Goal: Task Accomplishment & Management: Manage account settings

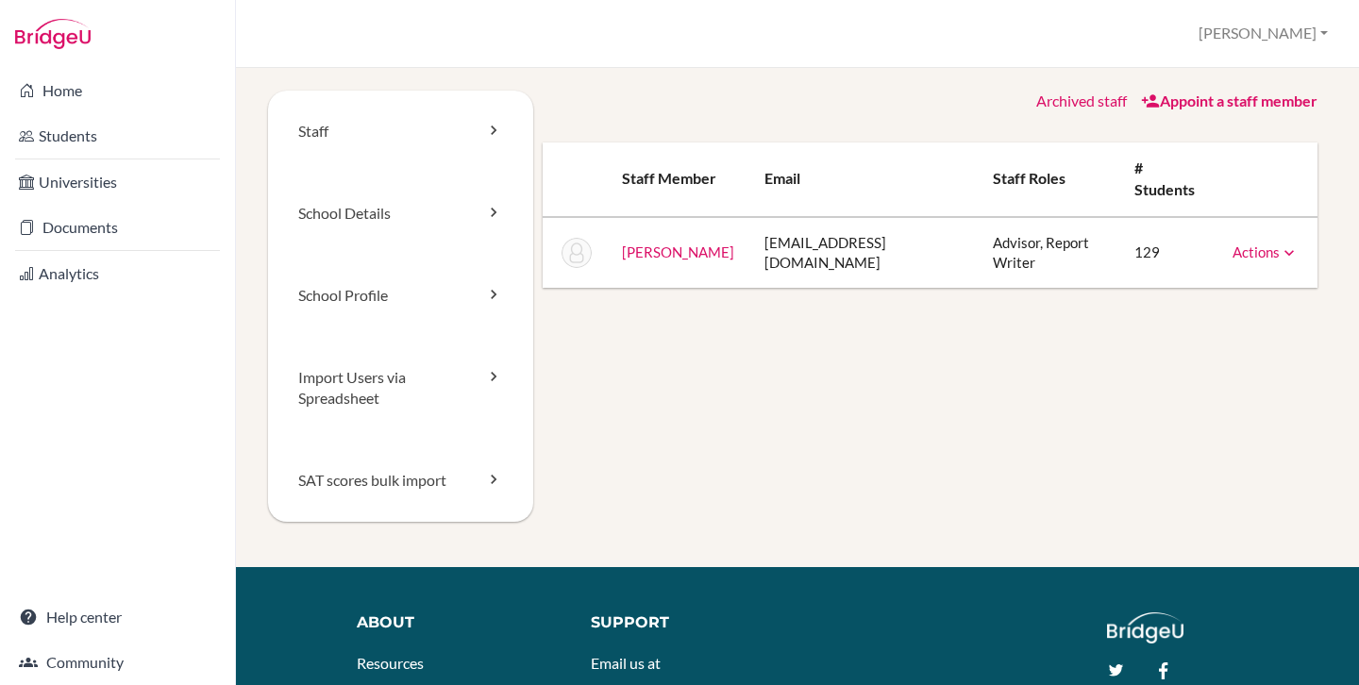
click at [1245, 251] on link "Actions" at bounding box center [1265, 251] width 66 height 17
click at [1205, 317] on link "Reset Password" at bounding box center [1217, 311] width 160 height 27
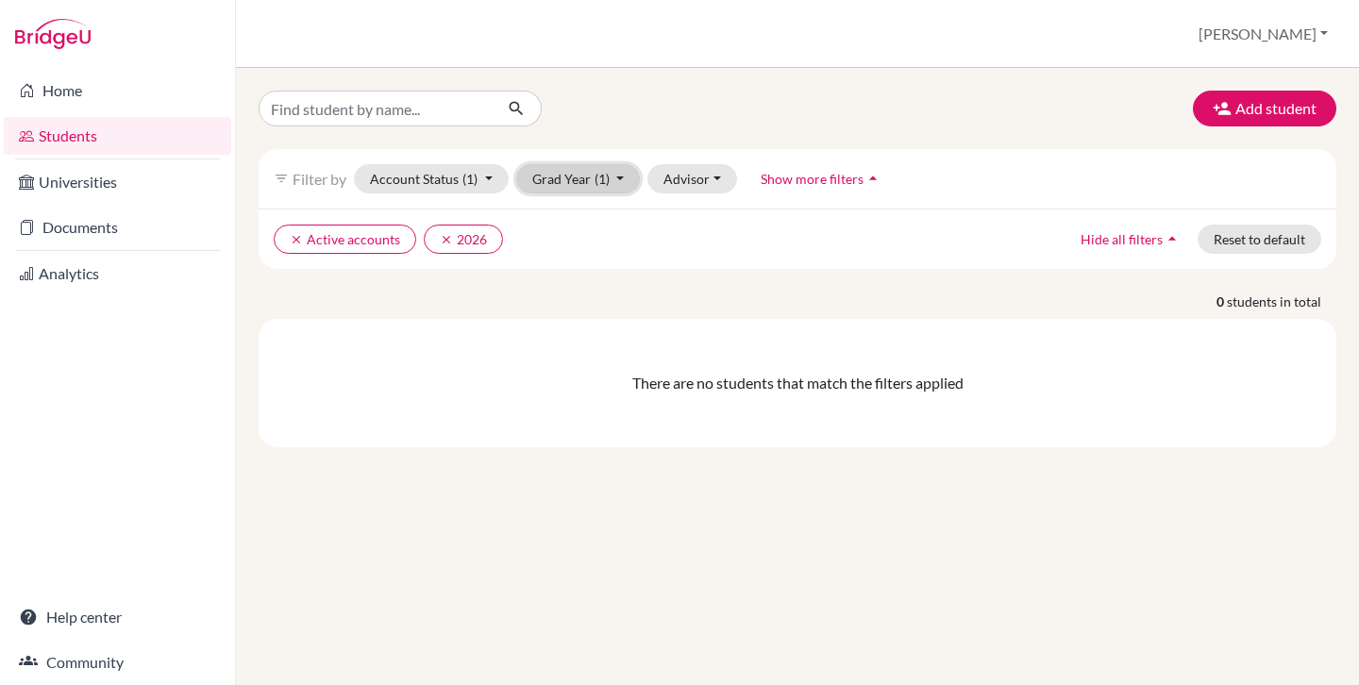
click at [568, 181] on button "Grad Year (1)" at bounding box center [578, 178] width 125 height 29
click at [1275, 236] on button "Reset to default" at bounding box center [1259, 239] width 124 height 29
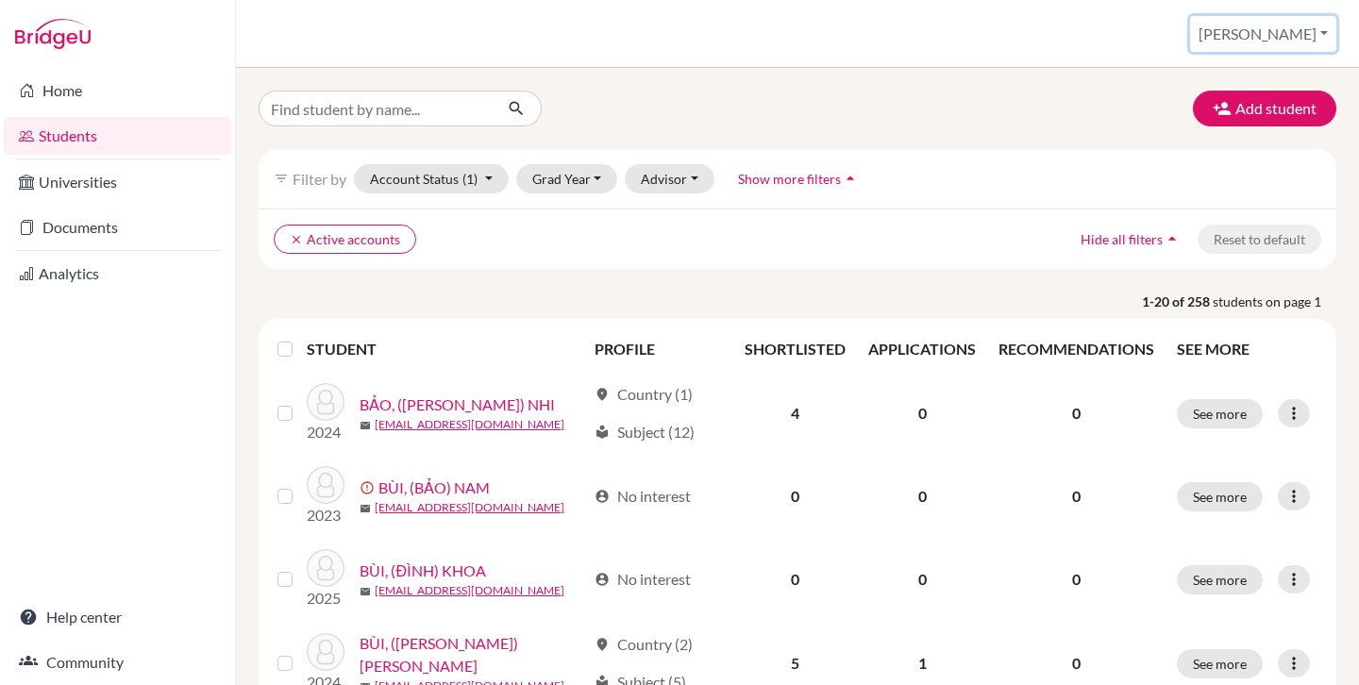
click at [1302, 25] on button "[PERSON_NAME]" at bounding box center [1263, 34] width 146 height 36
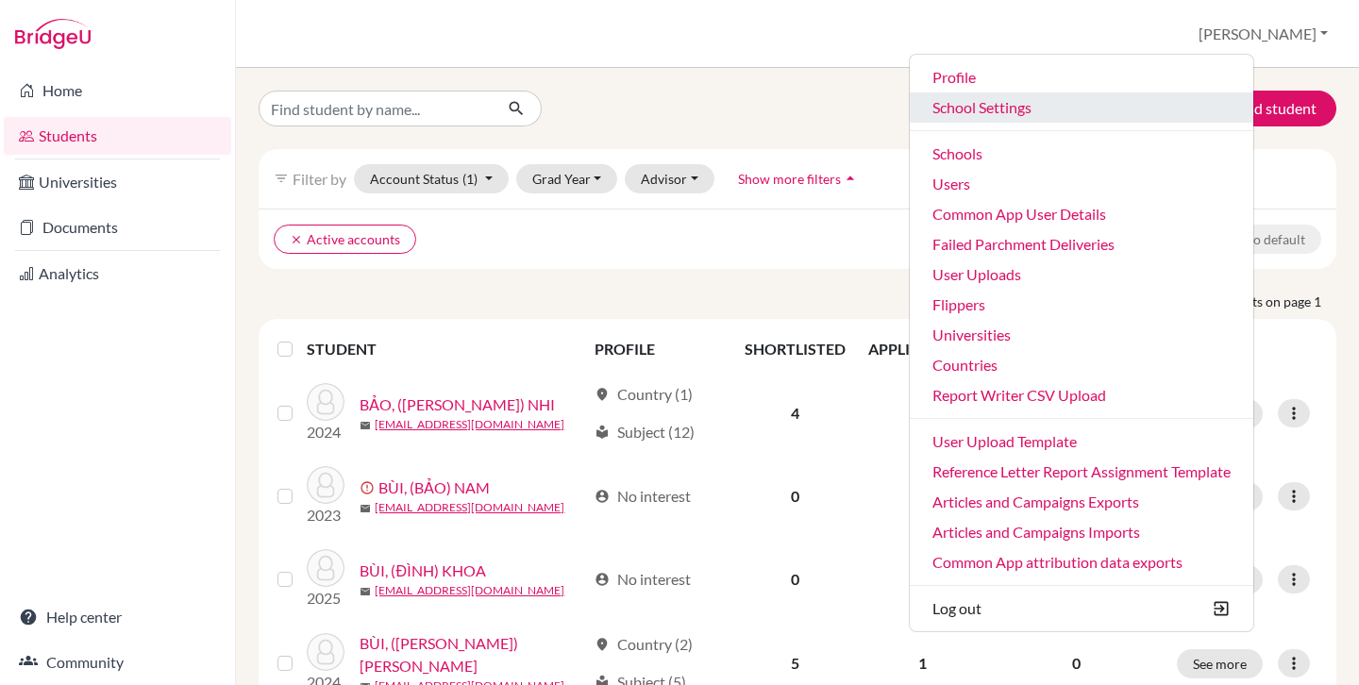
click at [1058, 102] on link "School Settings" at bounding box center [1081, 107] width 343 height 30
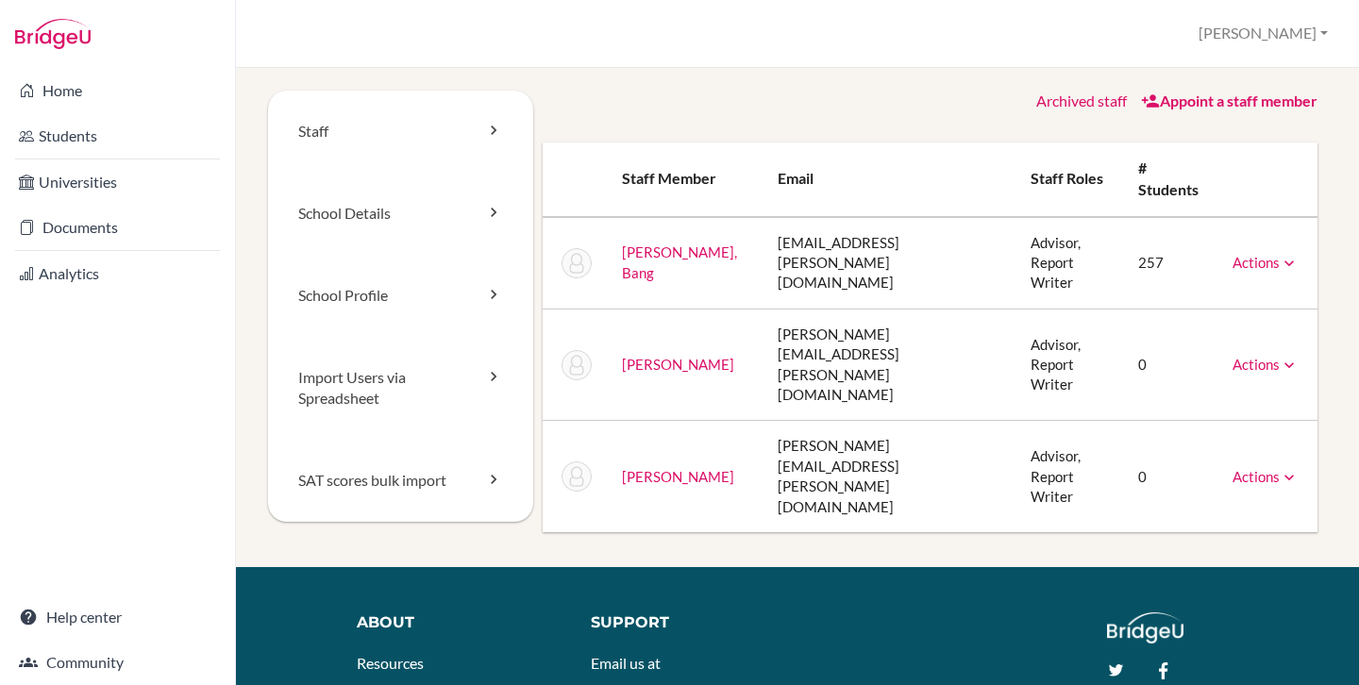
click at [789, 421] on td "[PERSON_NAME][EMAIL_ADDRESS][PERSON_NAME][DOMAIN_NAME]" at bounding box center [889, 476] width 254 height 111
click at [810, 421] on td "[PERSON_NAME][EMAIL_ADDRESS][PERSON_NAME][DOMAIN_NAME]" at bounding box center [889, 476] width 254 height 111
click at [810, 421] on td "robert.thorn@admin.cis.edu.vn" at bounding box center [889, 476] width 254 height 111
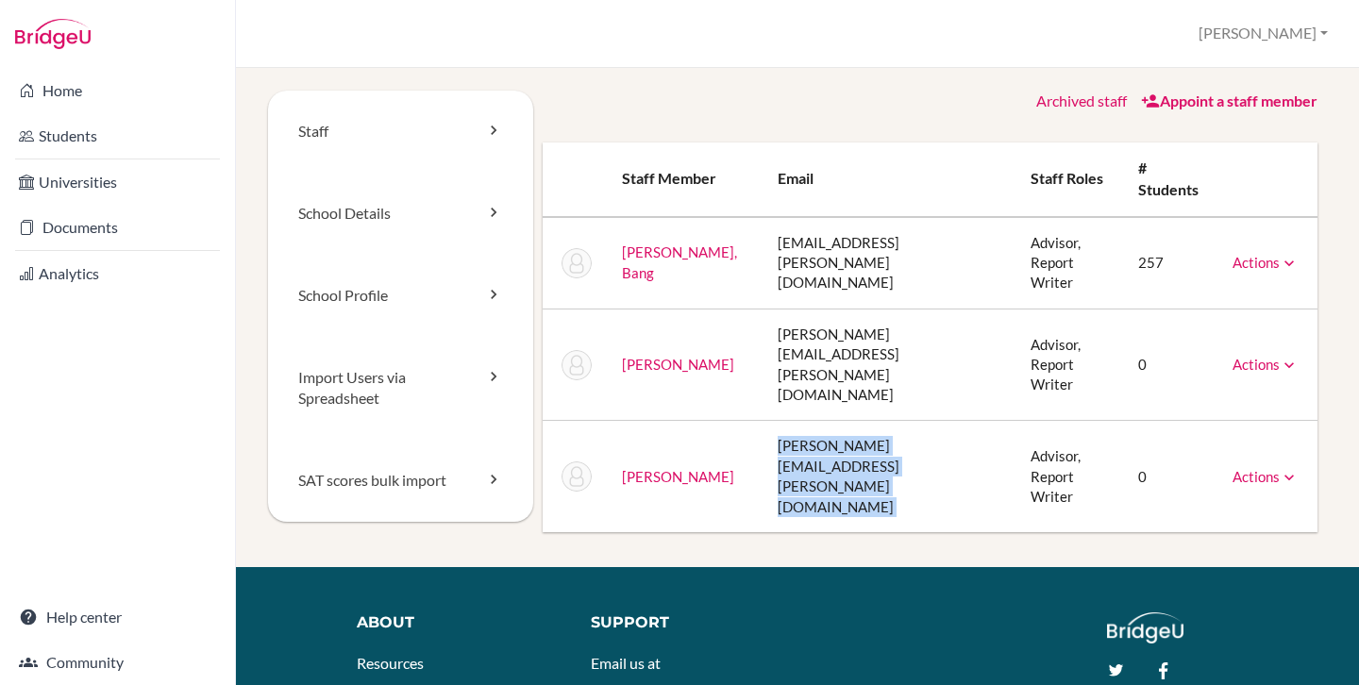
click at [810, 421] on td "robert.thorn@admin.cis.edu.vn" at bounding box center [889, 476] width 254 height 111
click at [856, 461] on div "Staff School Details School Profile Import Users via Spreadsheet SAT scores bul…" at bounding box center [797, 329] width 1059 height 476
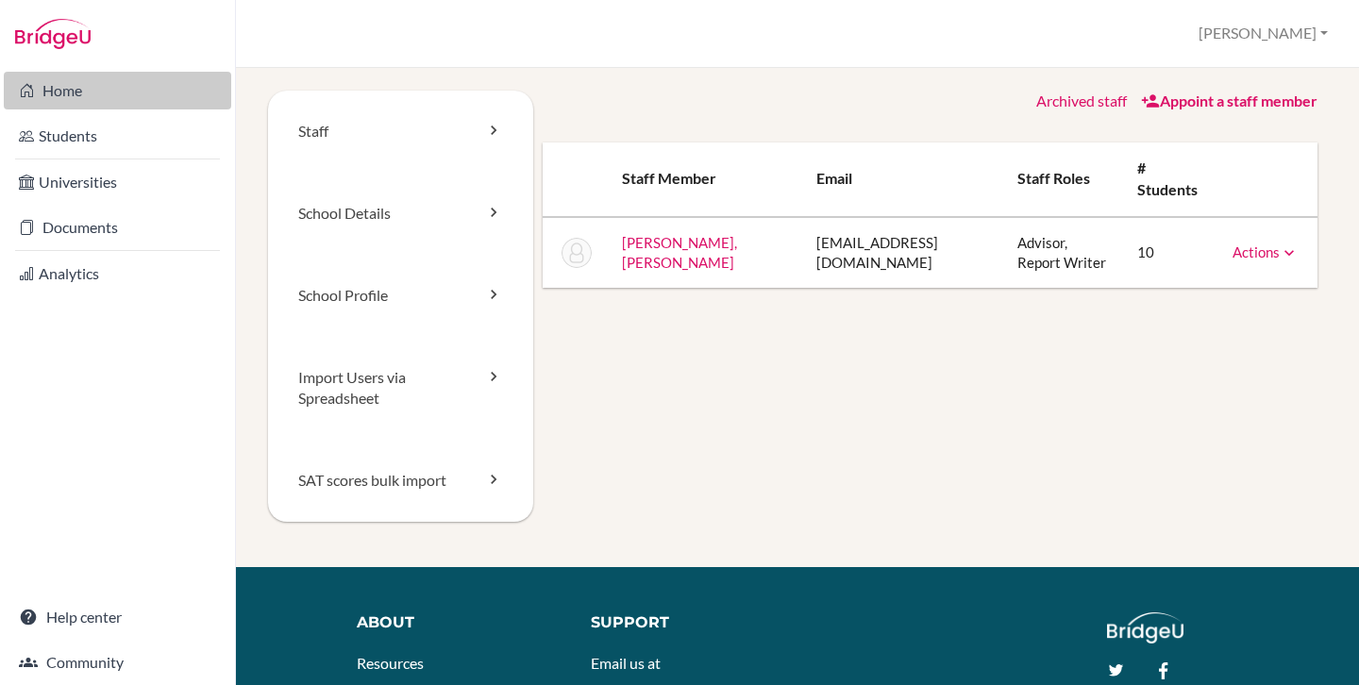
click at [62, 93] on link "Home" at bounding box center [117, 91] width 227 height 38
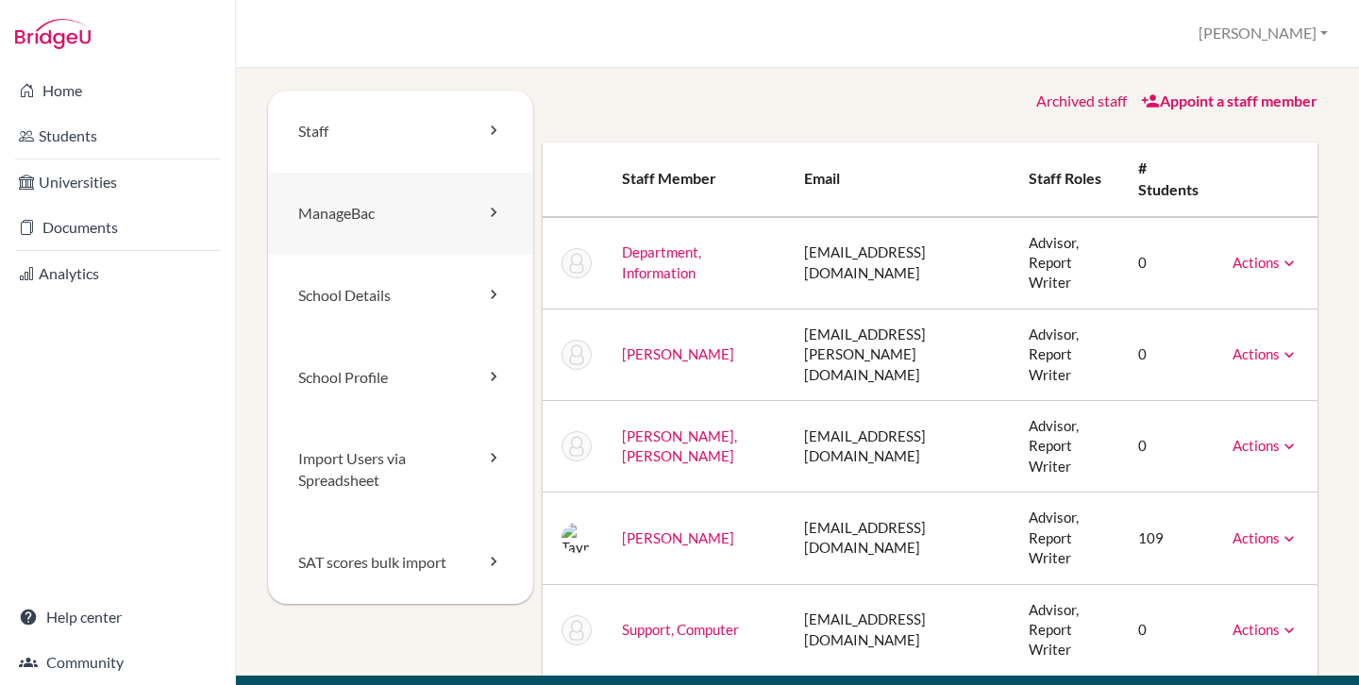
click at [357, 212] on link "ManageBac" at bounding box center [400, 214] width 265 height 82
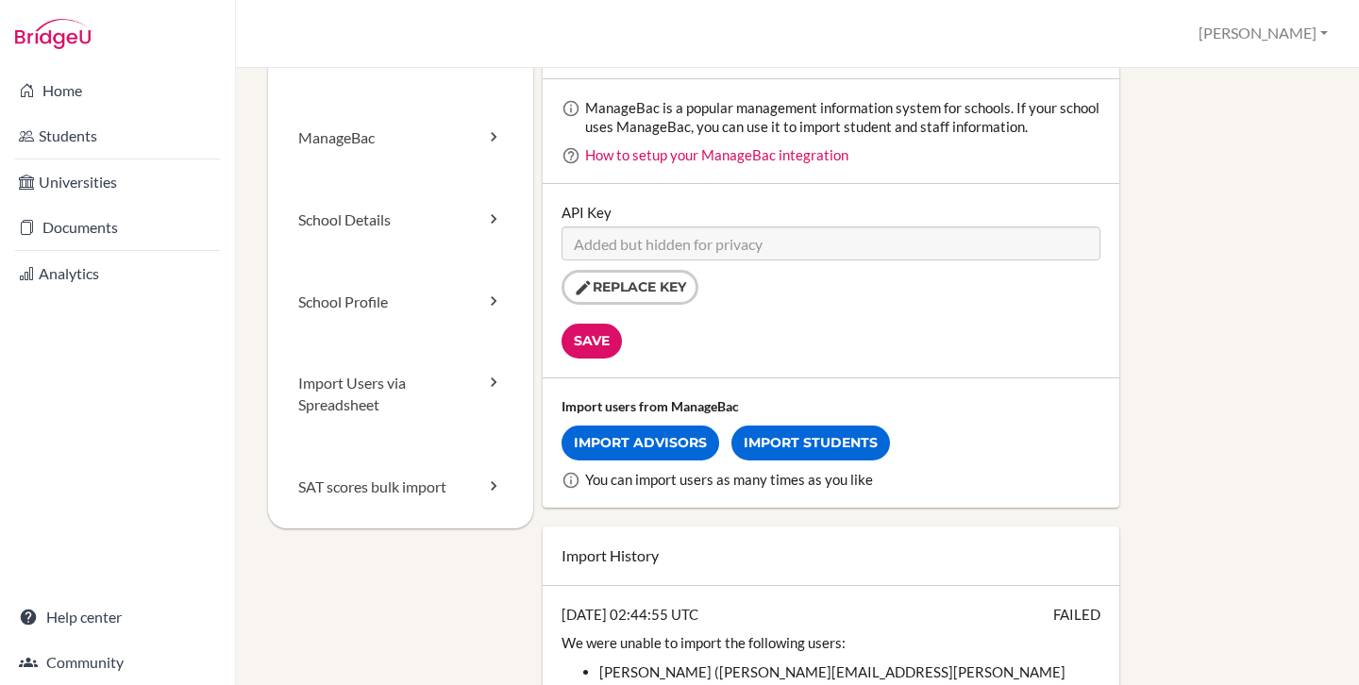
scroll to position [56, 0]
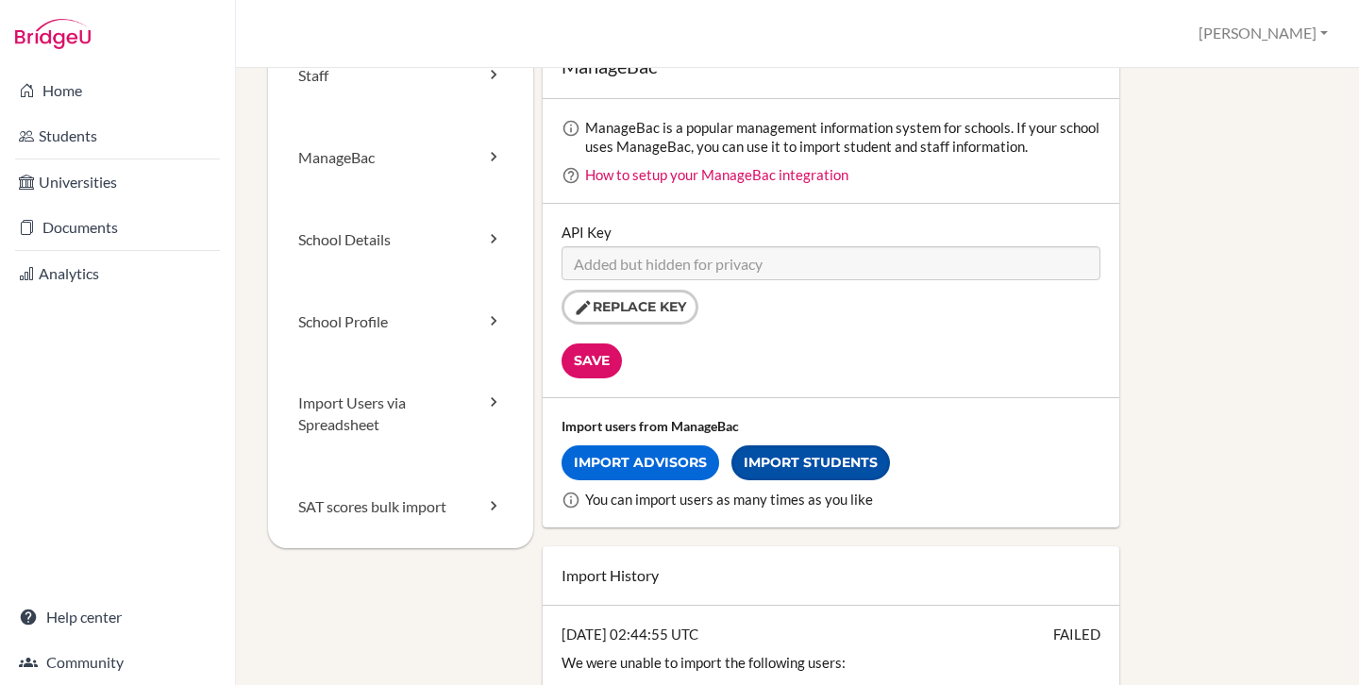
click at [793, 459] on link "Import Students" at bounding box center [810, 462] width 159 height 35
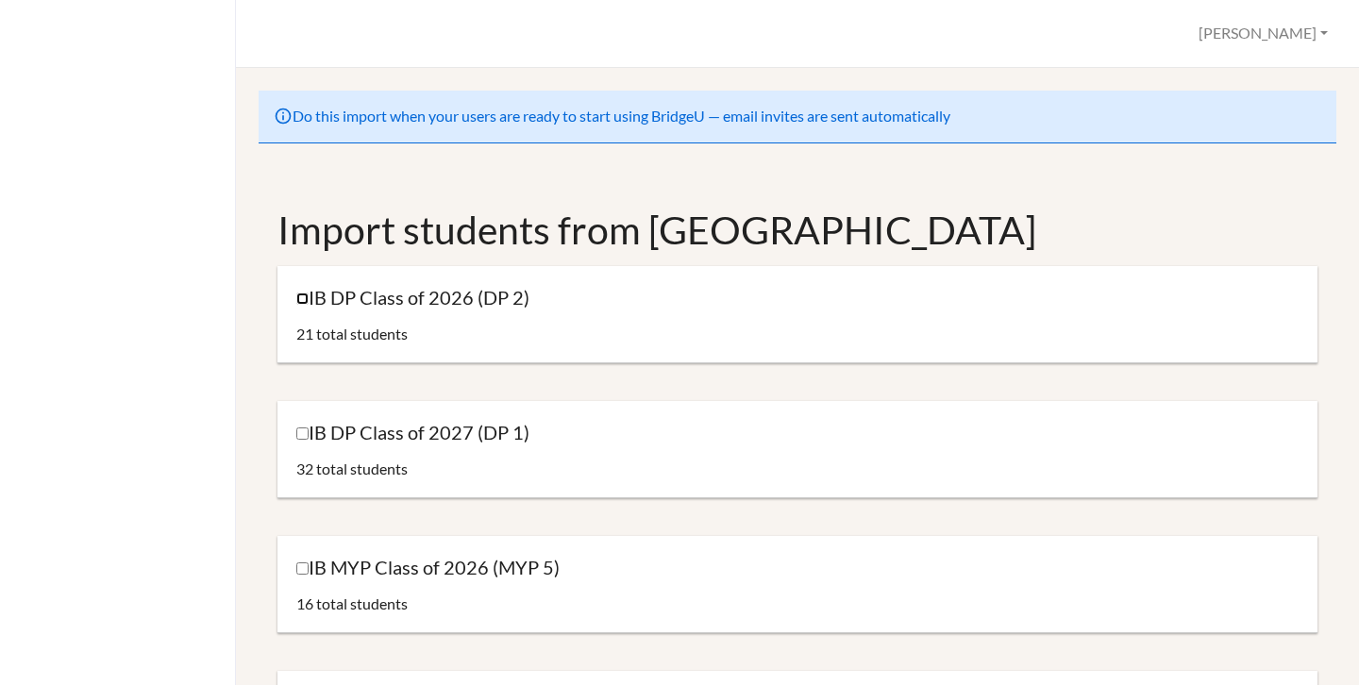
click at [300, 305] on input "IB DP Class of 2026 (DP 2)" at bounding box center [302, 298] width 12 height 12
click at [303, 299] on input "IB DP Class of 2026 (DP 2)" at bounding box center [302, 298] width 12 height 12
checkbox input "false"
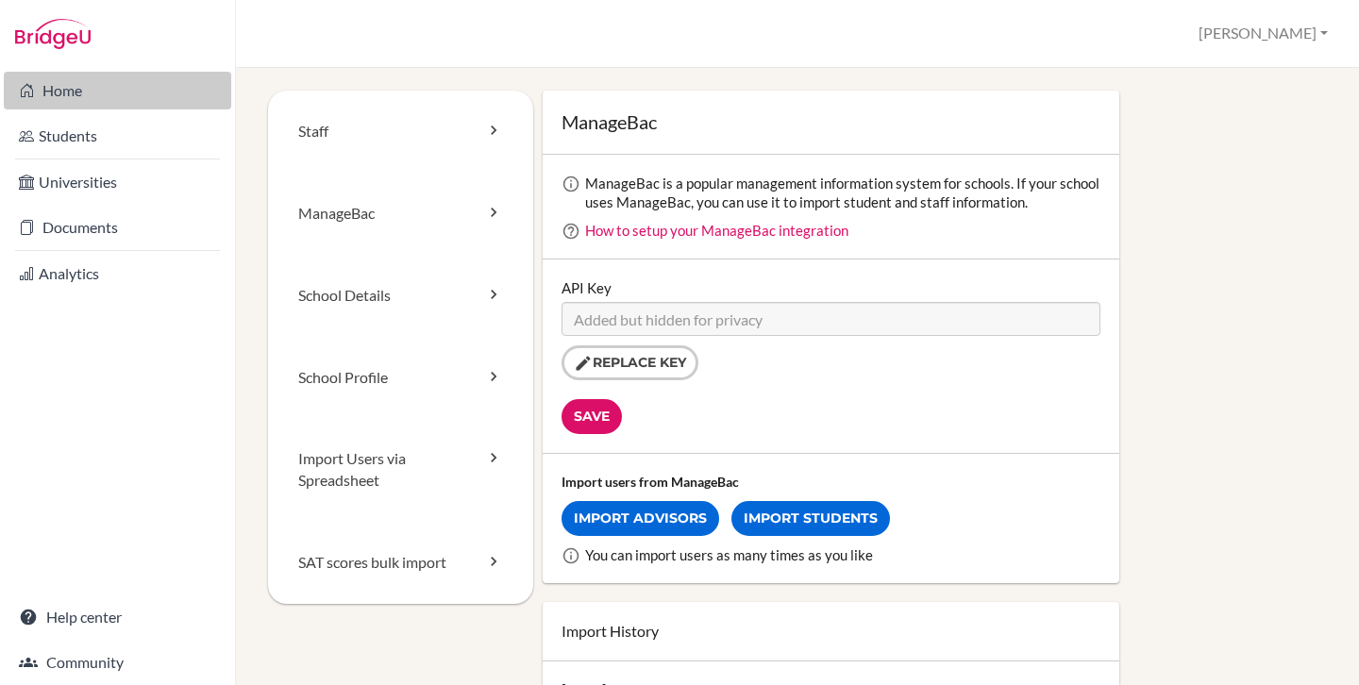
click at [121, 100] on link "Home" at bounding box center [117, 91] width 227 height 38
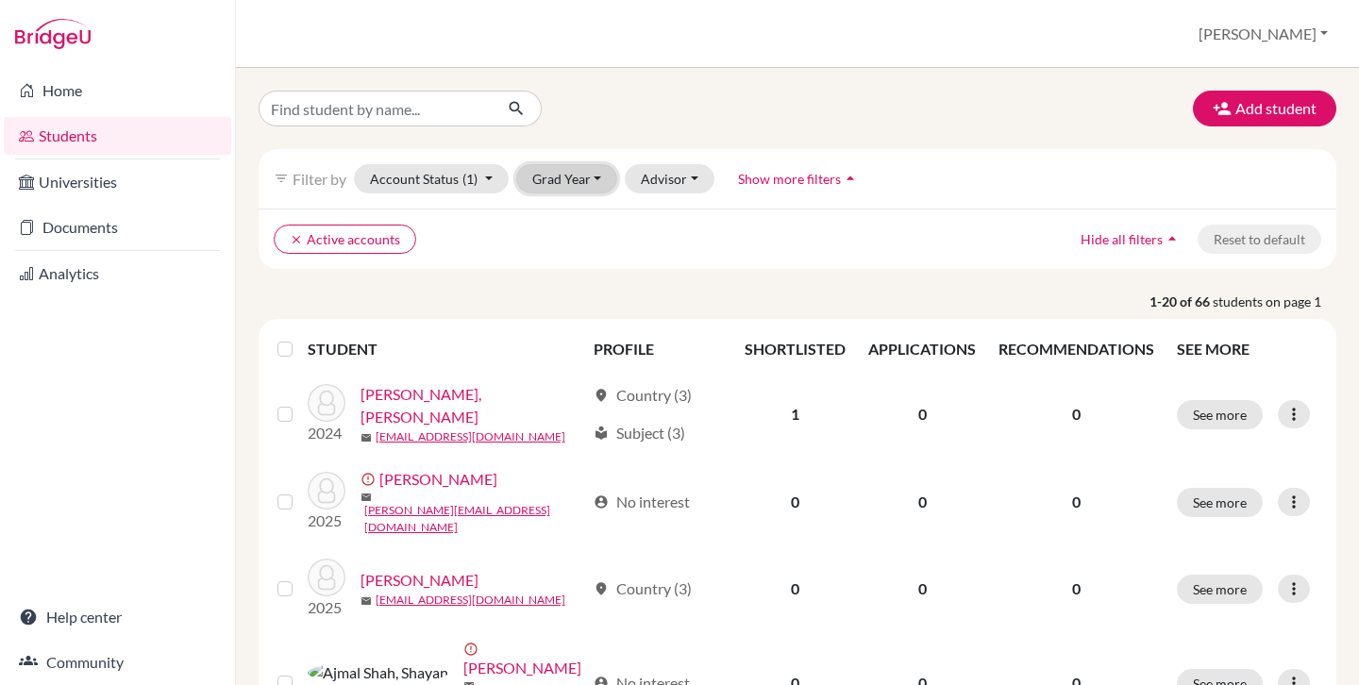
click at [581, 178] on button "Grad Year" at bounding box center [567, 178] width 102 height 29
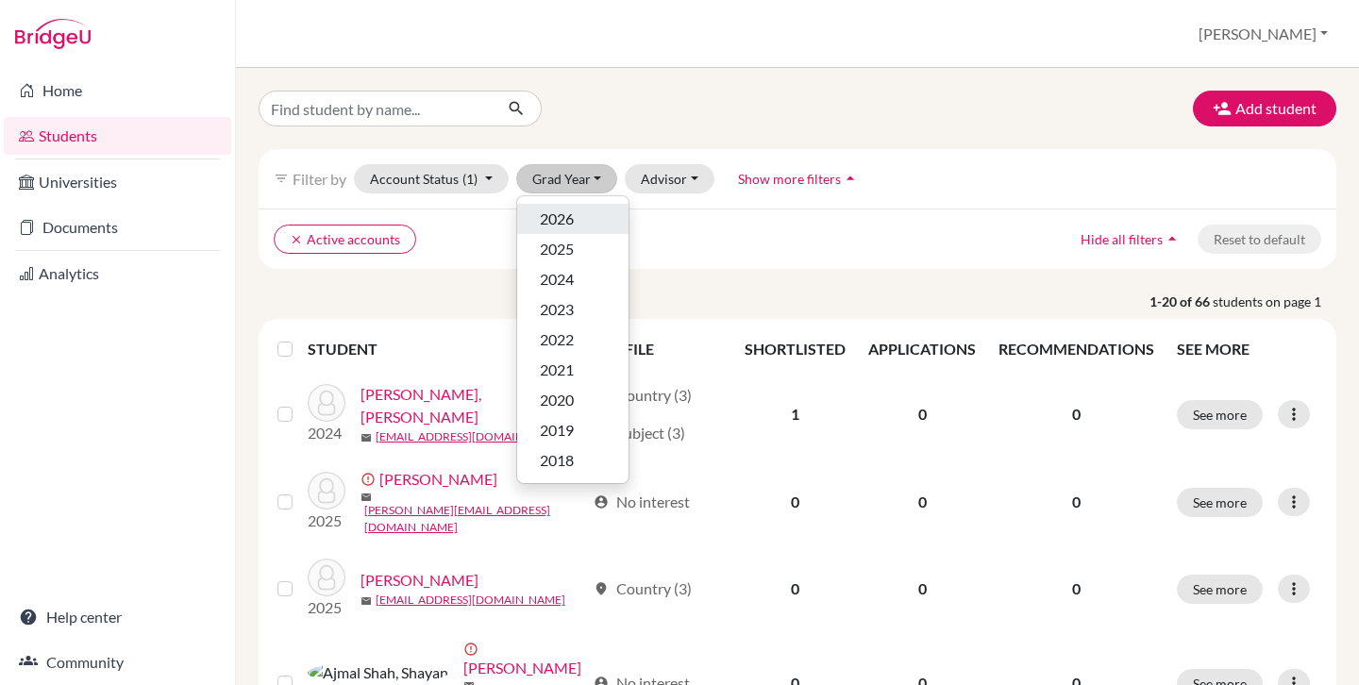
click at [592, 224] on div "2026" at bounding box center [573, 219] width 66 height 23
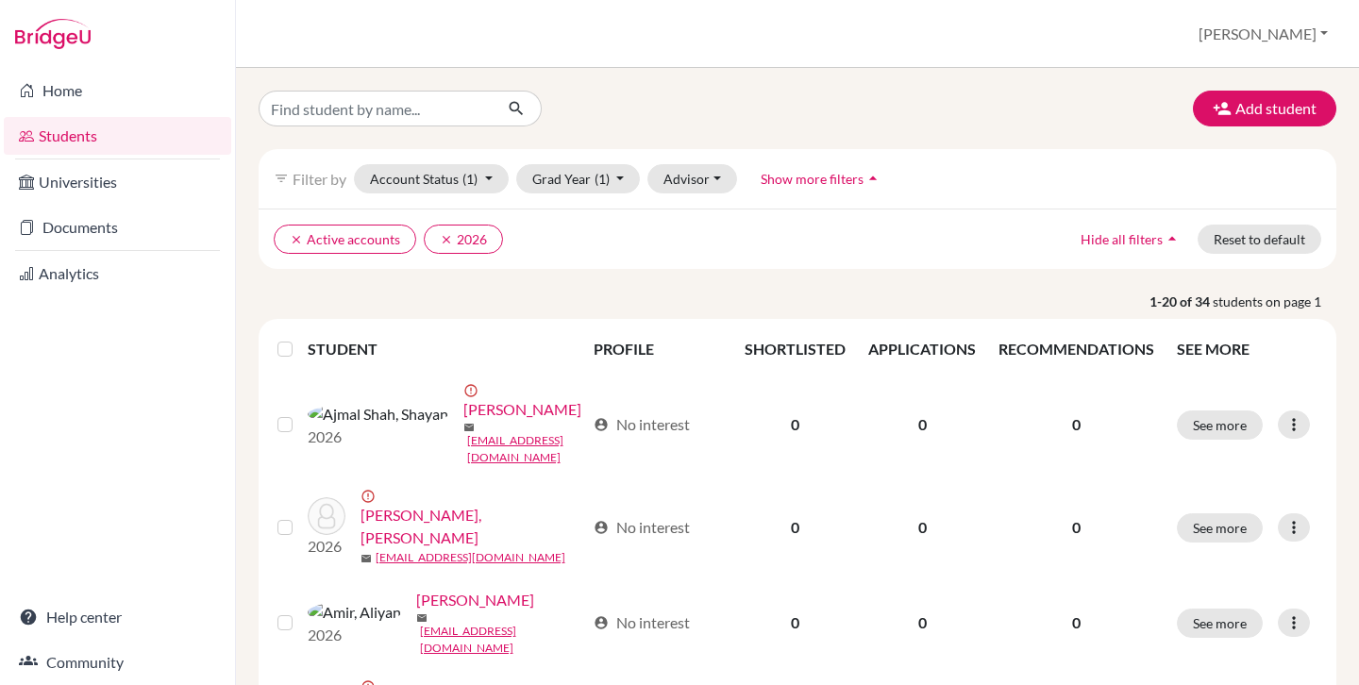
click at [300, 338] on label at bounding box center [300, 338] width 0 height 0
click at [0, 0] on input "checkbox" at bounding box center [0, 0] width 0 height 0
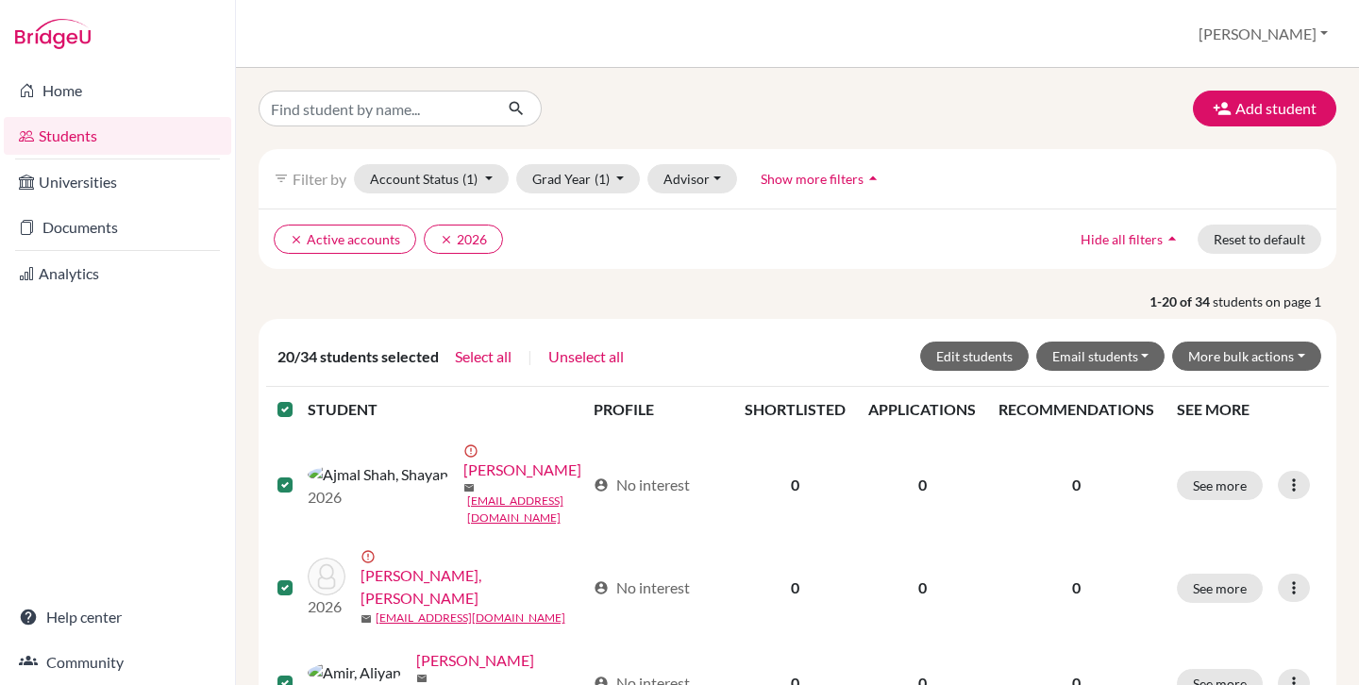
click at [300, 398] on label at bounding box center [300, 398] width 0 height 0
click at [0, 0] on input "checkbox" at bounding box center [0, 0] width 0 height 0
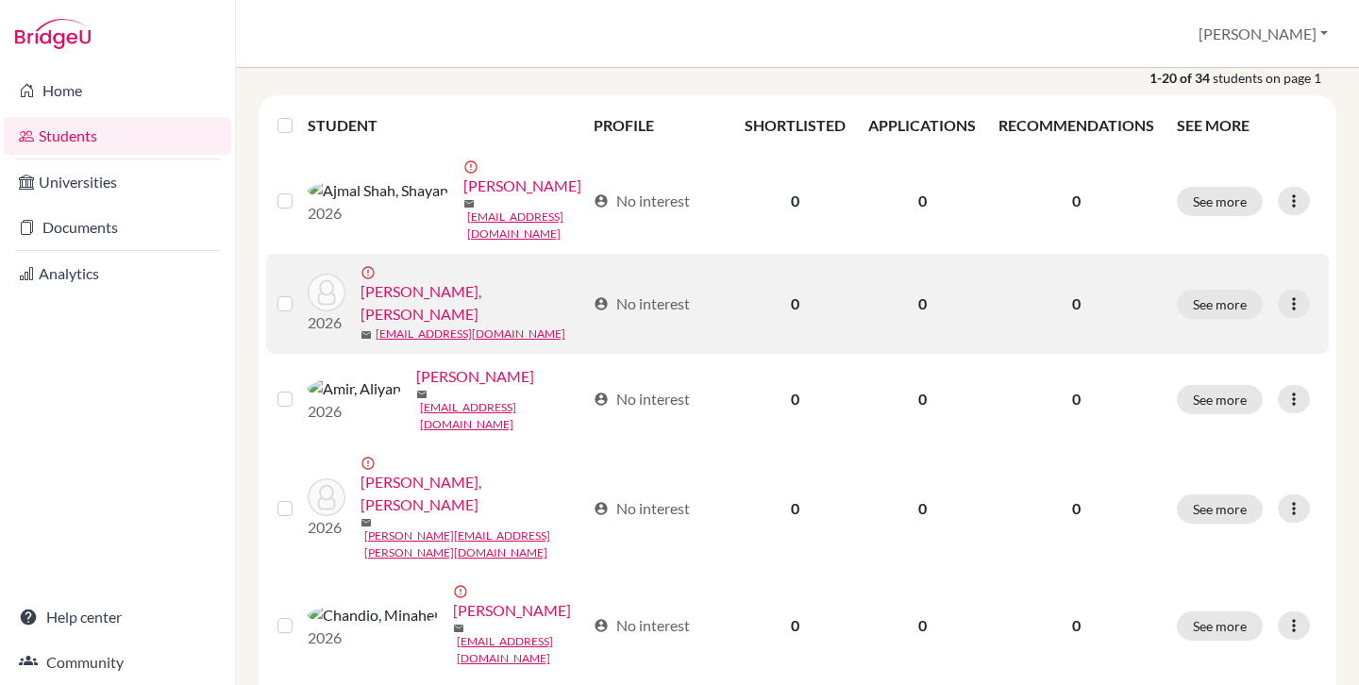
scroll to position [223, 0]
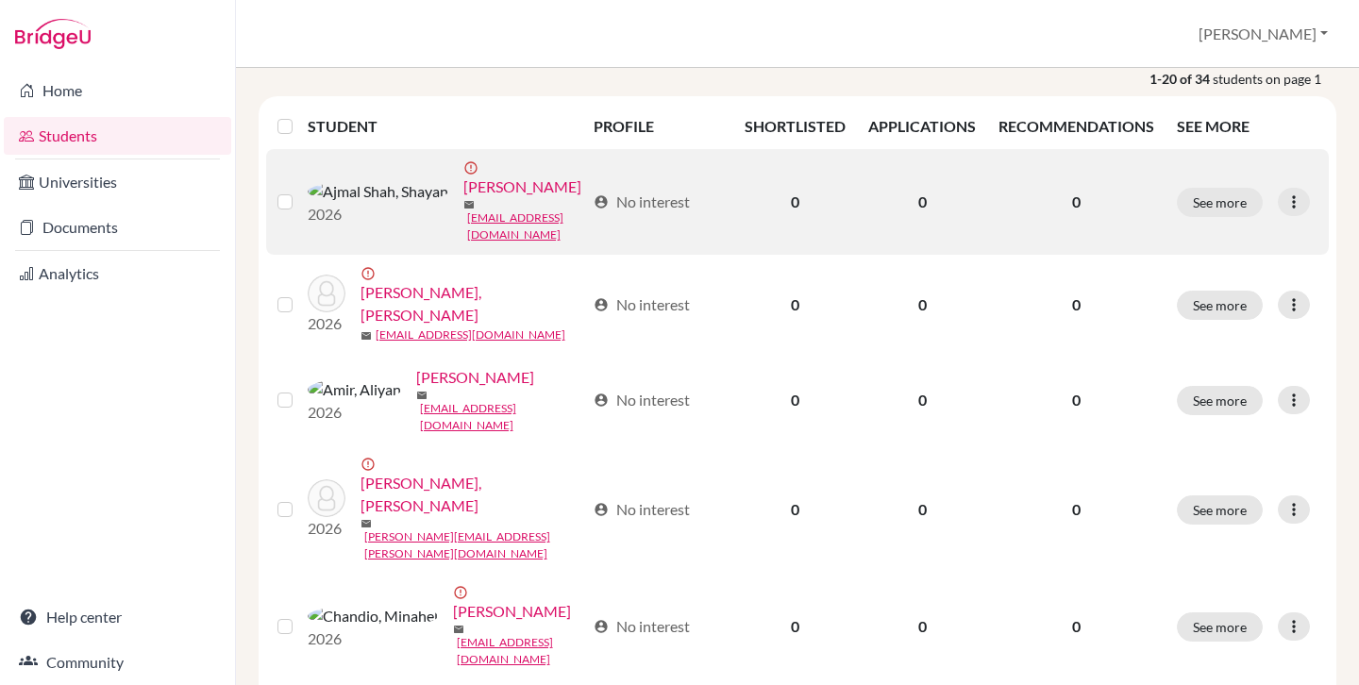
click at [300, 191] on label at bounding box center [300, 191] width 0 height 0
click at [0, 0] on input "checkbox" at bounding box center [0, 0] width 0 height 0
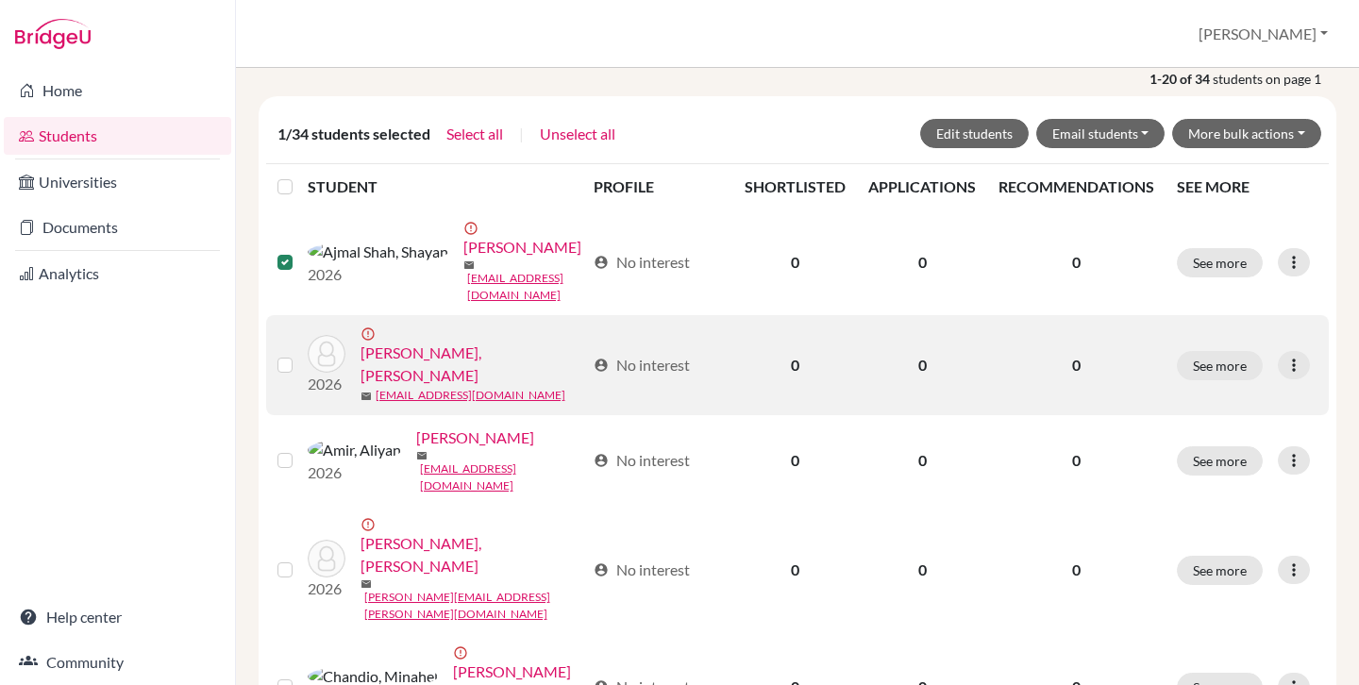
click at [300, 354] on label at bounding box center [300, 354] width 0 height 0
click at [0, 0] on input "checkbox" at bounding box center [0, 0] width 0 height 0
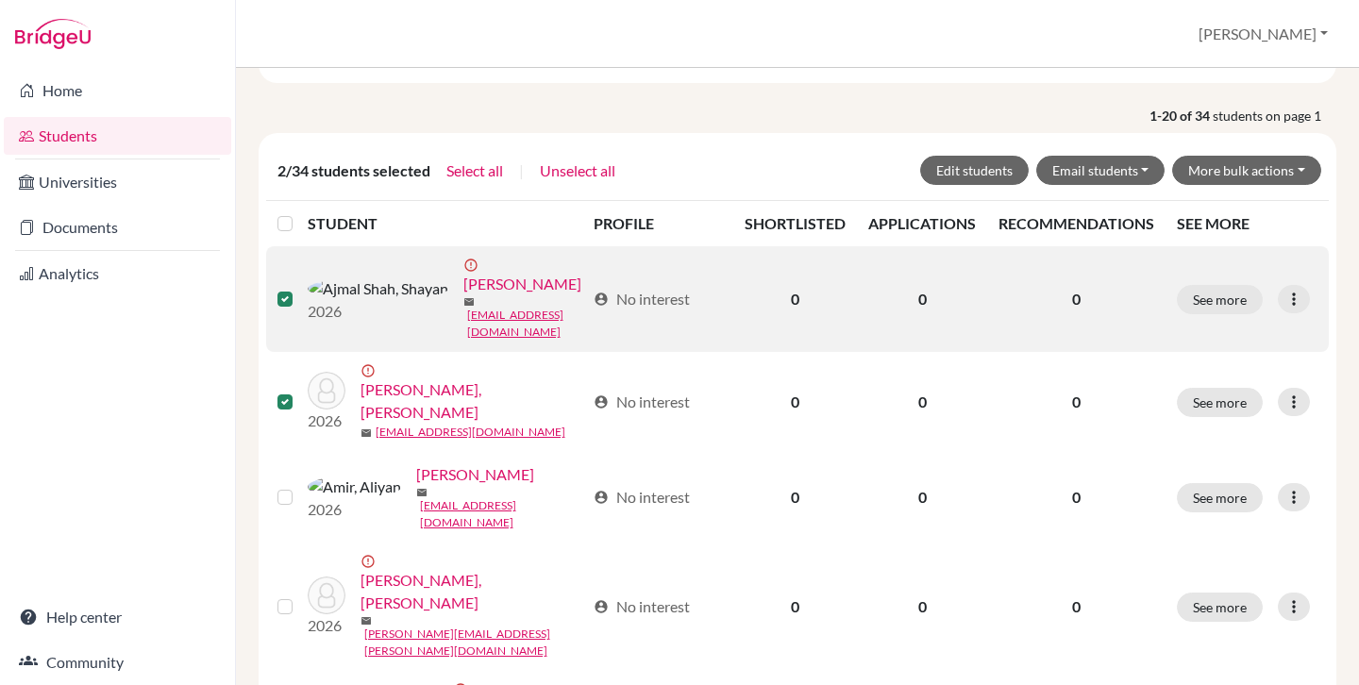
scroll to position [167, 0]
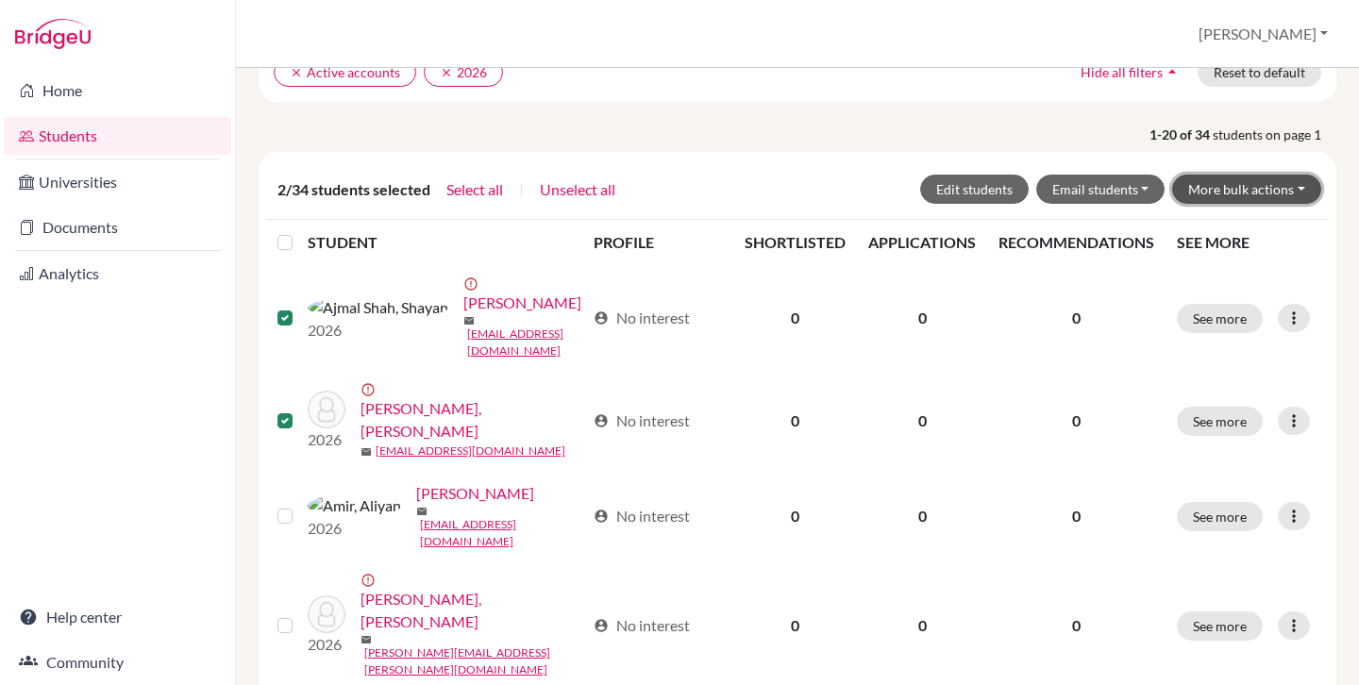
click at [1238, 189] on button "More bulk actions" at bounding box center [1246, 189] width 149 height 29
click at [813, 179] on div "2/34 students selected Select all | Unselect all Edit students Email students V…" at bounding box center [797, 189] width 1047 height 29
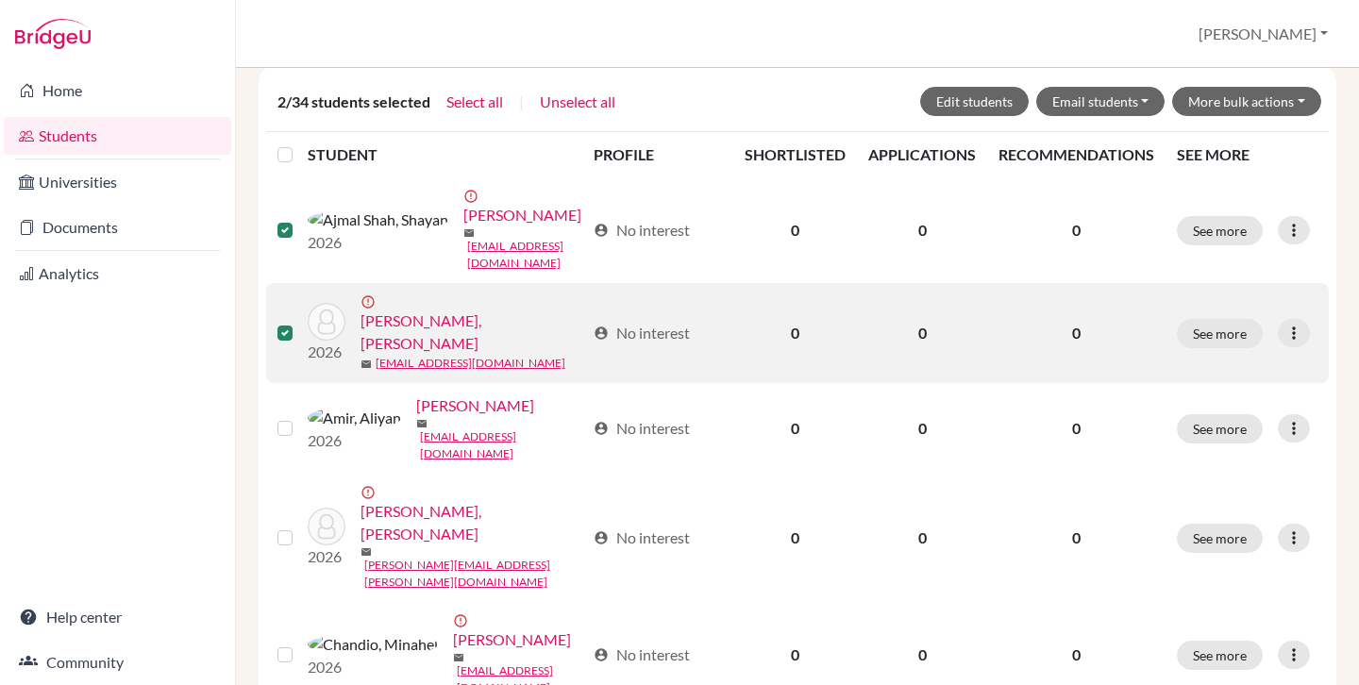
scroll to position [266, 0]
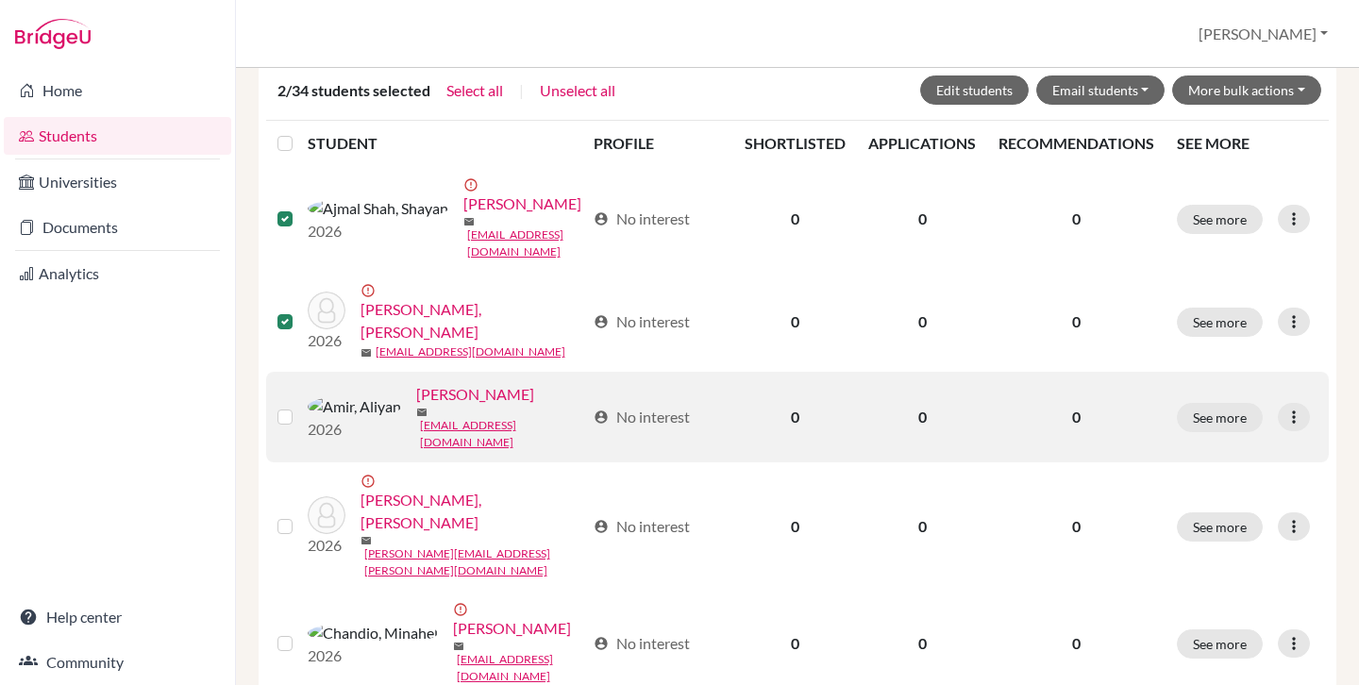
click at [300, 406] on label at bounding box center [300, 406] width 0 height 0
click at [0, 0] on input "checkbox" at bounding box center [0, 0] width 0 height 0
click at [300, 406] on label at bounding box center [300, 406] width 0 height 0
click at [0, 0] on input "checkbox" at bounding box center [0, 0] width 0 height 0
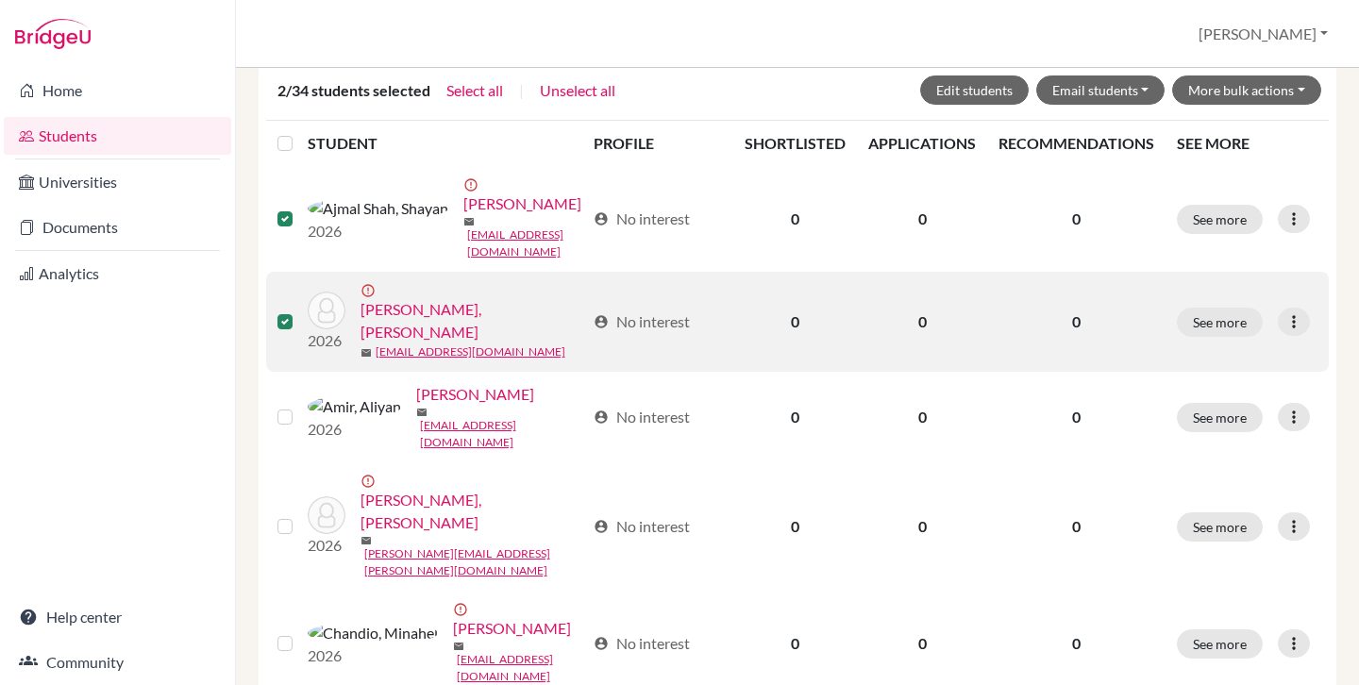
click at [300, 310] on label at bounding box center [300, 310] width 0 height 0
click at [0, 0] on input "checkbox" at bounding box center [0, 0] width 0 height 0
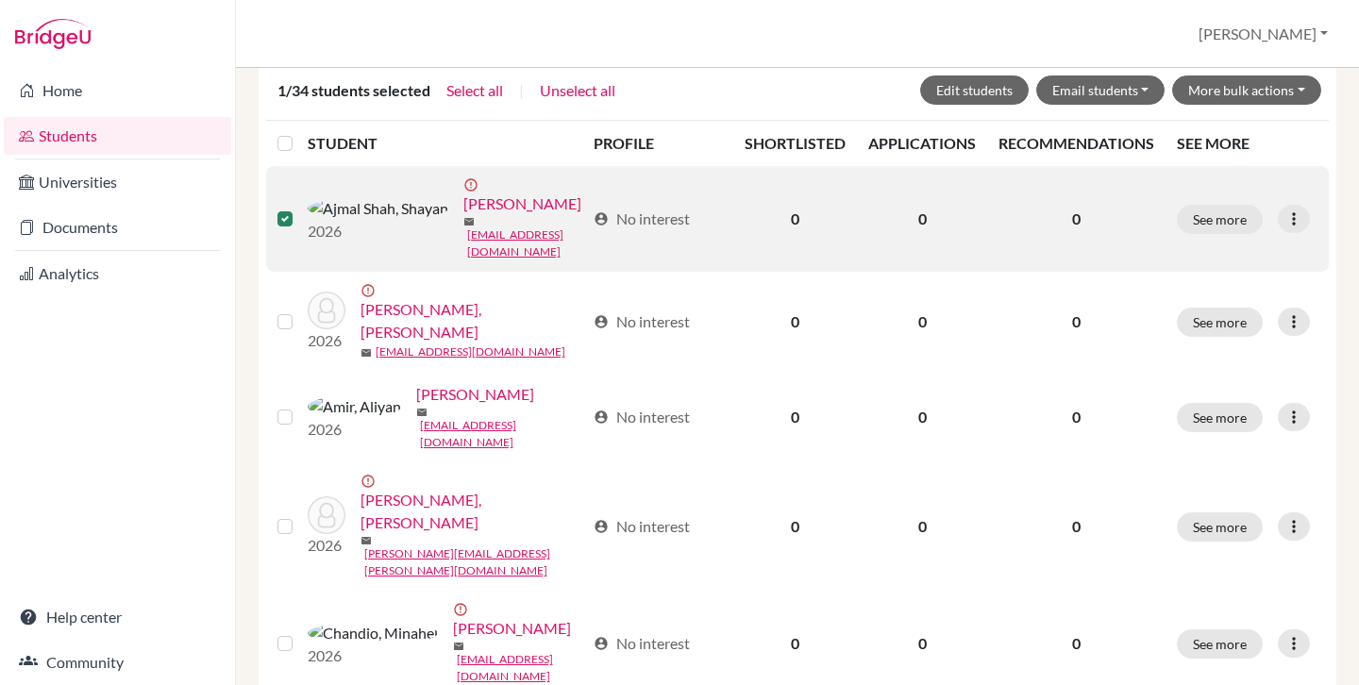
click at [300, 208] on label at bounding box center [300, 208] width 0 height 0
click at [0, 0] on input "checkbox" at bounding box center [0, 0] width 0 height 0
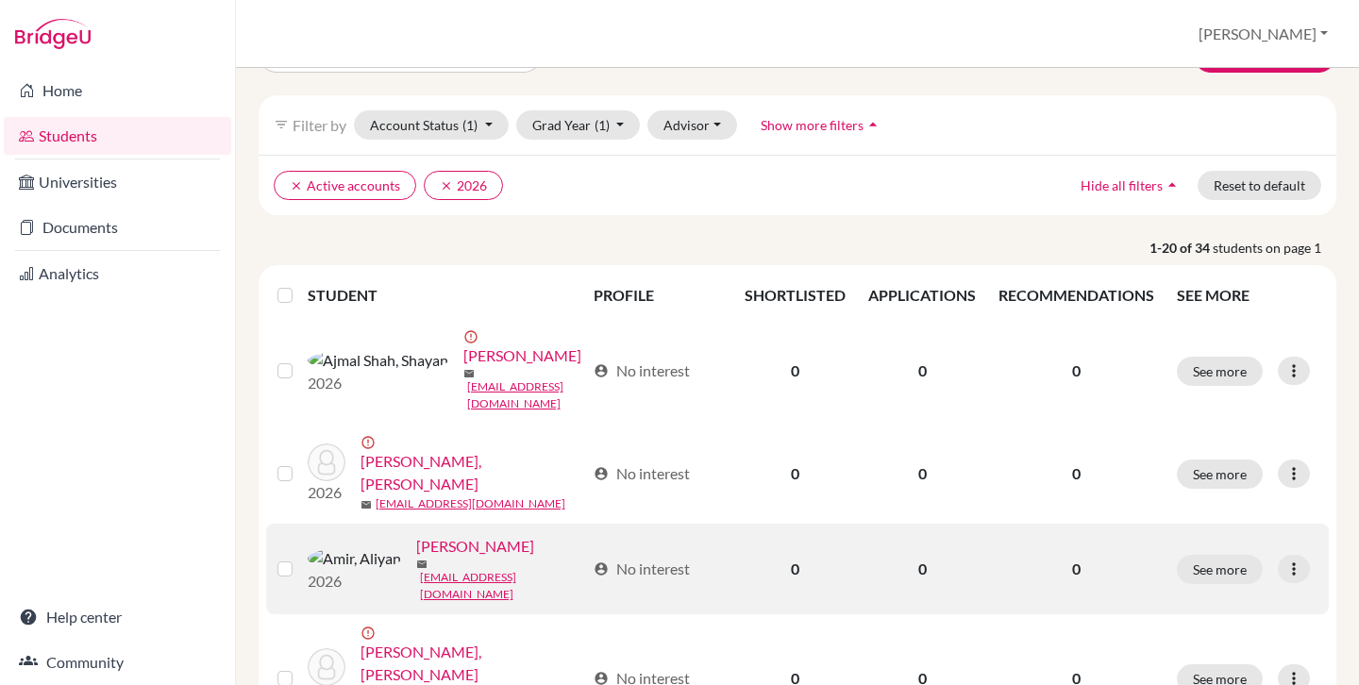
scroll to position [0, 0]
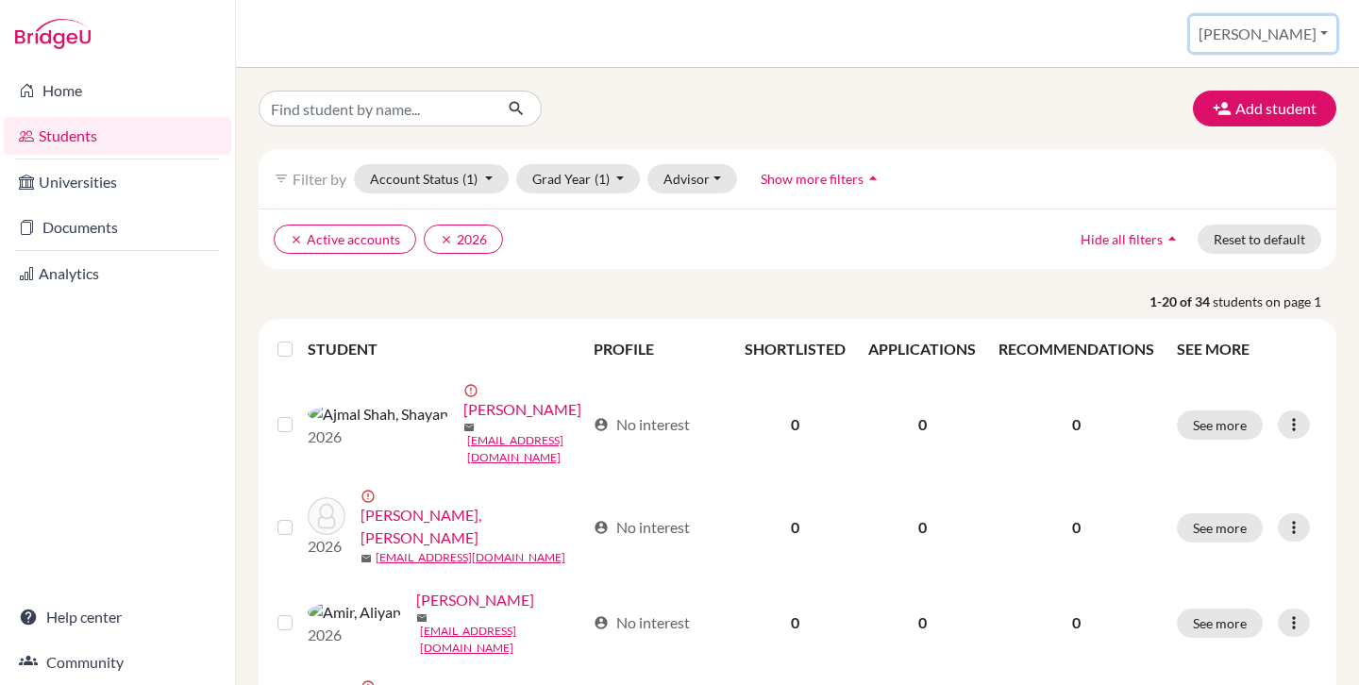
click at [1302, 33] on button "[PERSON_NAME]" at bounding box center [1263, 34] width 146 height 36
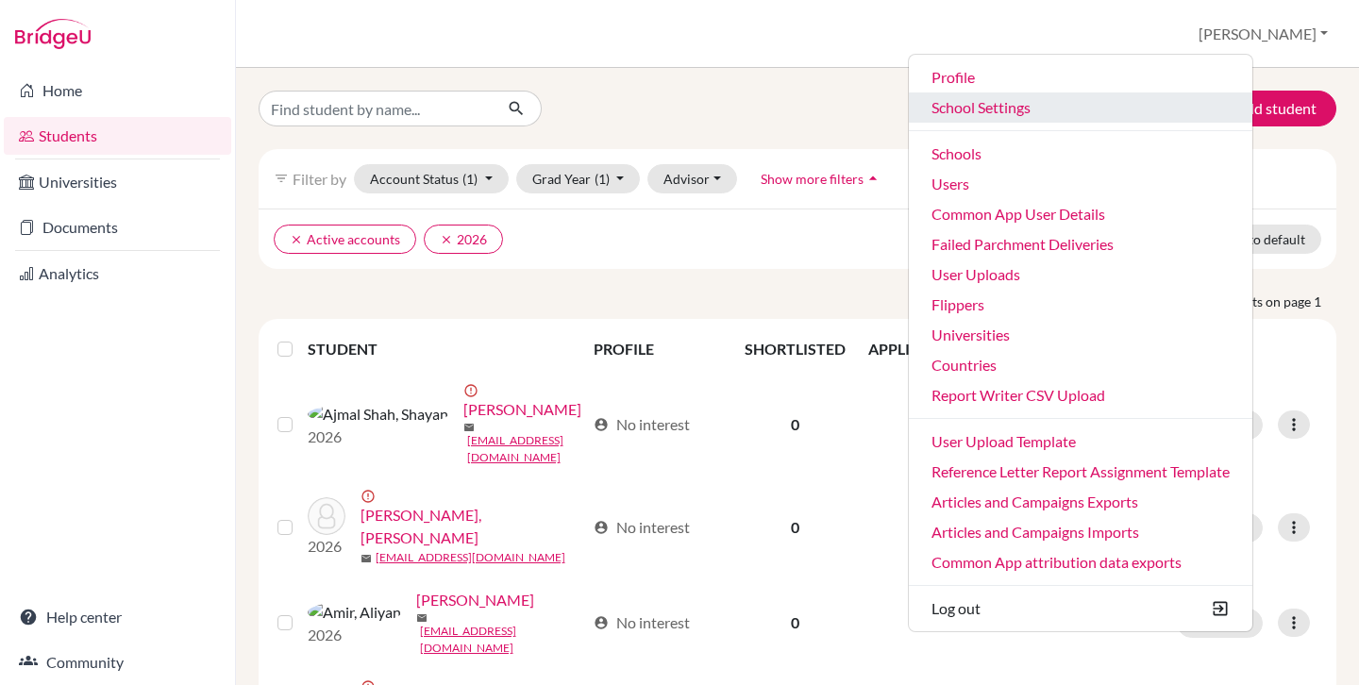
click at [1064, 106] on link "School Settings" at bounding box center [1080, 107] width 343 height 30
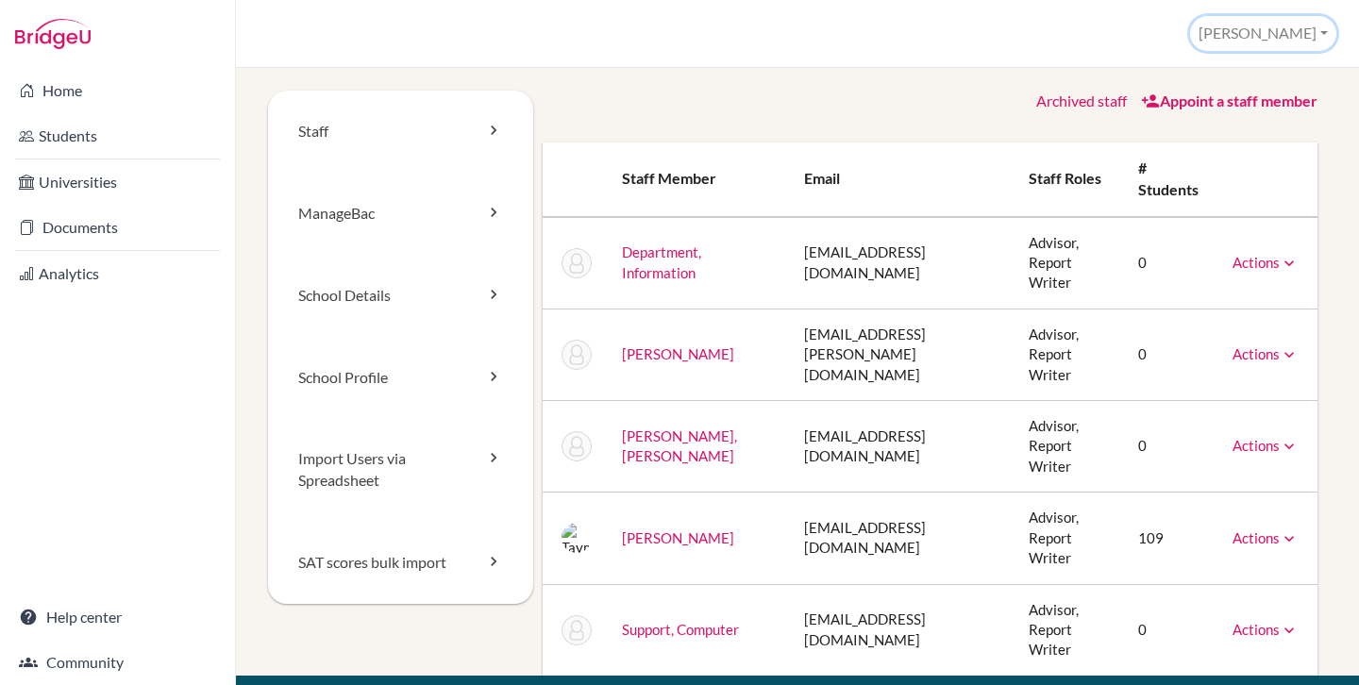
click at [1296, 33] on button "[PERSON_NAME]" at bounding box center [1263, 33] width 146 height 35
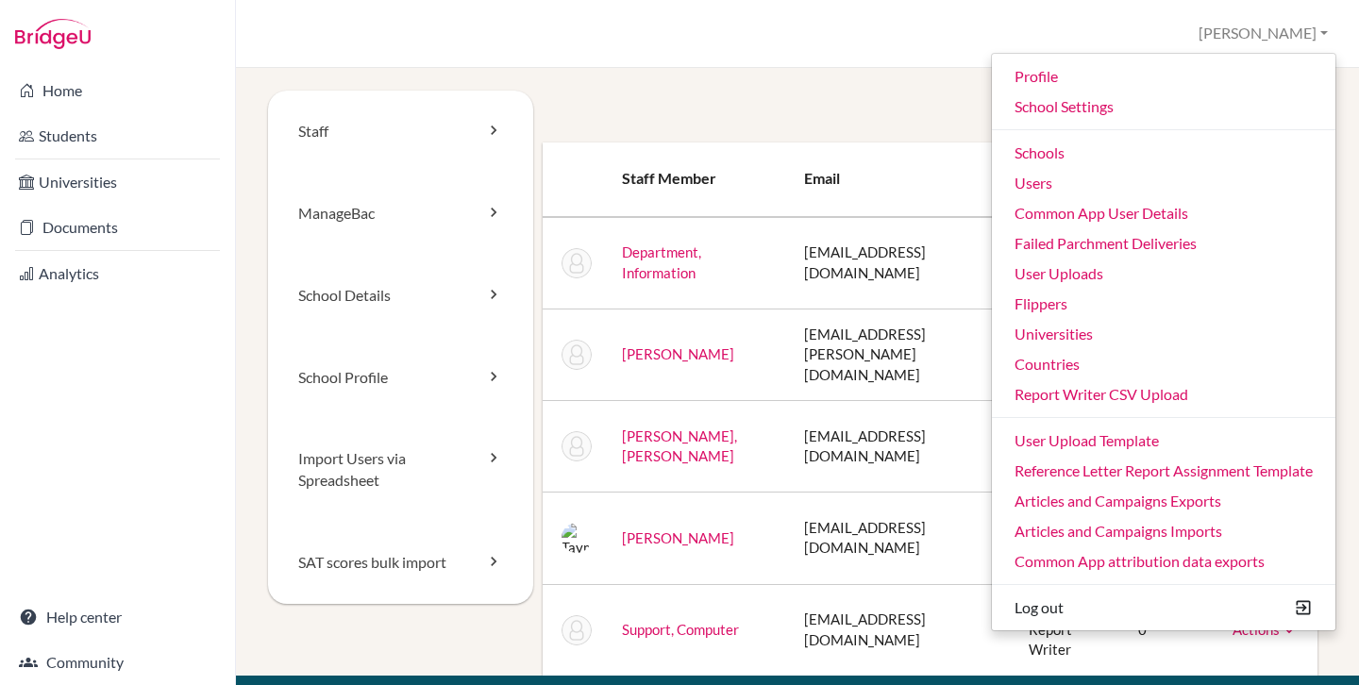
click at [936, 102] on div "Archived staff Appoint a staff member" at bounding box center [931, 102] width 776 height 22
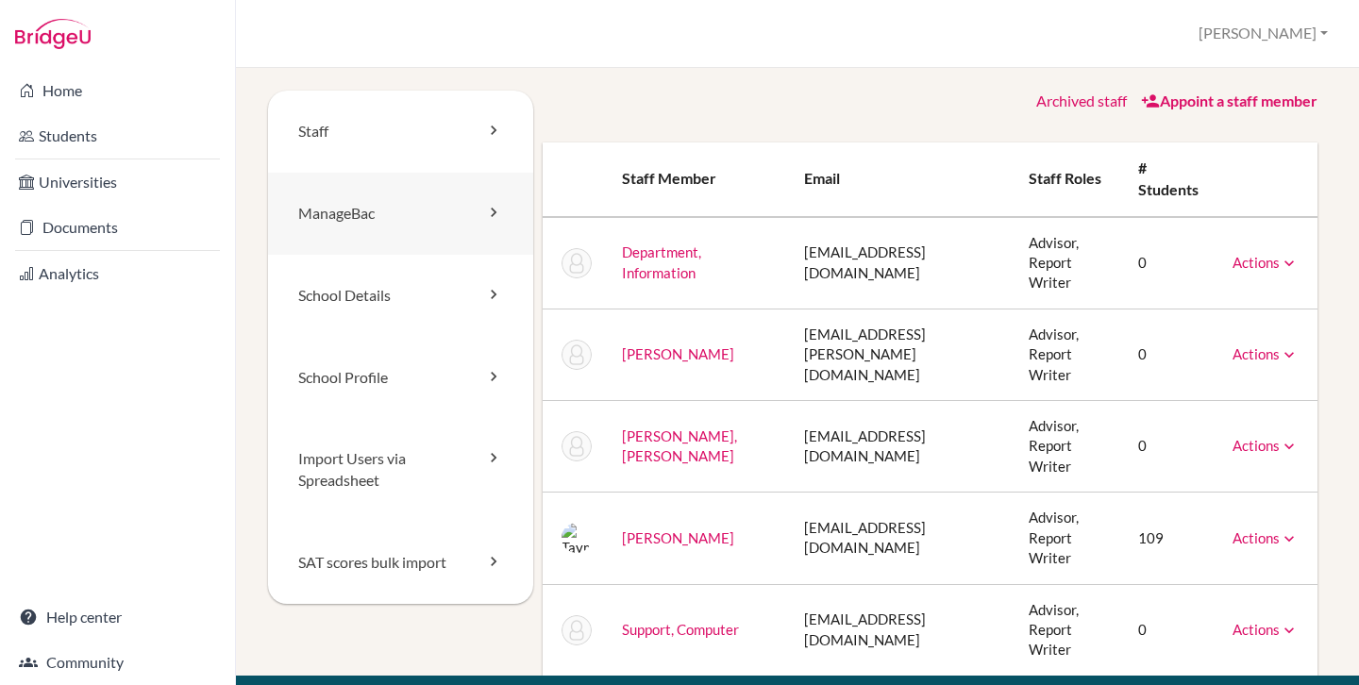
click at [374, 225] on link "ManageBac" at bounding box center [400, 214] width 265 height 82
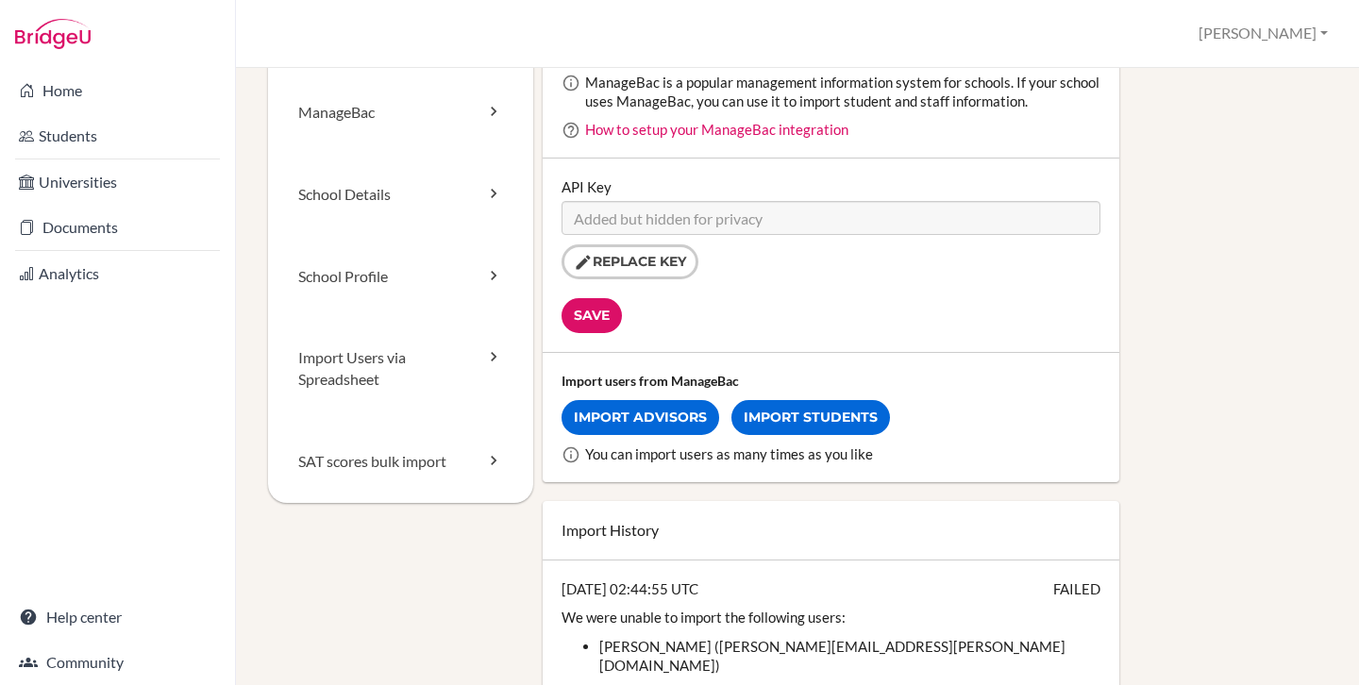
scroll to position [102, 0]
click at [789, 420] on link "Import Students" at bounding box center [810, 416] width 159 height 35
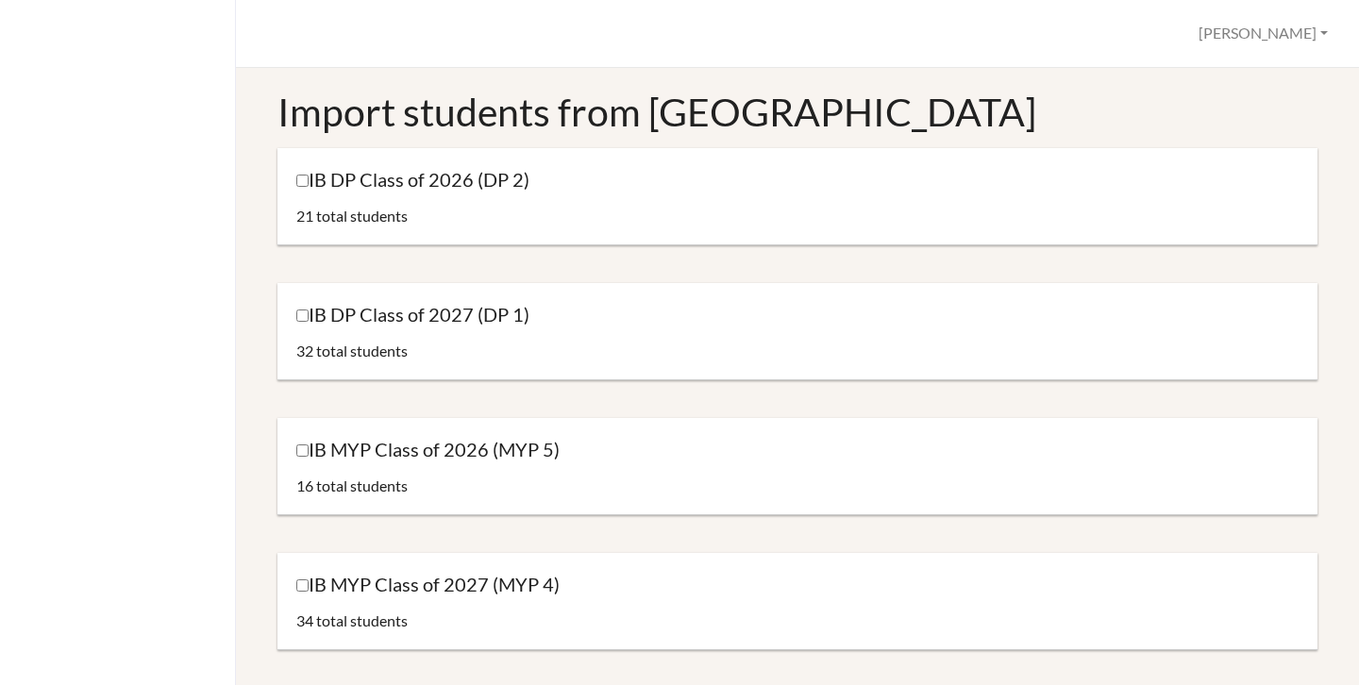
scroll to position [111, 0]
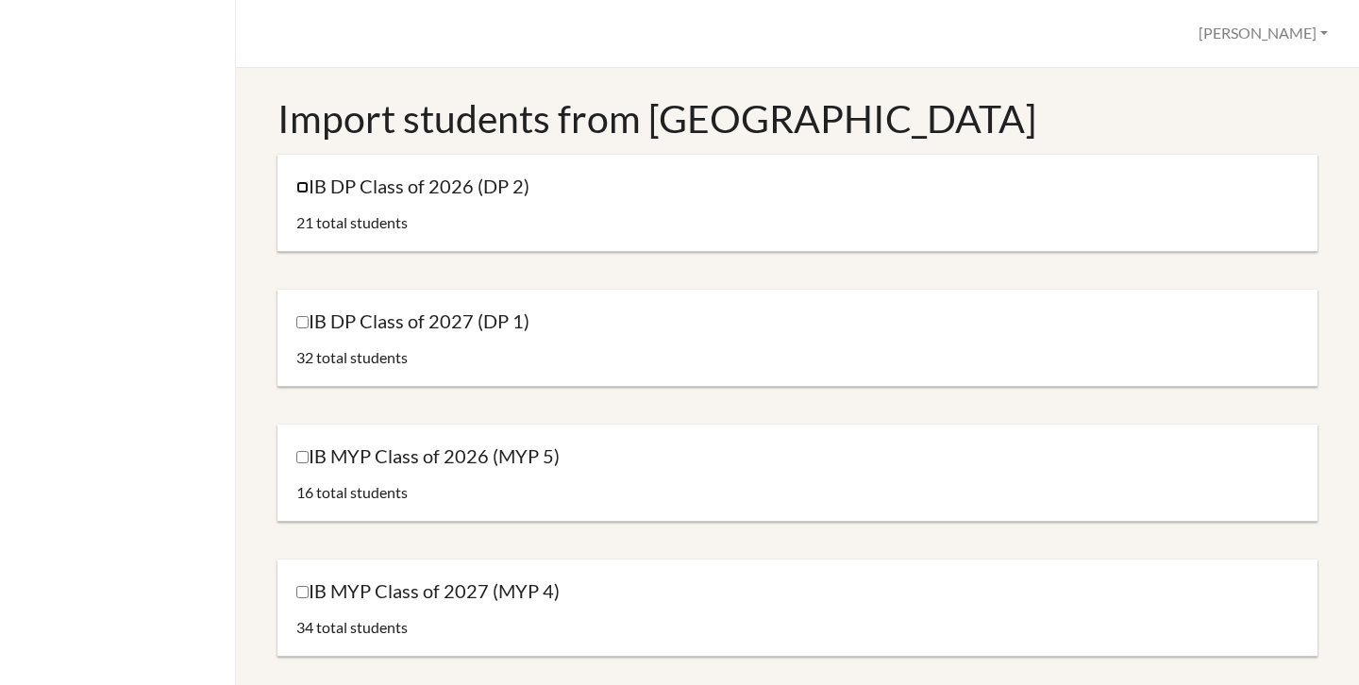
click at [301, 187] on input "IB DP Class of 2026 (DP 2)" at bounding box center [302, 187] width 12 height 12
checkbox input "true"
click at [307, 324] on input "IB DP Class of 2027 (DP 1)" at bounding box center [302, 322] width 12 height 12
checkbox input "true"
click at [303, 458] on input "IB MYP Class of 2026 (MYP 5)" at bounding box center [302, 457] width 12 height 12
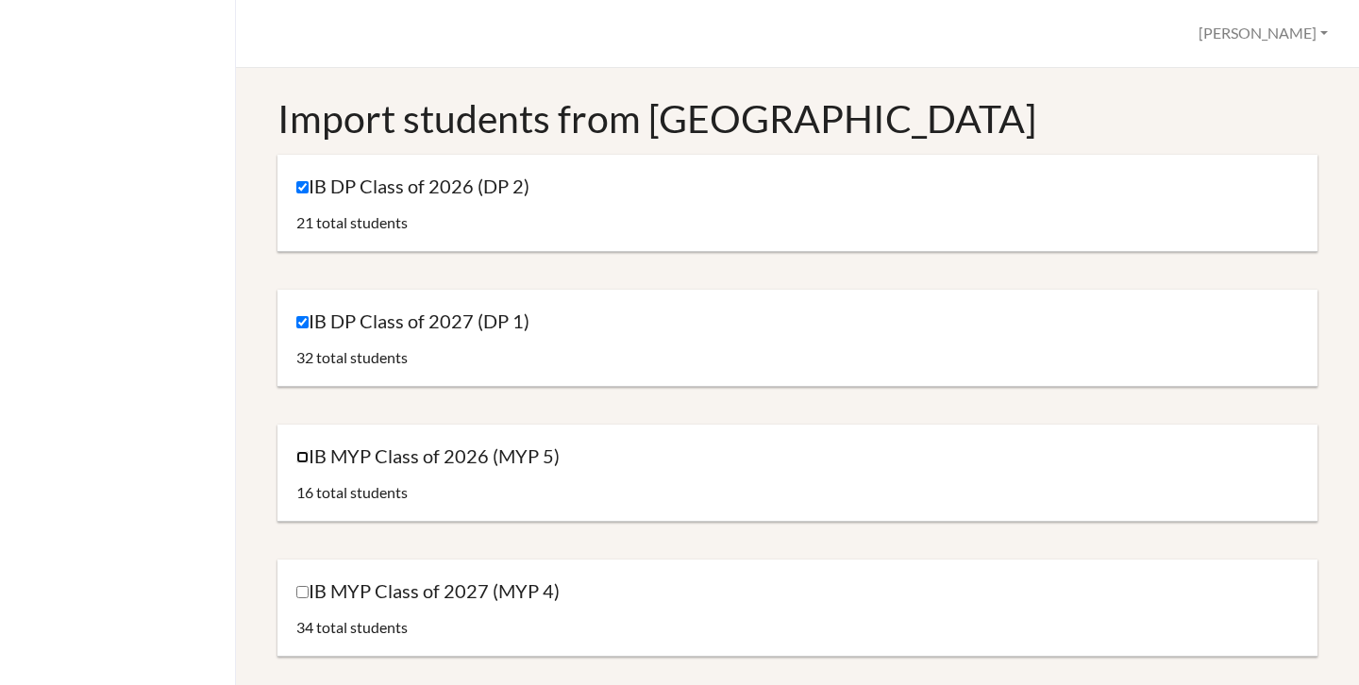
checkbox input "true"
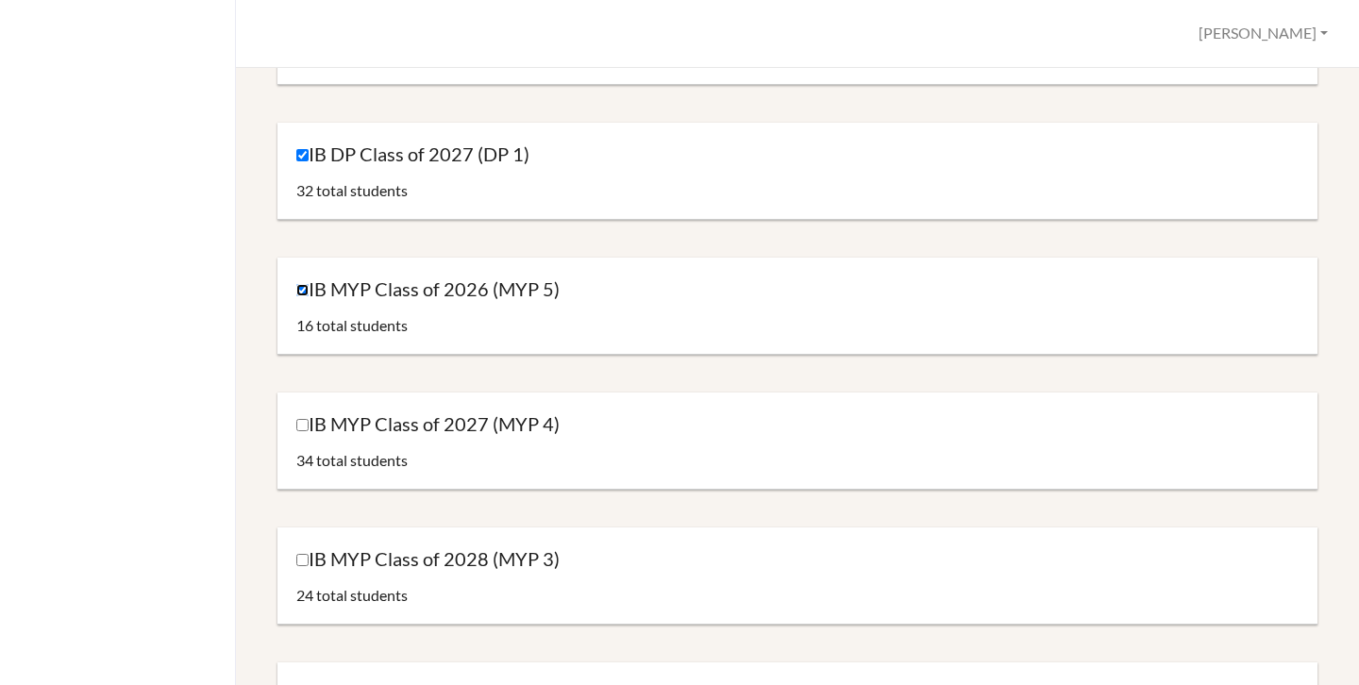
scroll to position [284, 0]
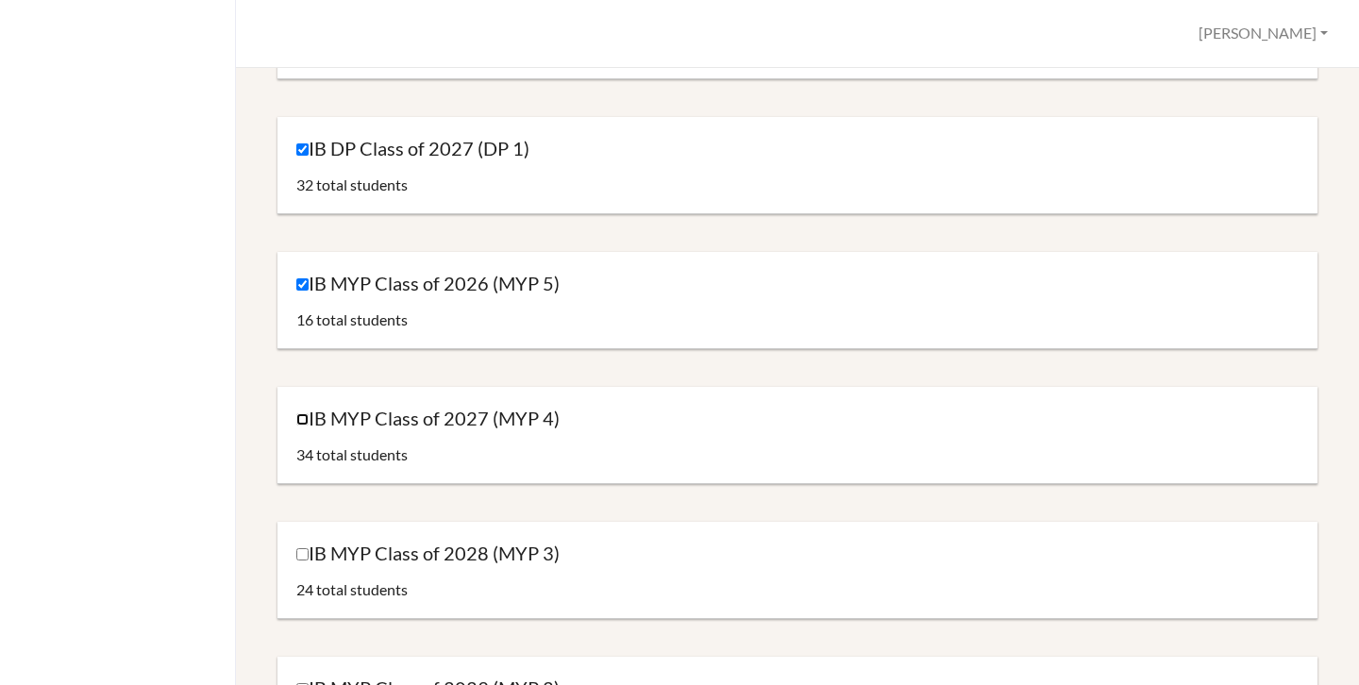
click at [300, 420] on input "IB MYP Class of 2027 (MYP 4)" at bounding box center [302, 419] width 12 height 12
checkbox input "true"
click at [301, 556] on input "IB MYP Class of 2028 (MYP 3)" at bounding box center [302, 554] width 12 height 12
checkbox input "true"
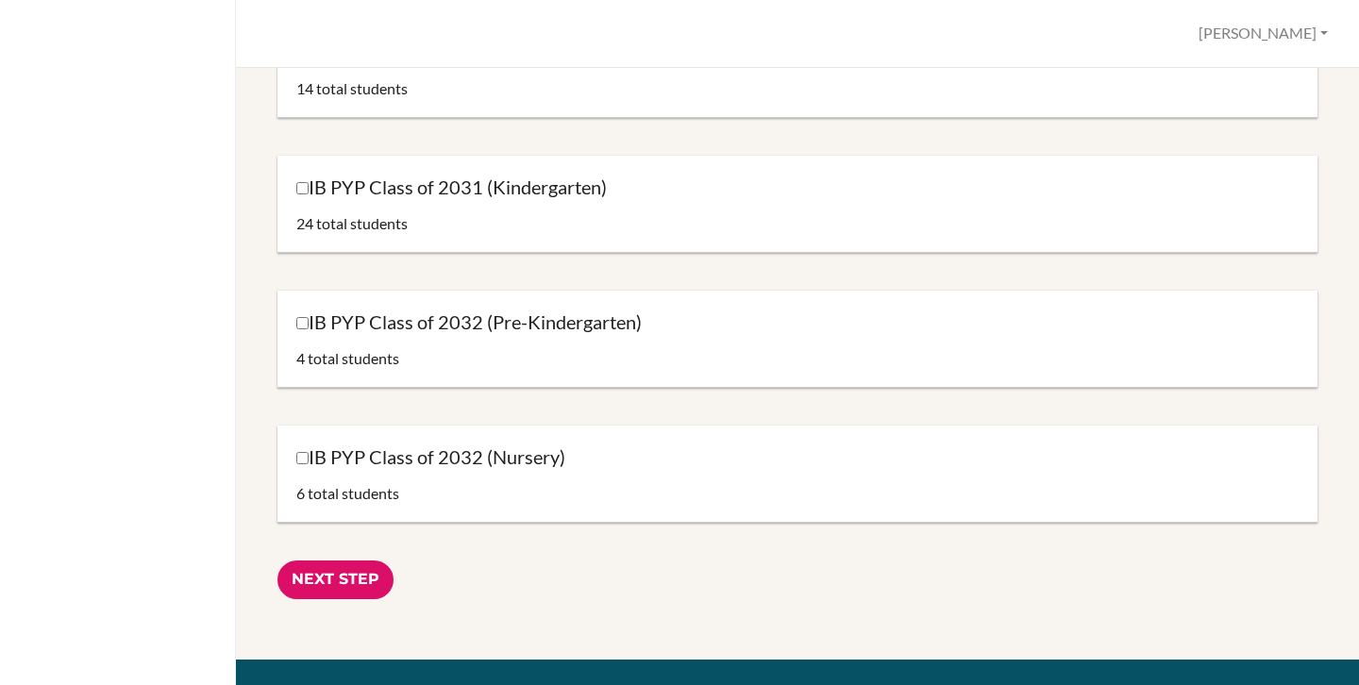
scroll to position [1772, 0]
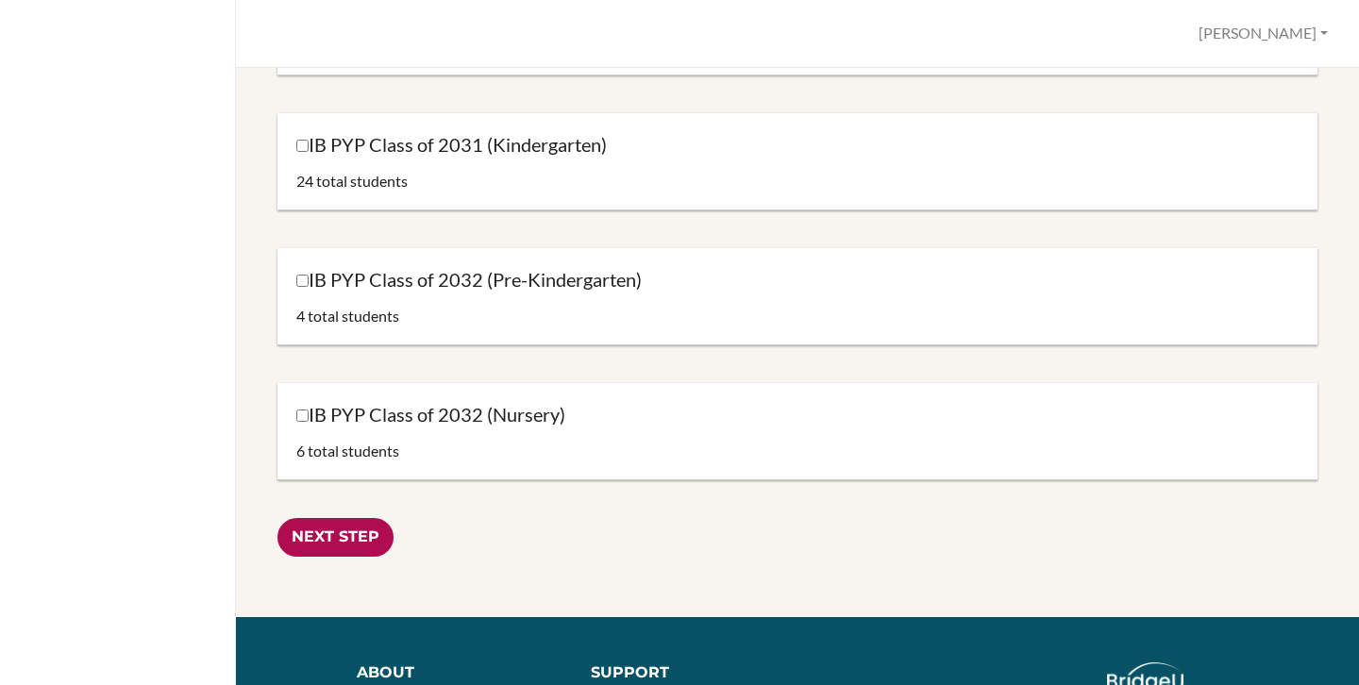
click at [324, 541] on input "Next Step" at bounding box center [335, 537] width 116 height 39
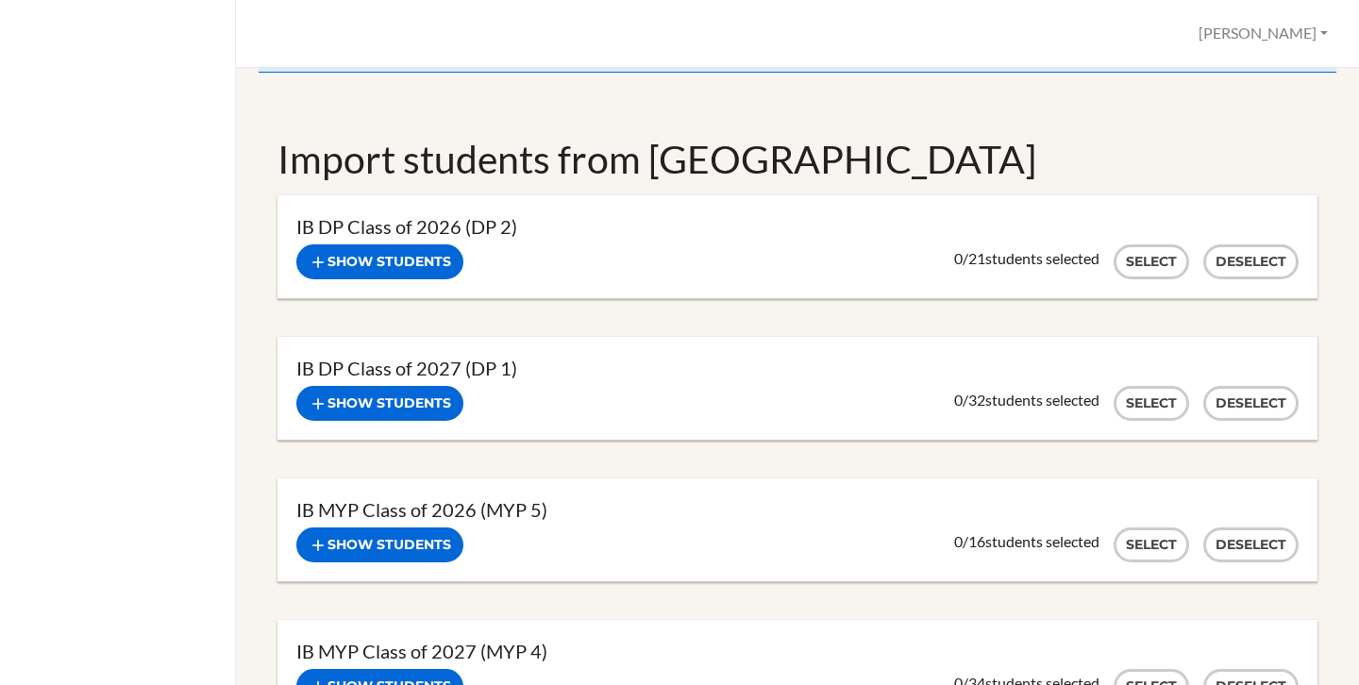
scroll to position [72, 0]
click at [376, 266] on button "Show students" at bounding box center [379, 260] width 167 height 35
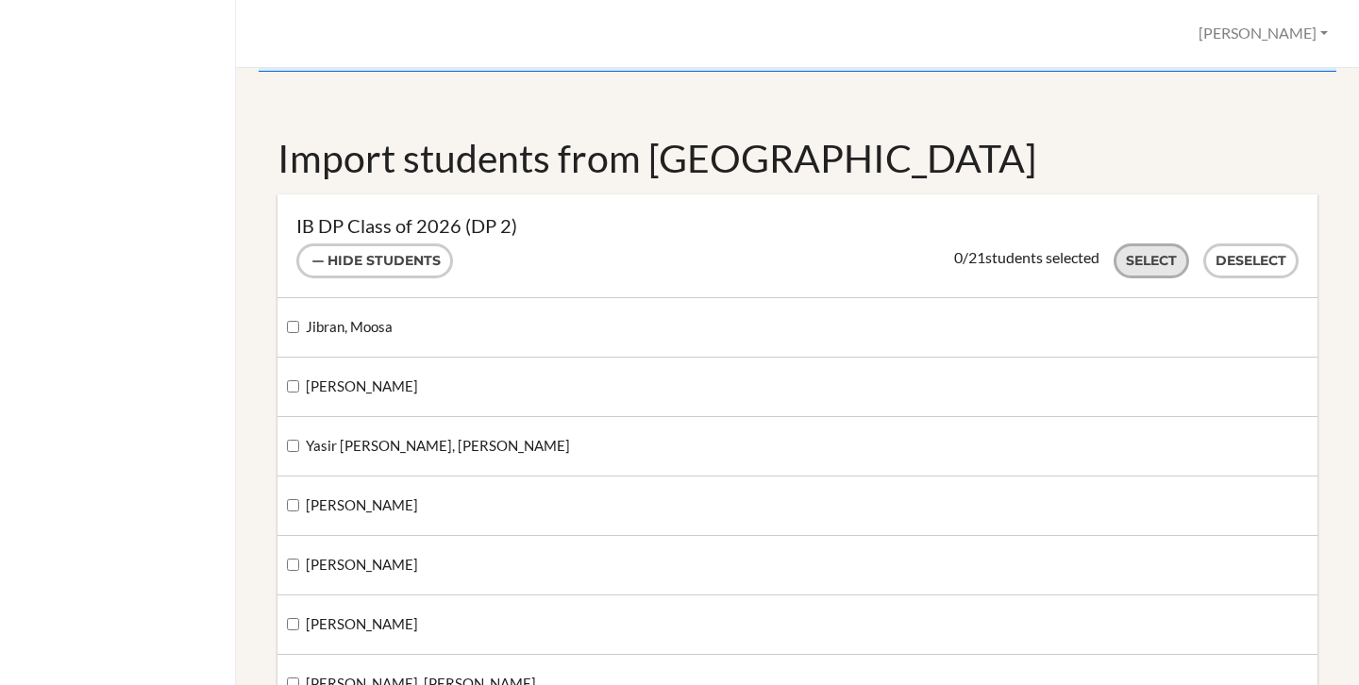
click at [1148, 257] on button "Select" at bounding box center [1150, 260] width 75 height 35
checkbox input "true"
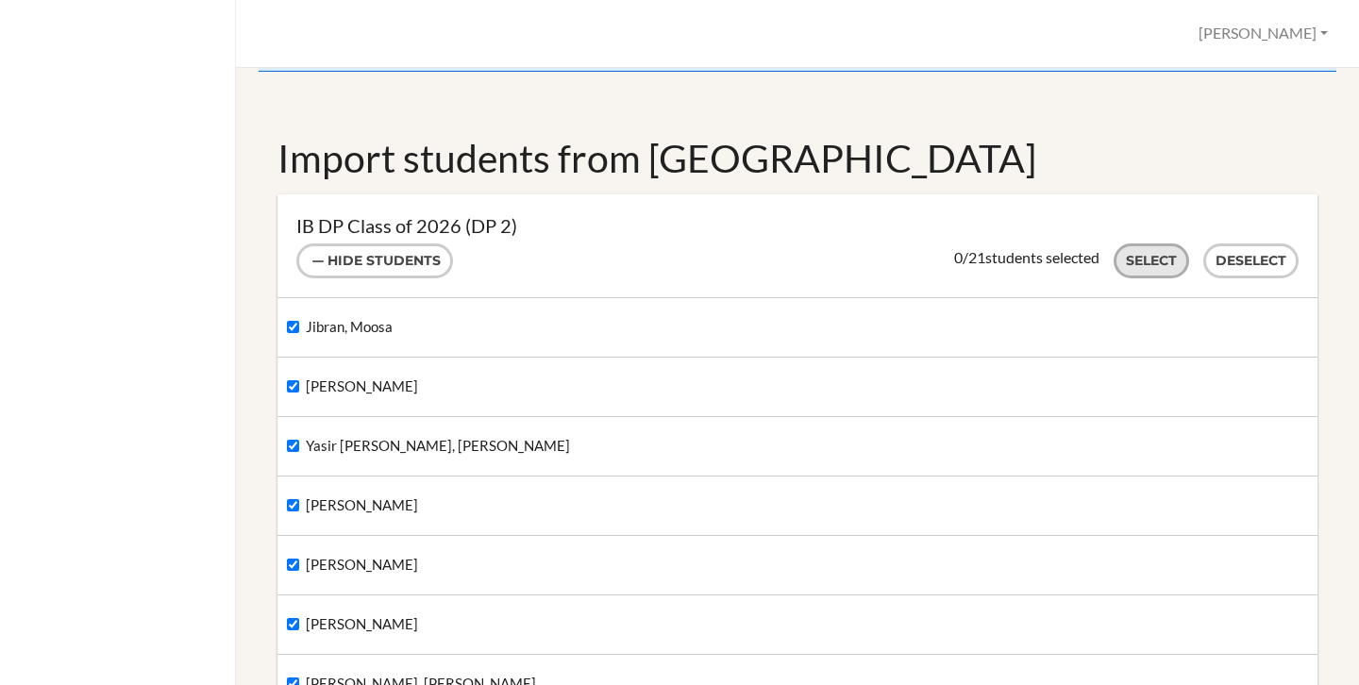
checkbox input "true"
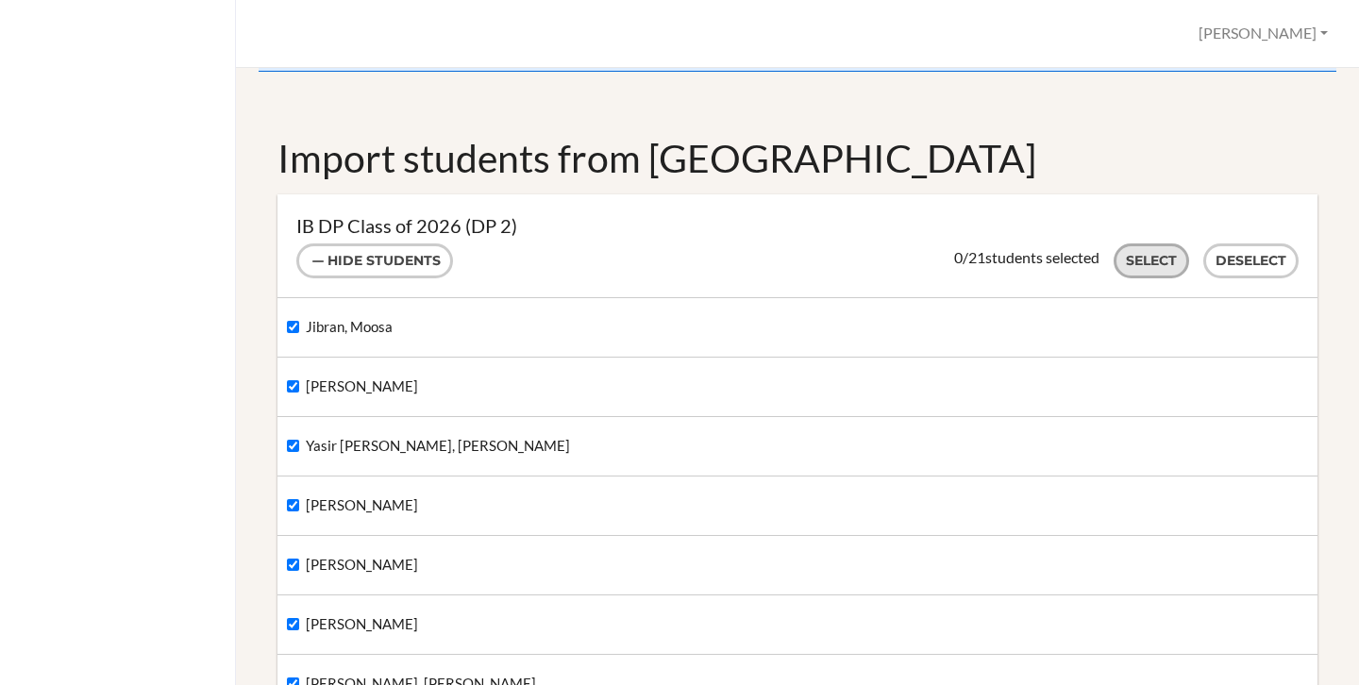
checkbox input "true"
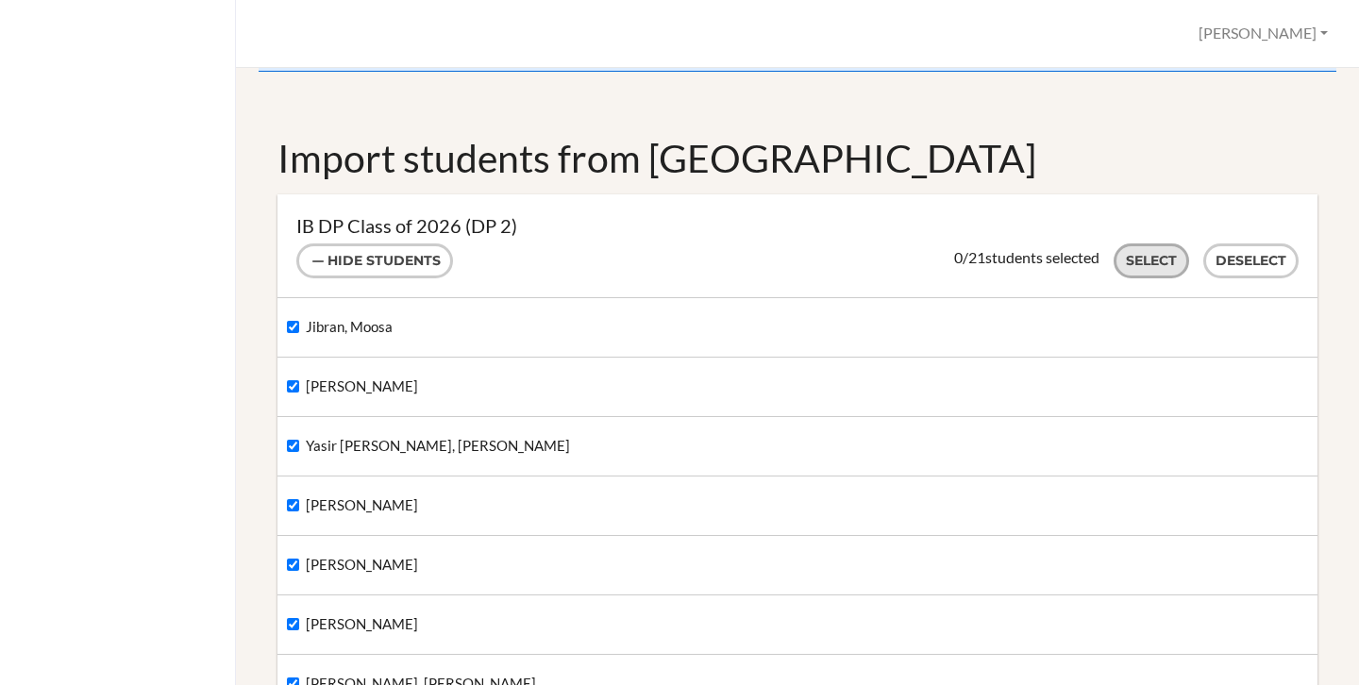
checkbox input "true"
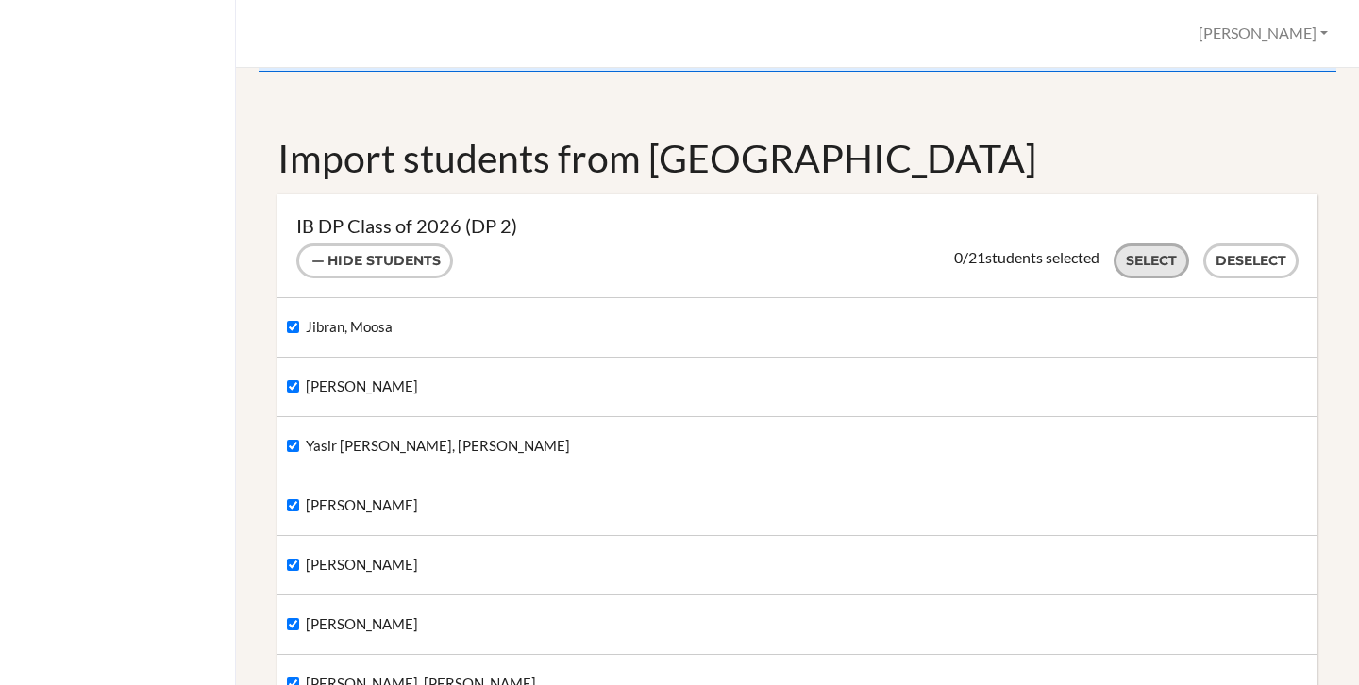
checkbox input "true"
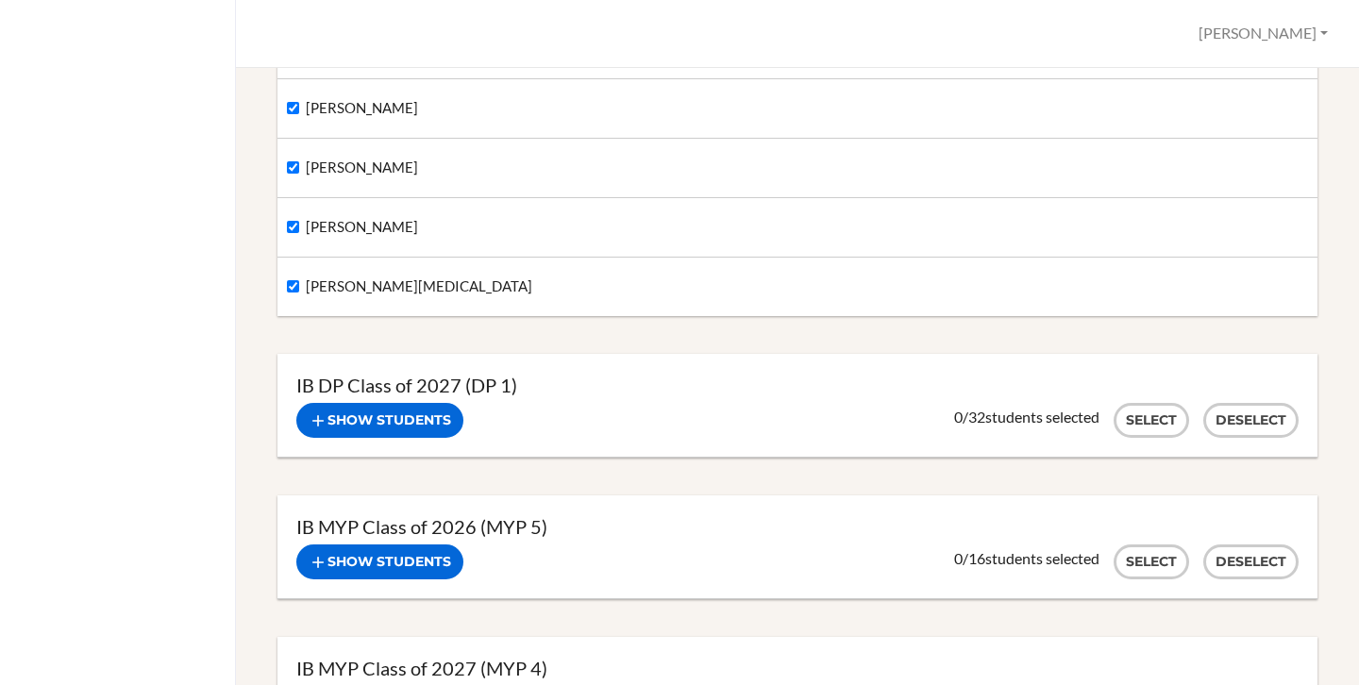
scroll to position [1334, 0]
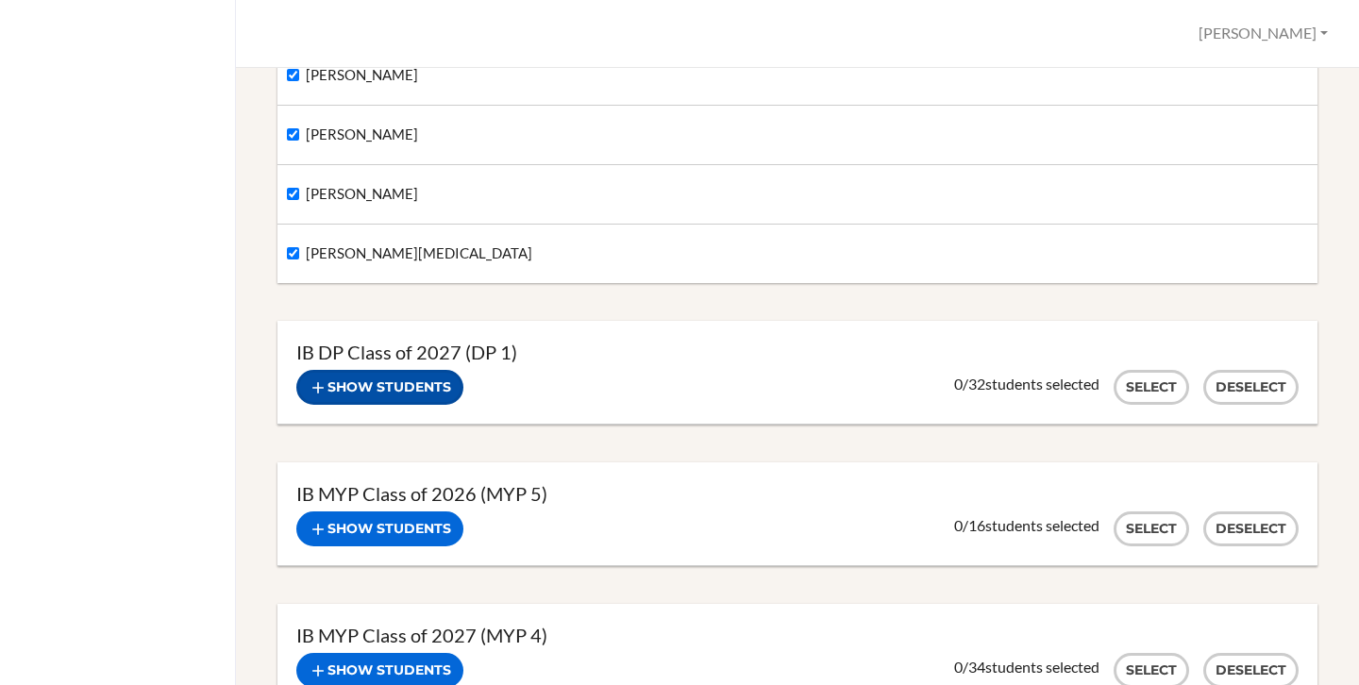
click at [371, 392] on button "Show students" at bounding box center [379, 387] width 167 height 35
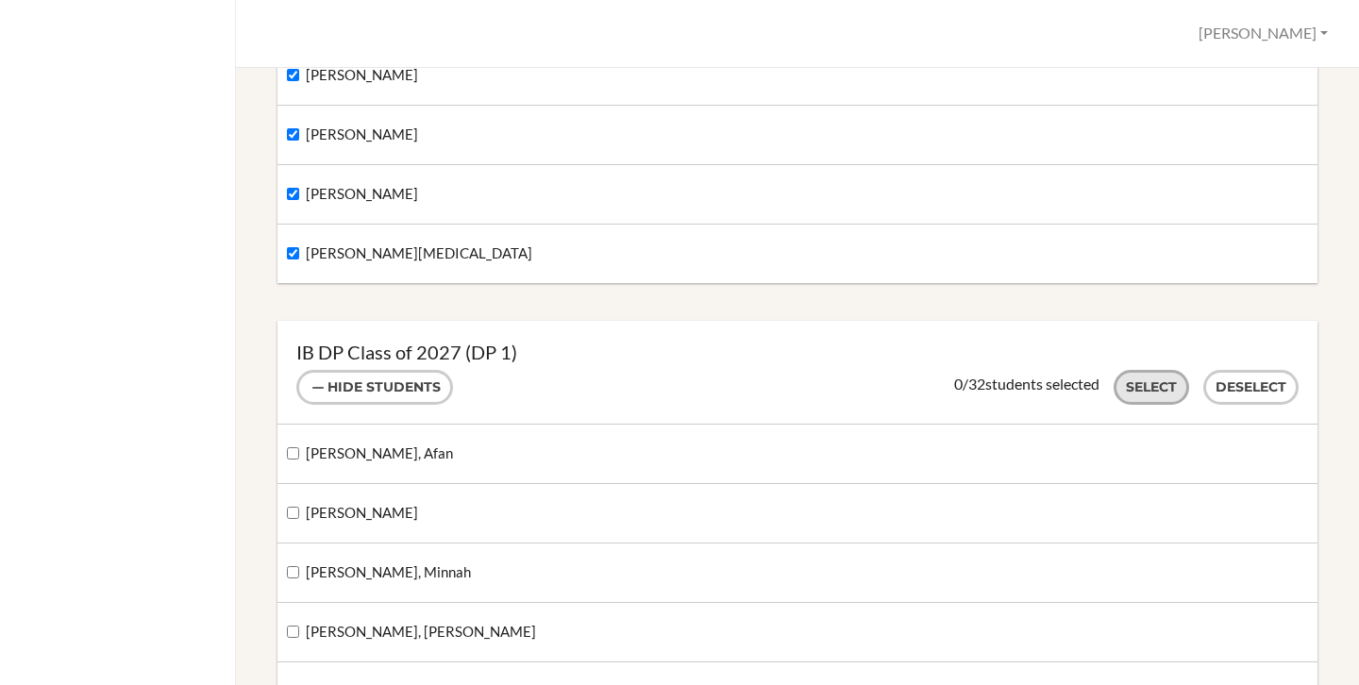
click at [1130, 387] on button "Select" at bounding box center [1150, 387] width 75 height 35
checkbox input "true"
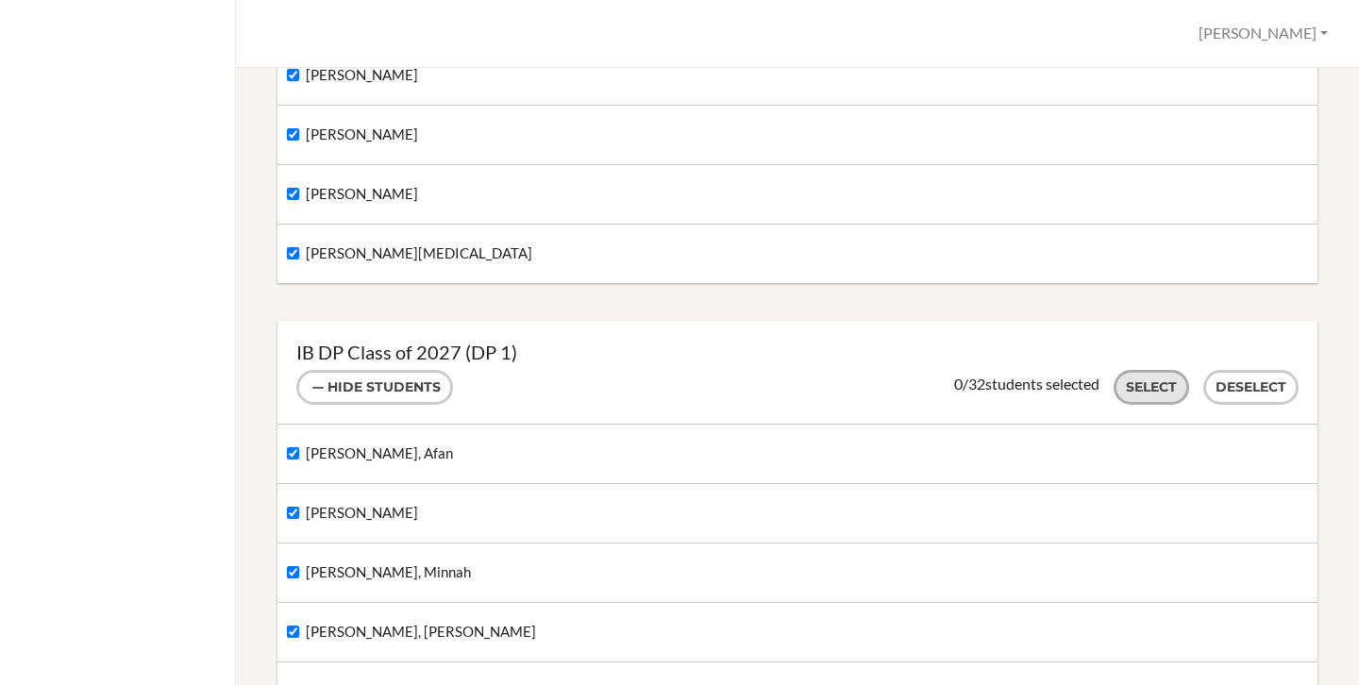
checkbox input "true"
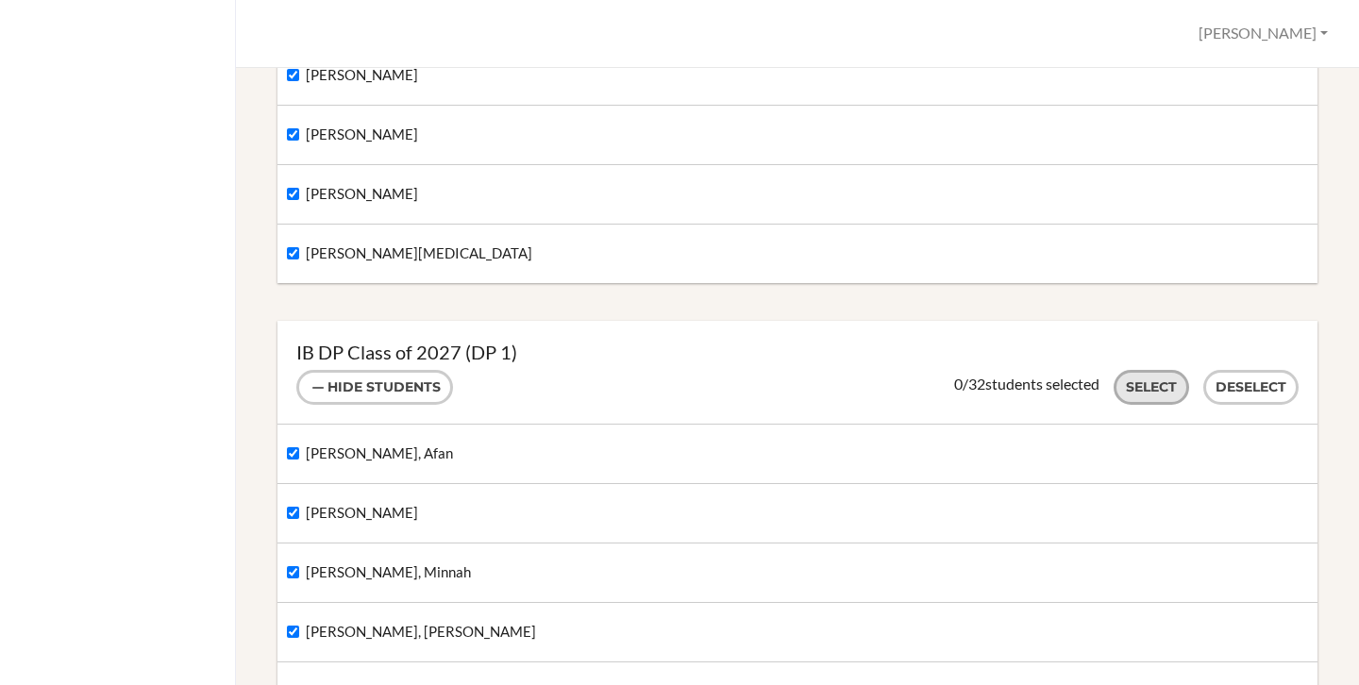
checkbox input "true"
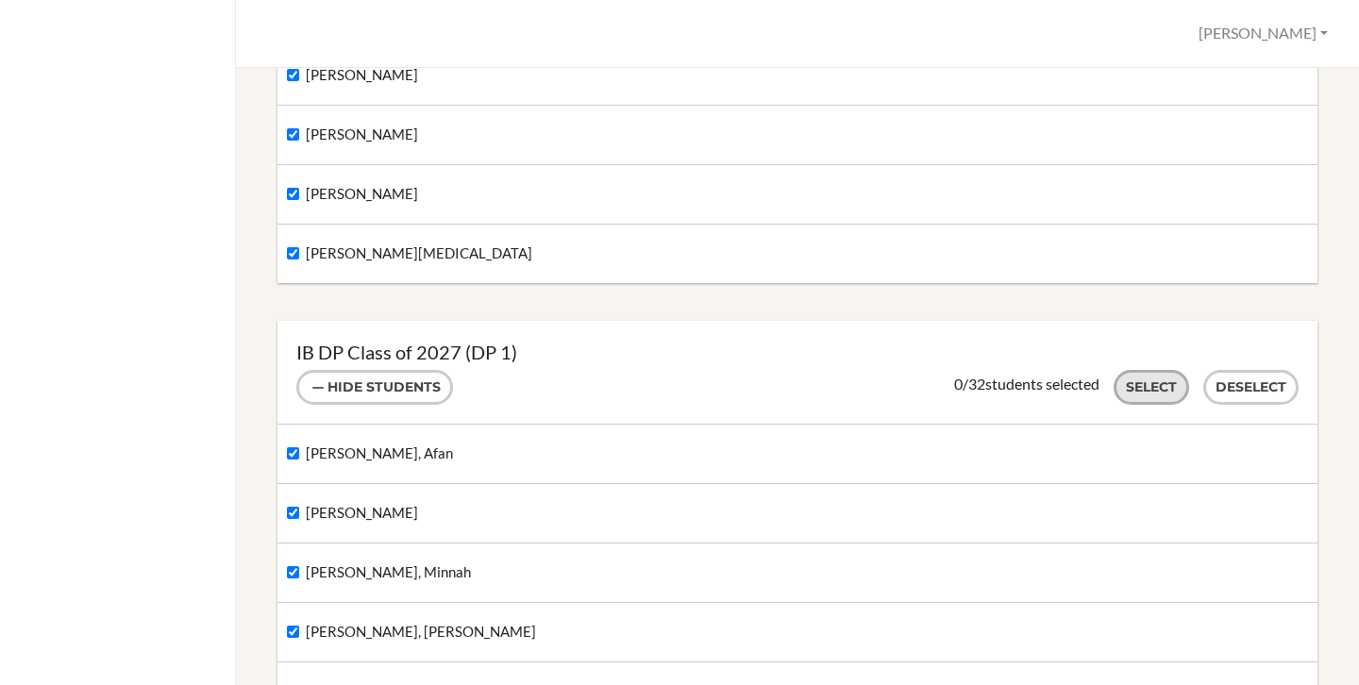
checkbox input "true"
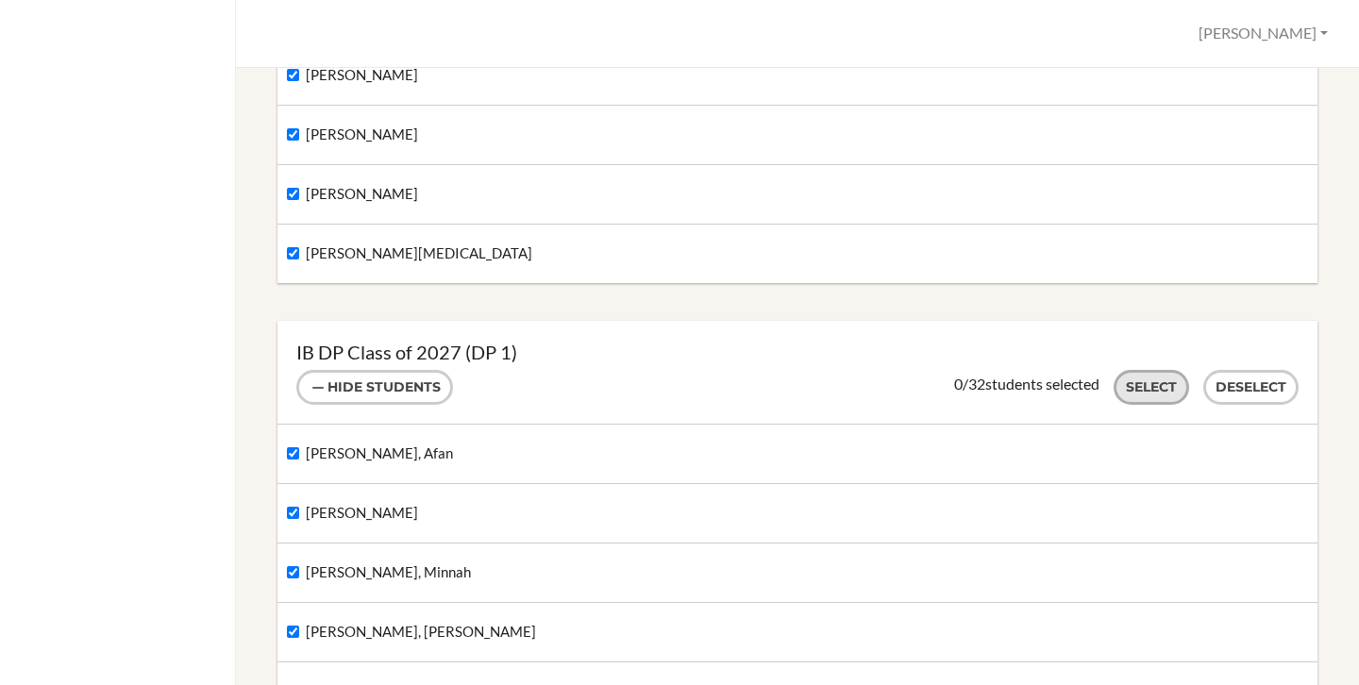
checkbox input "true"
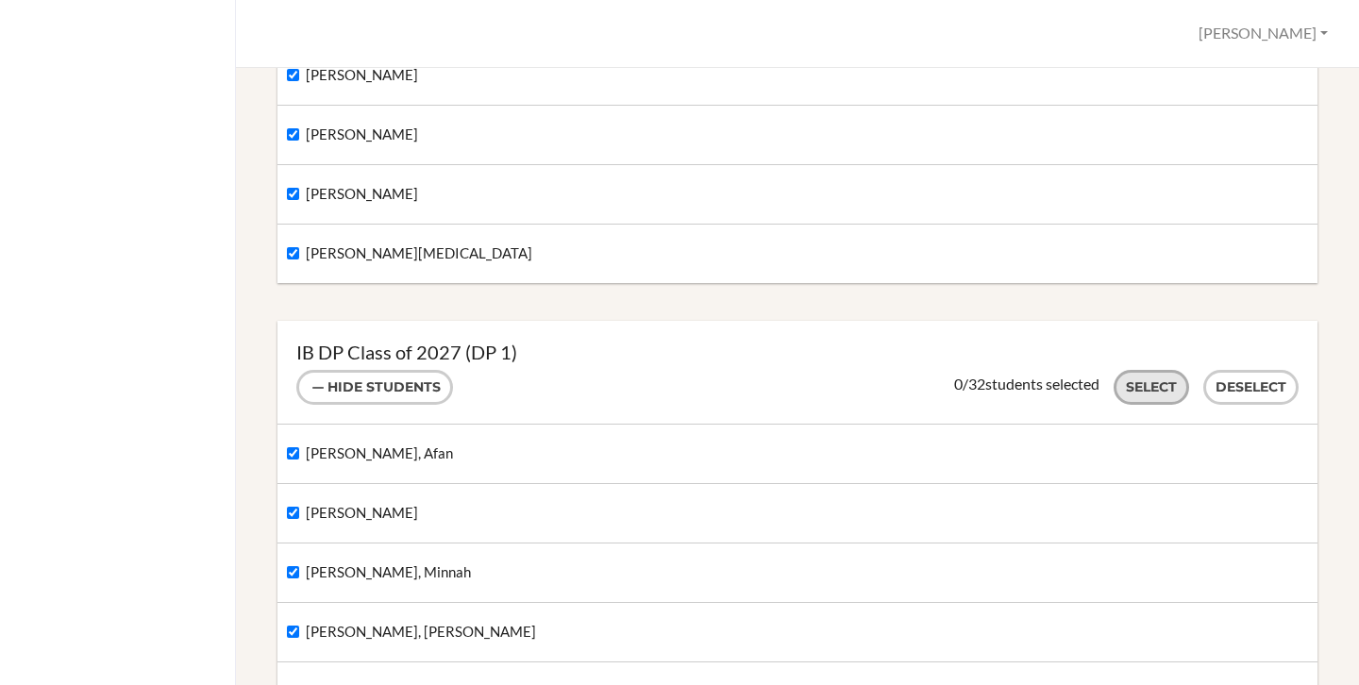
checkbox input "true"
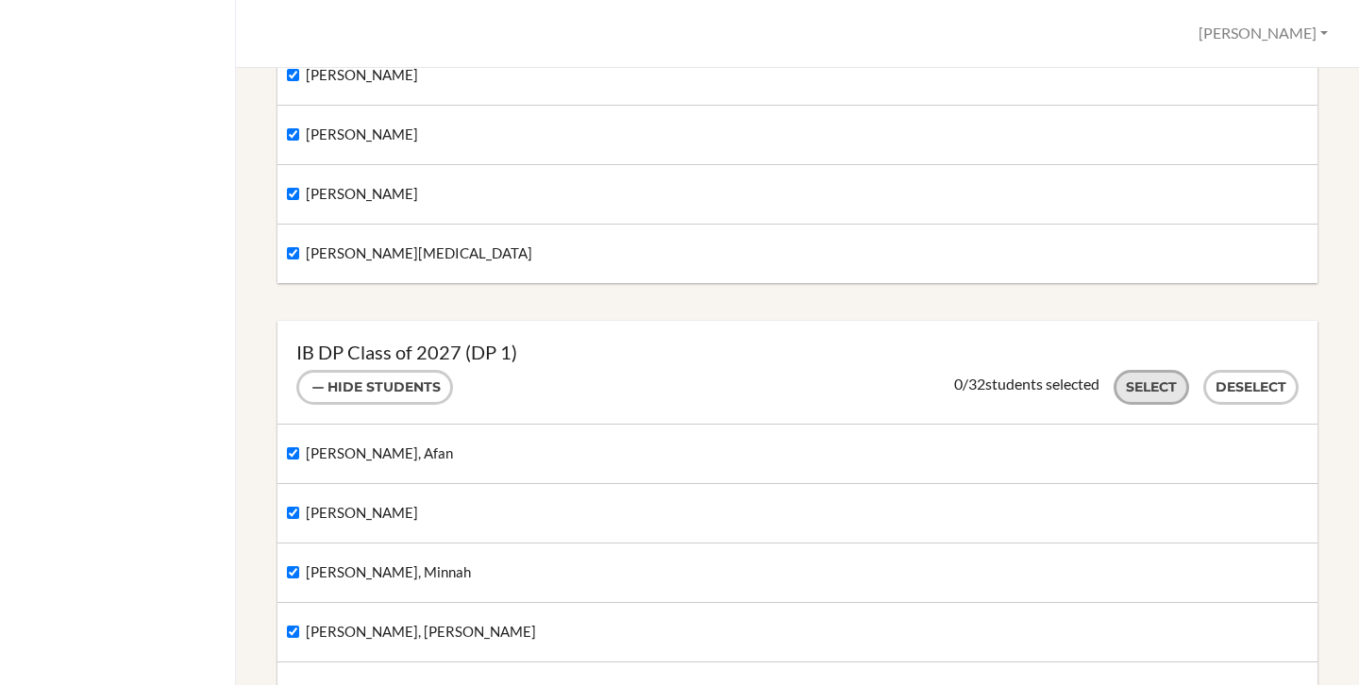
checkbox input "true"
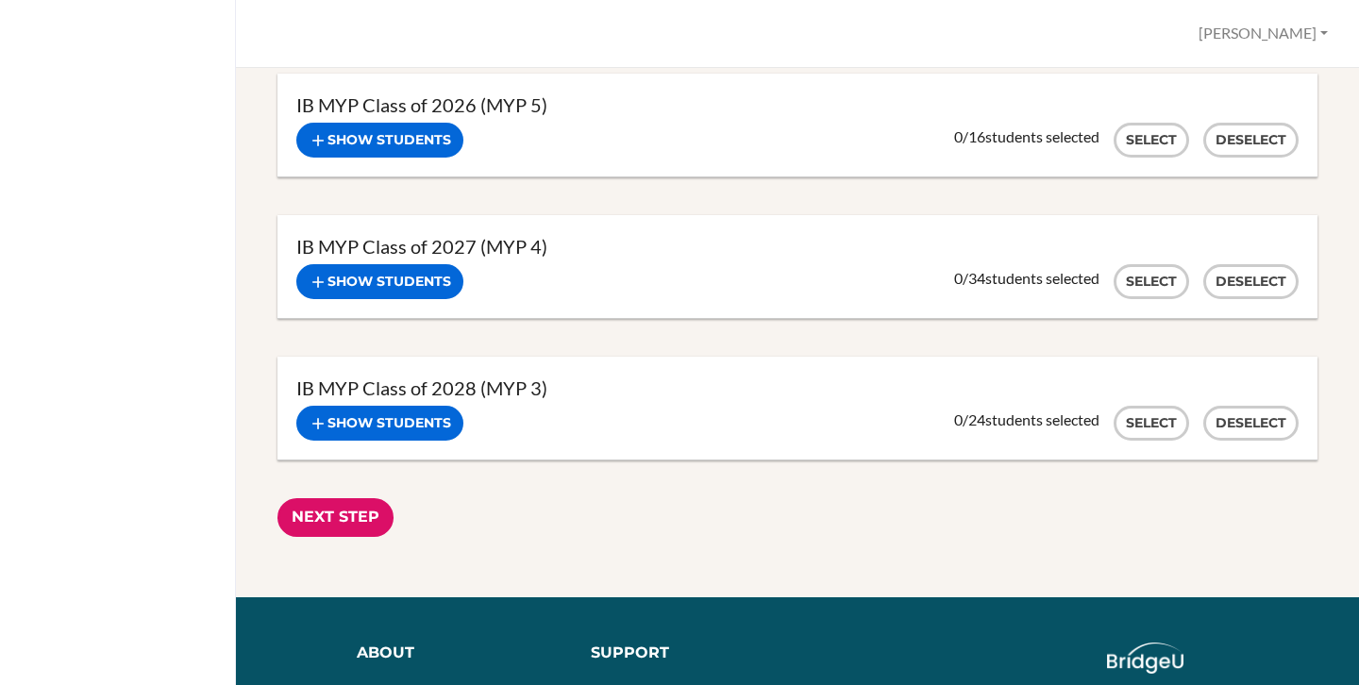
scroll to position [3844, 0]
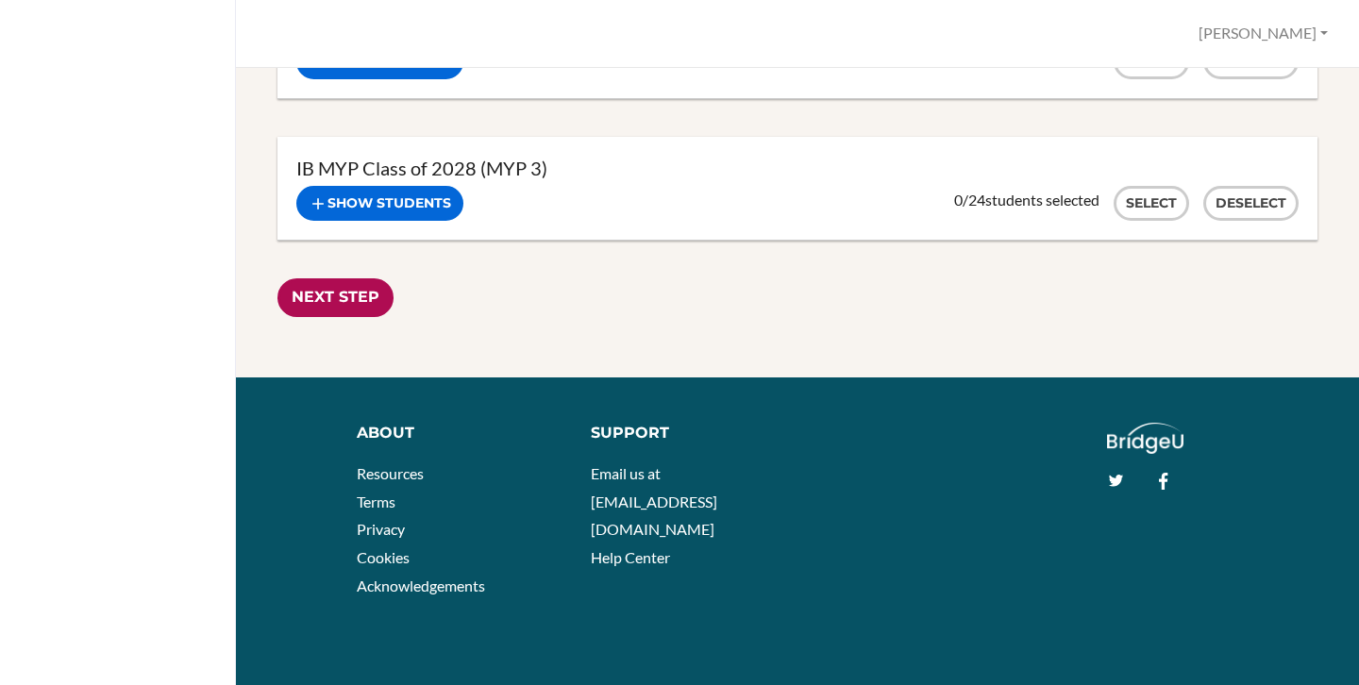
click at [324, 300] on input "Next Step" at bounding box center [335, 297] width 116 height 39
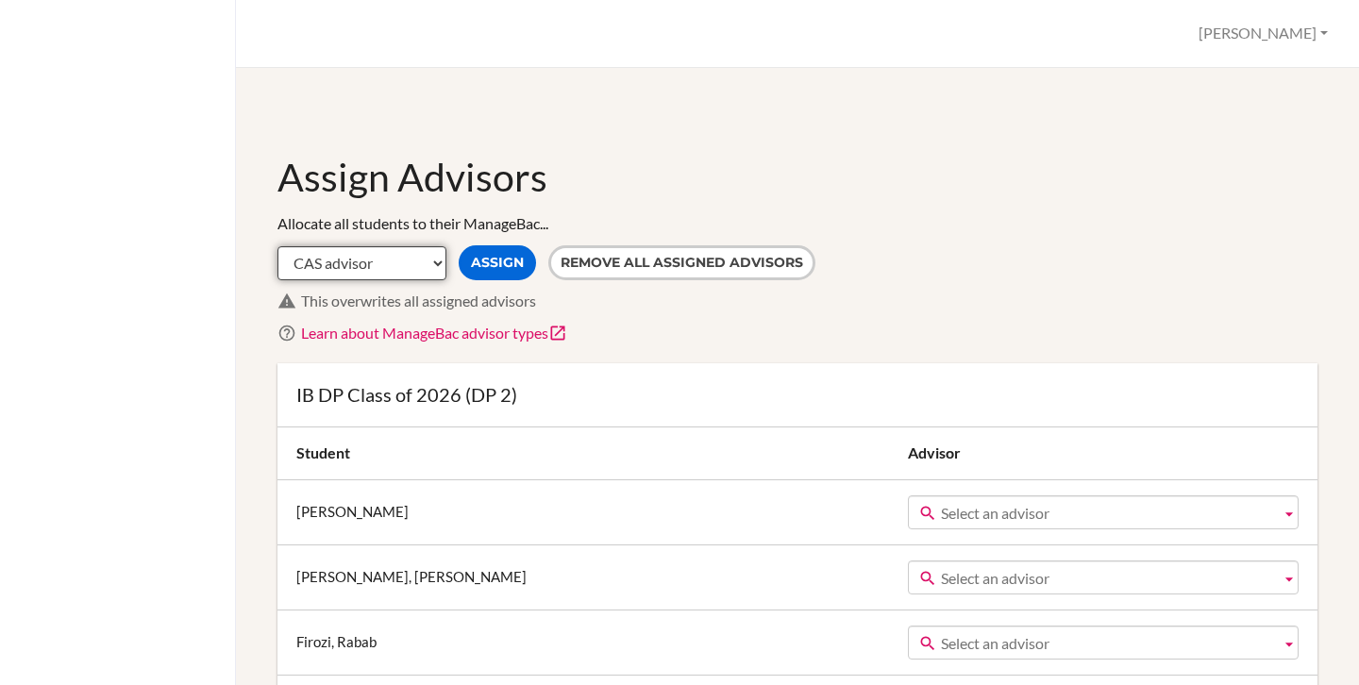
click at [414, 267] on select "CAS advisor EE advisor Homeroom advisor TOK advisor" at bounding box center [361, 263] width 169 height 34
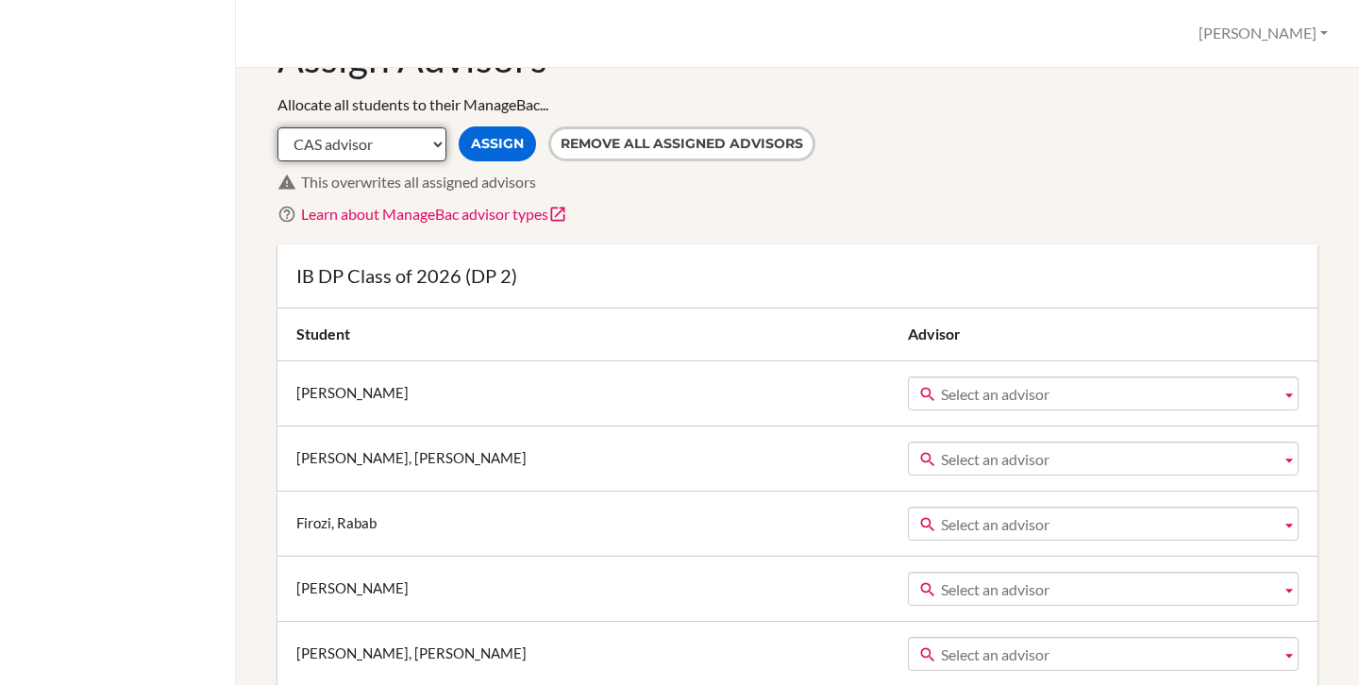
scroll to position [186, 0]
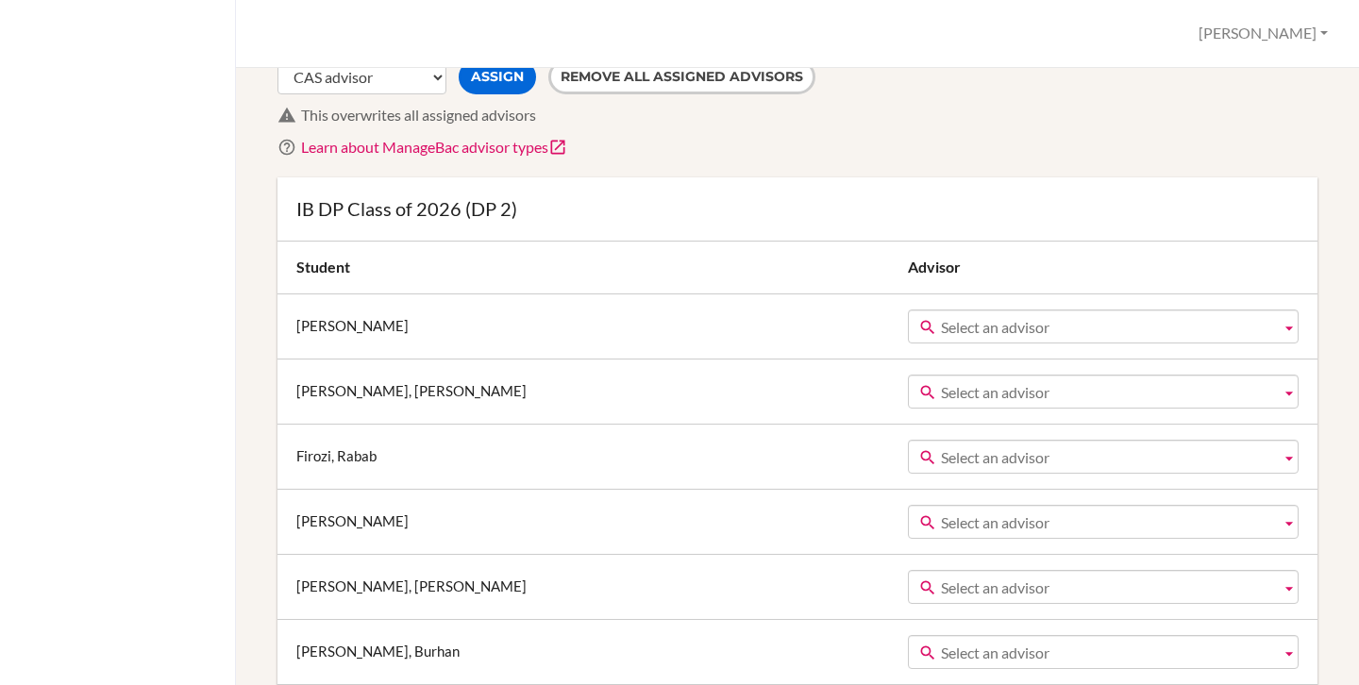
click at [941, 330] on span "Select an advisor" at bounding box center [1107, 327] width 332 height 34
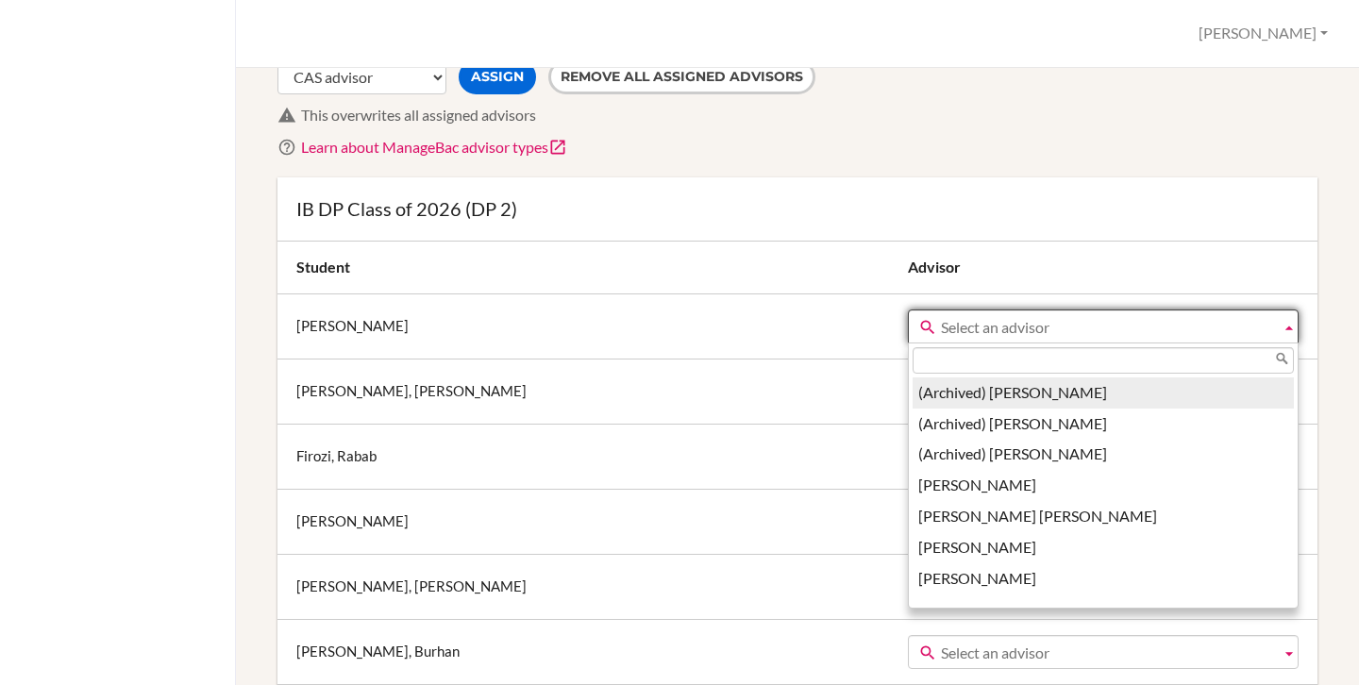
click at [941, 330] on span "Select an advisor" at bounding box center [1107, 327] width 332 height 34
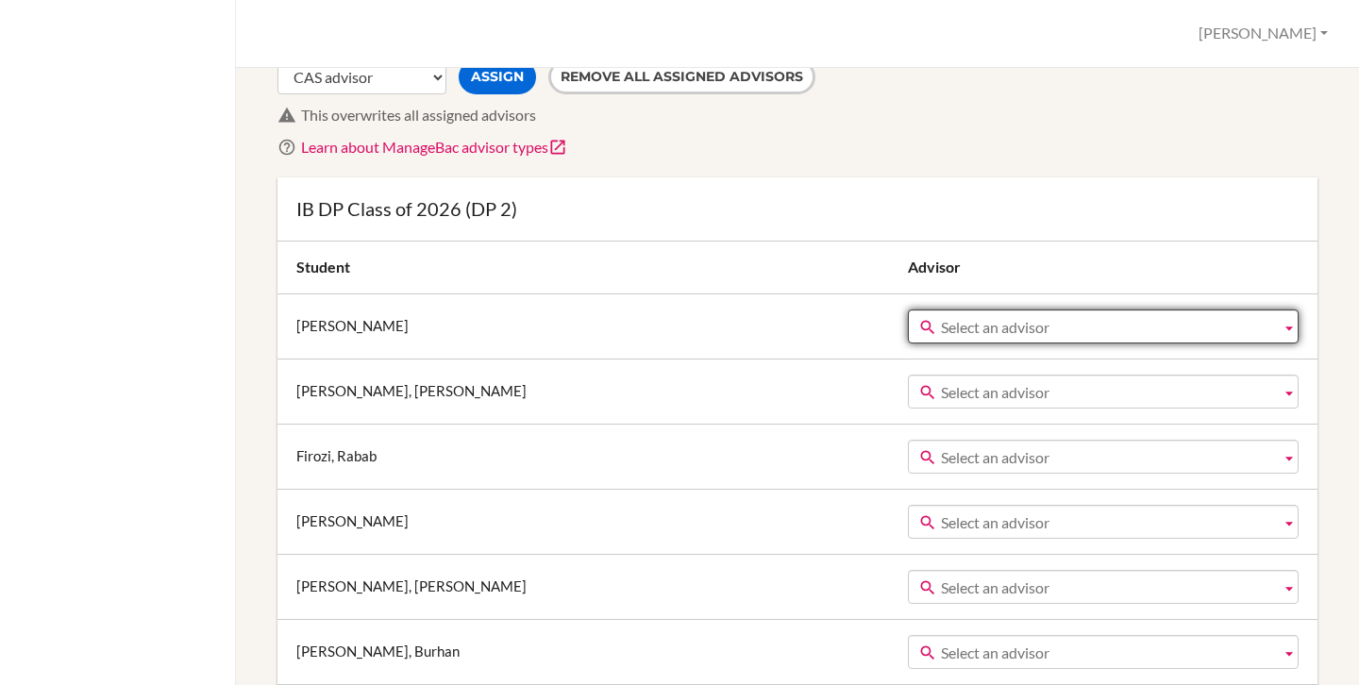
click at [915, 221] on h3 "IB DP Class of 2026 (DP 2)" at bounding box center [797, 208] width 1002 height 25
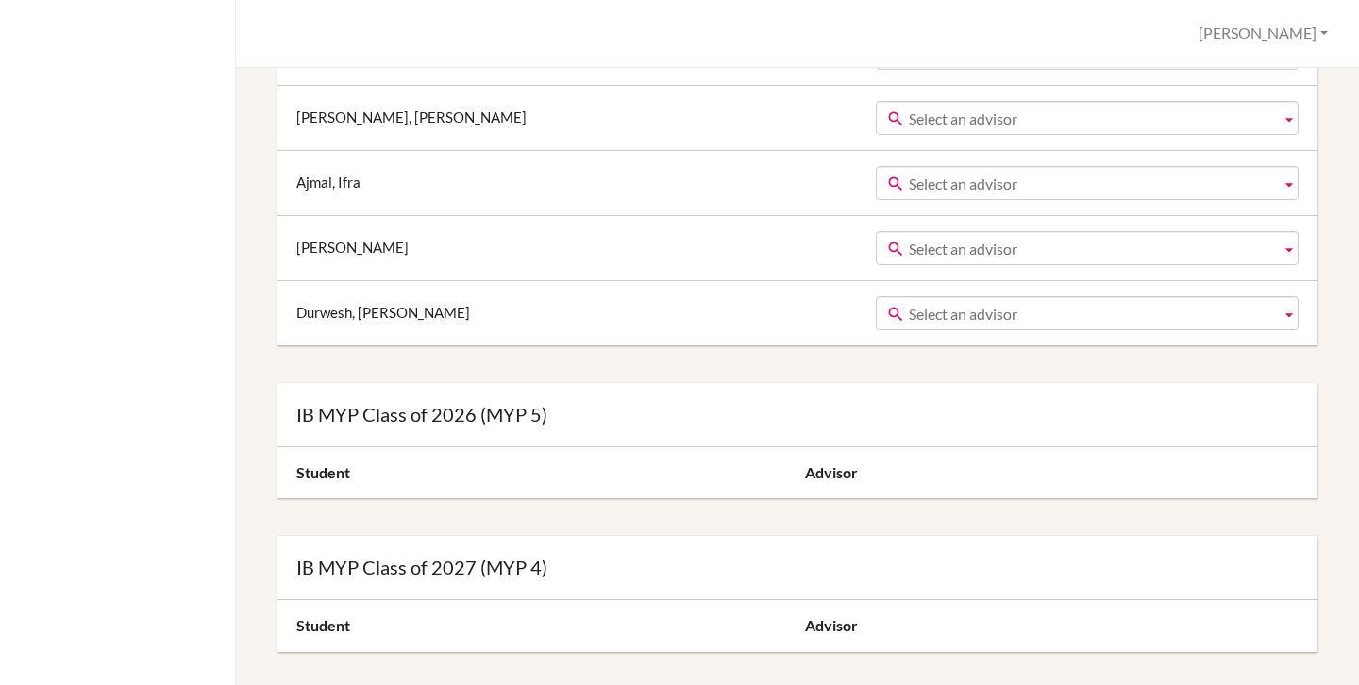
scroll to position [4303, 0]
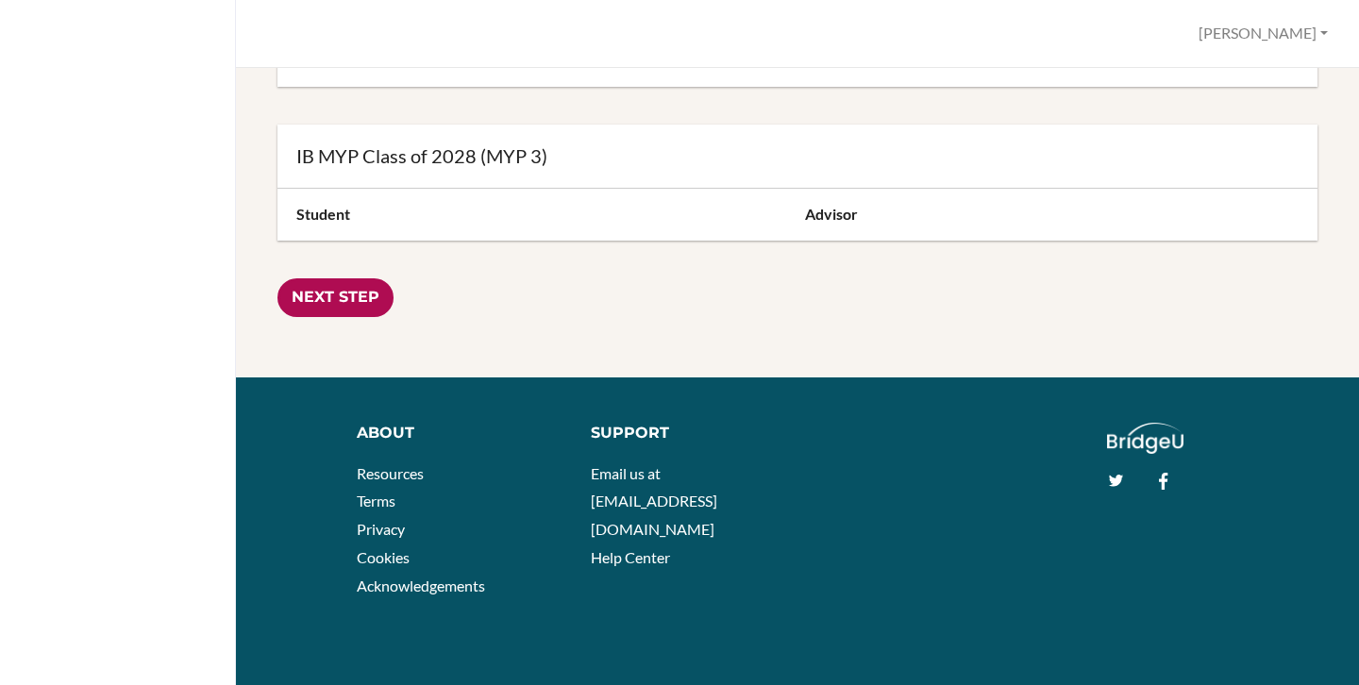
click at [342, 294] on input "Next Step" at bounding box center [335, 297] width 116 height 39
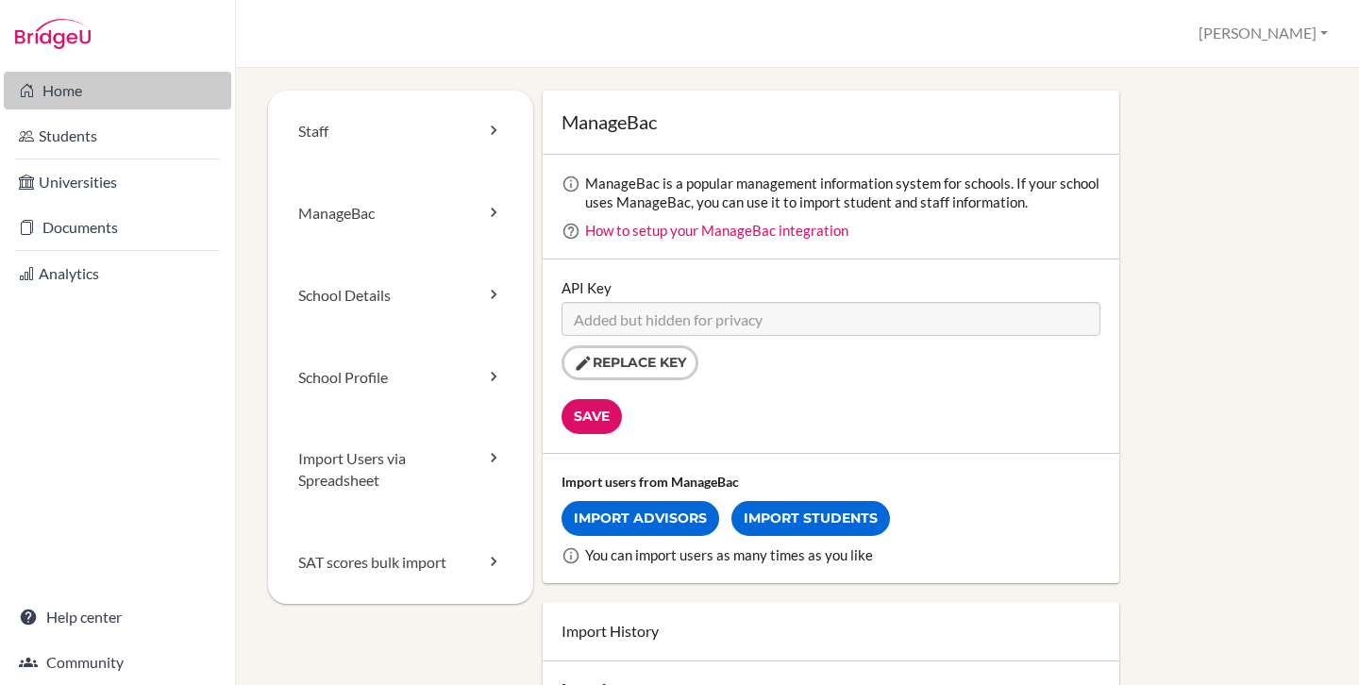
click at [75, 95] on link "Home" at bounding box center [117, 91] width 227 height 38
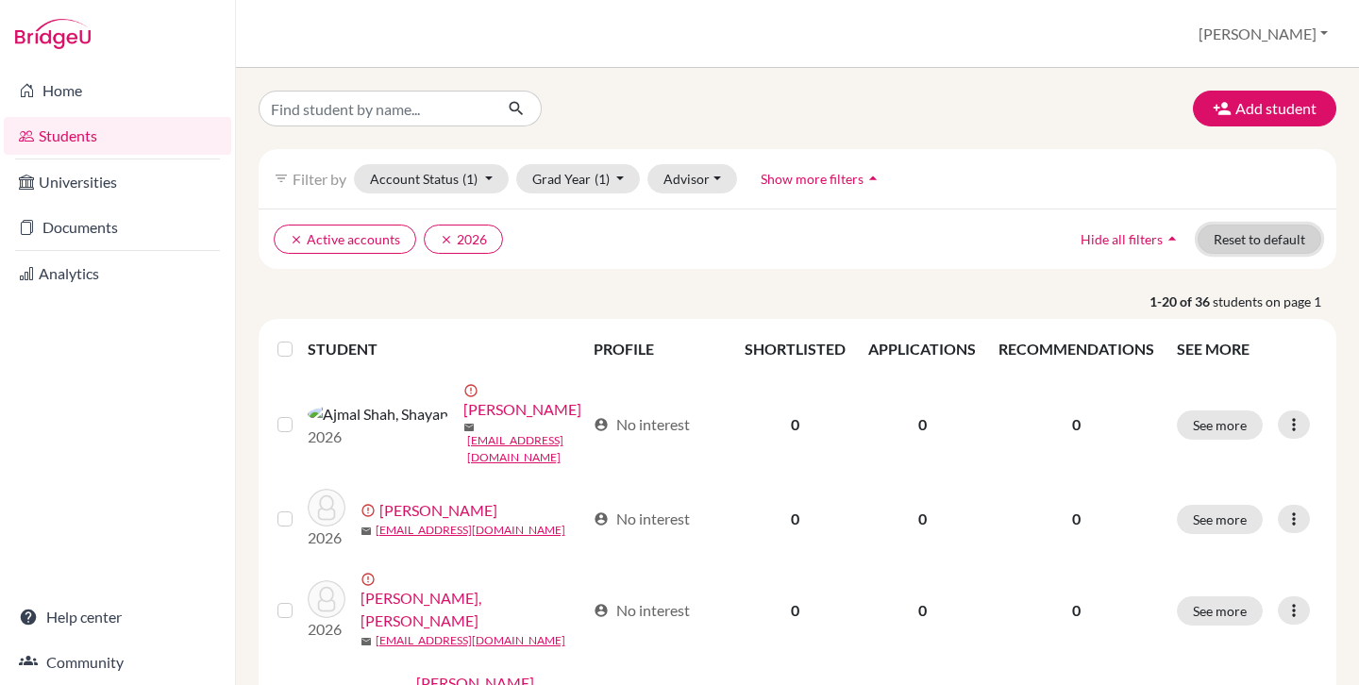
click at [1222, 239] on button "Reset to default" at bounding box center [1259, 239] width 124 height 29
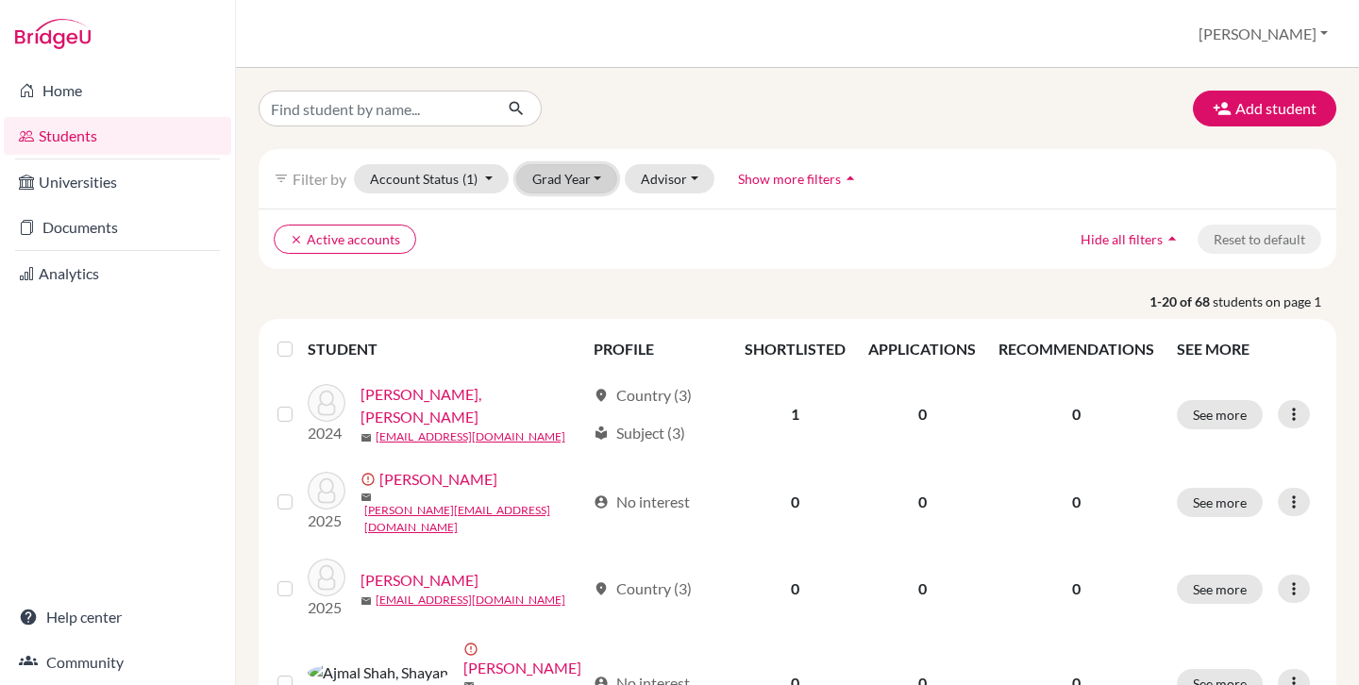
click at [545, 170] on button "Grad Year" at bounding box center [567, 178] width 102 height 29
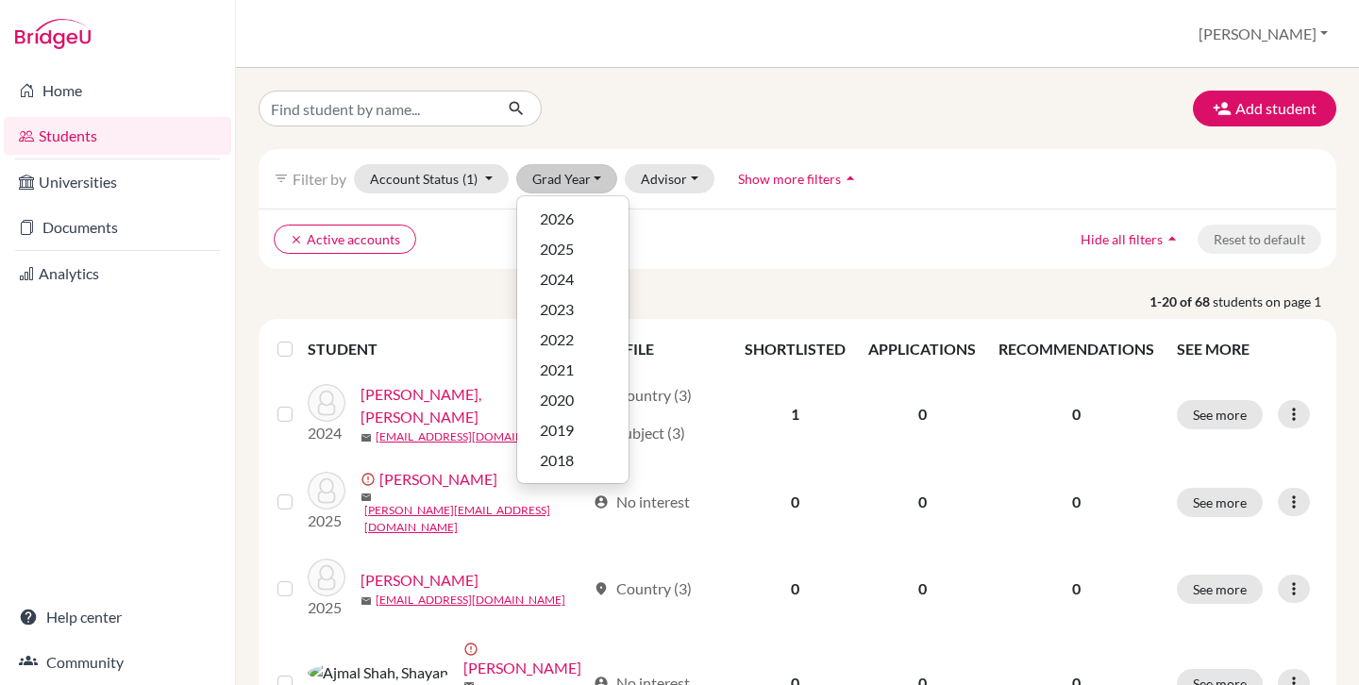
click at [481, 259] on div "clear Active accounts Hide all filters arrow_drop_up Reset to default" at bounding box center [797, 239] width 1077 height 60
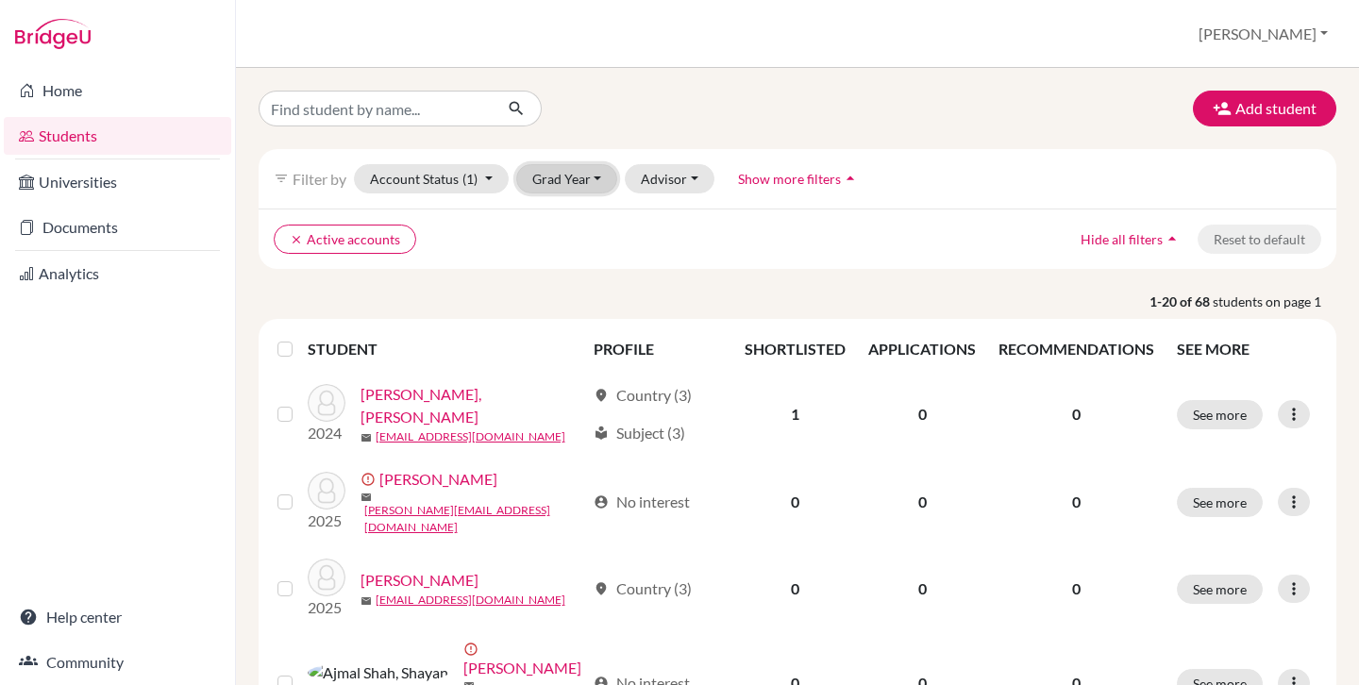
click at [561, 190] on button "Grad Year" at bounding box center [567, 178] width 102 height 29
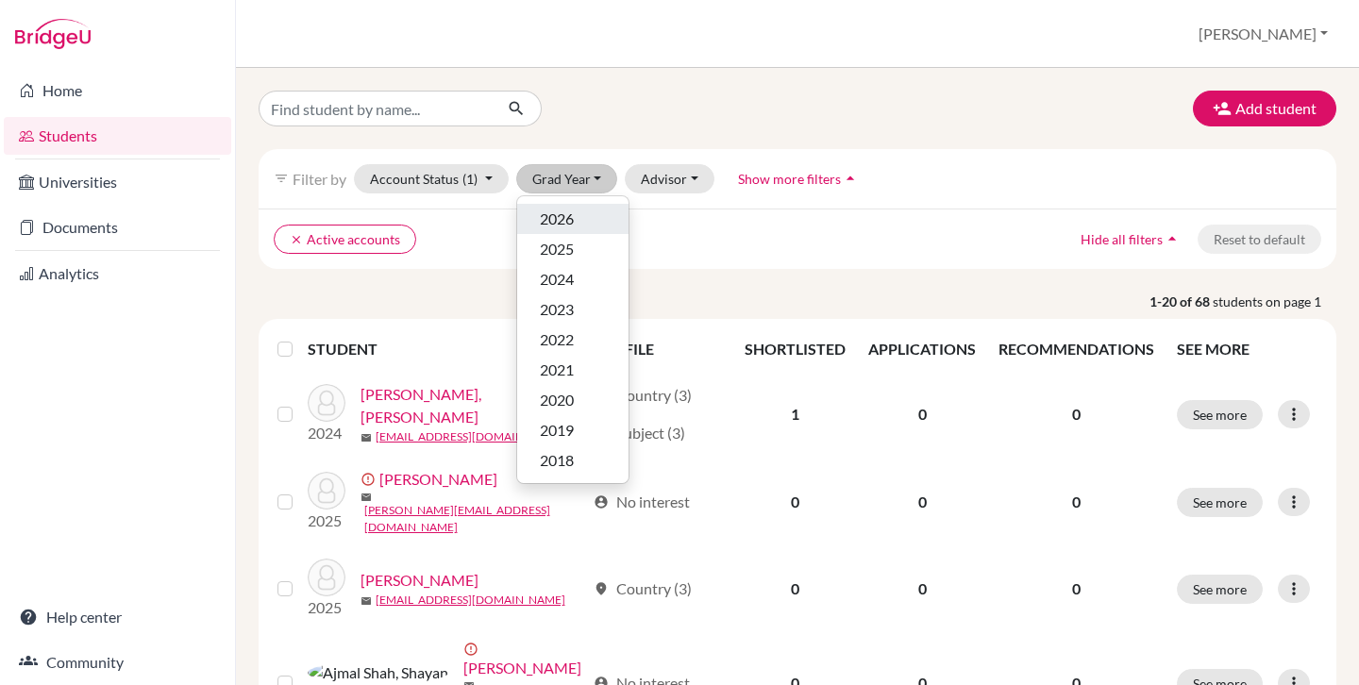
click at [588, 217] on div "2026" at bounding box center [573, 219] width 66 height 23
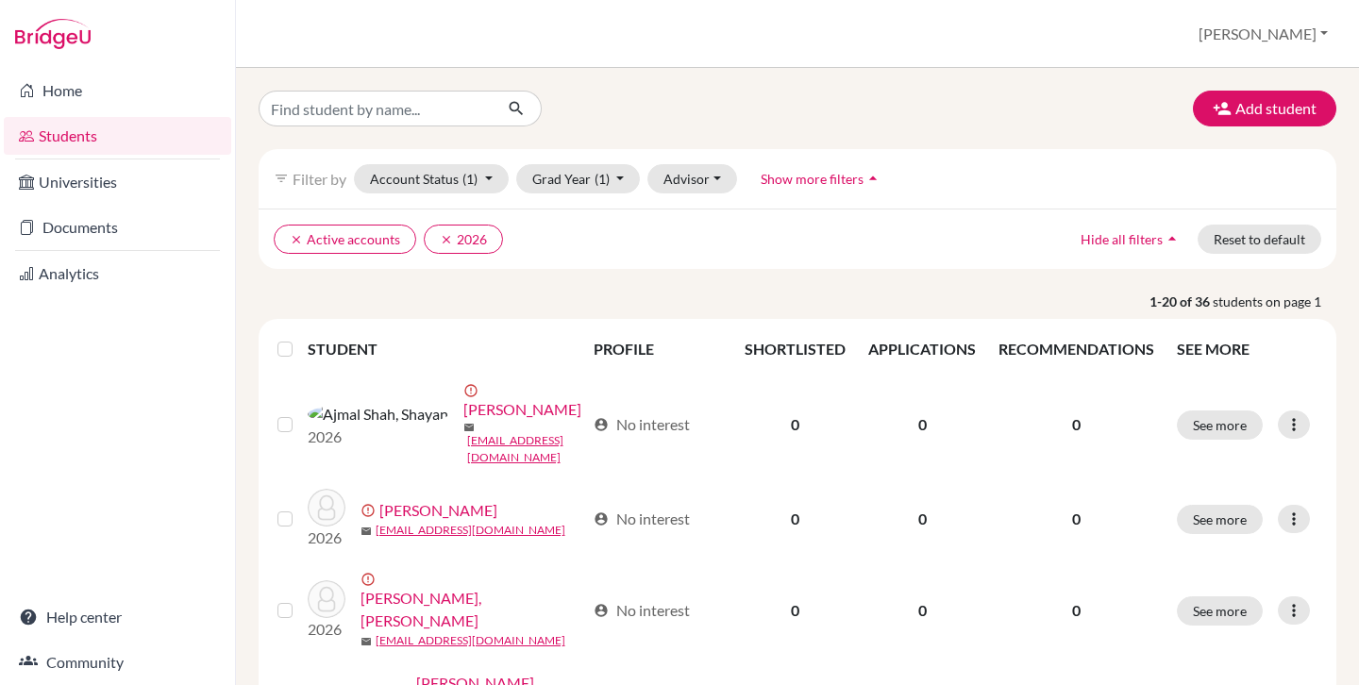
click at [244, 134] on div "Add student filter_list Filter by Account Status (1) Active accounts done Archi…" at bounding box center [797, 376] width 1123 height 617
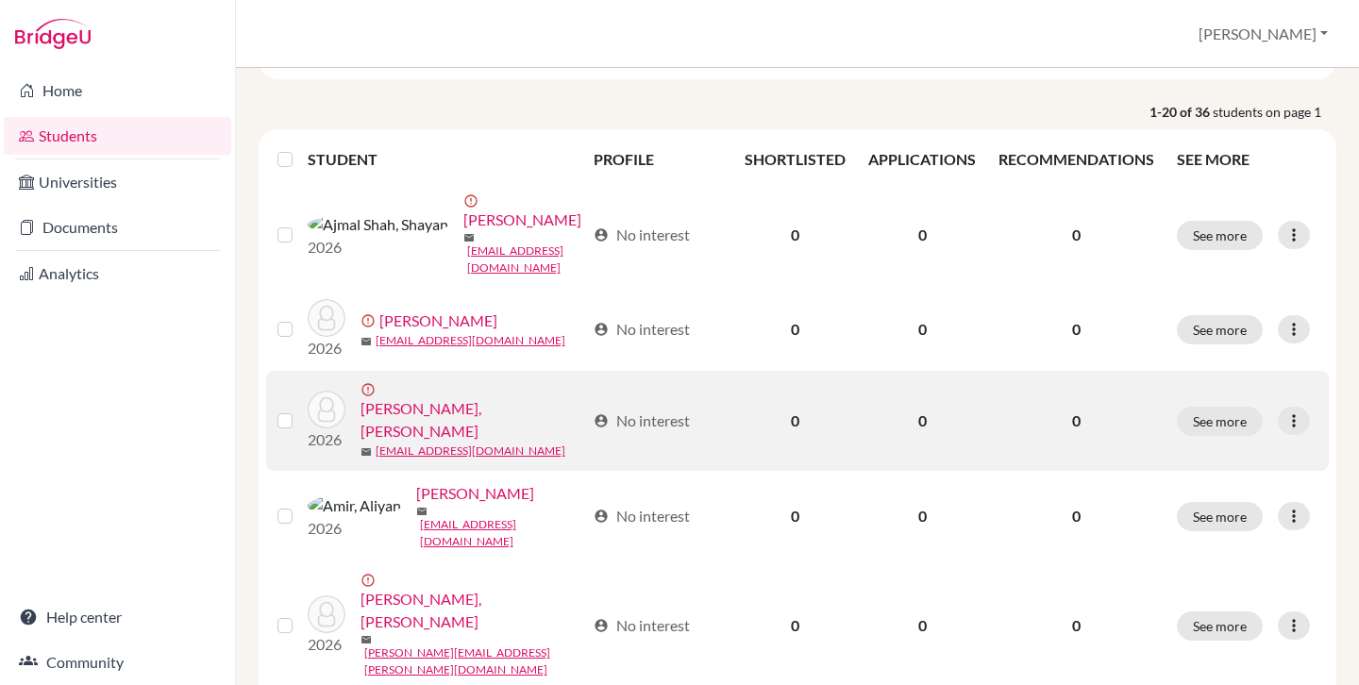
scroll to position [184, 0]
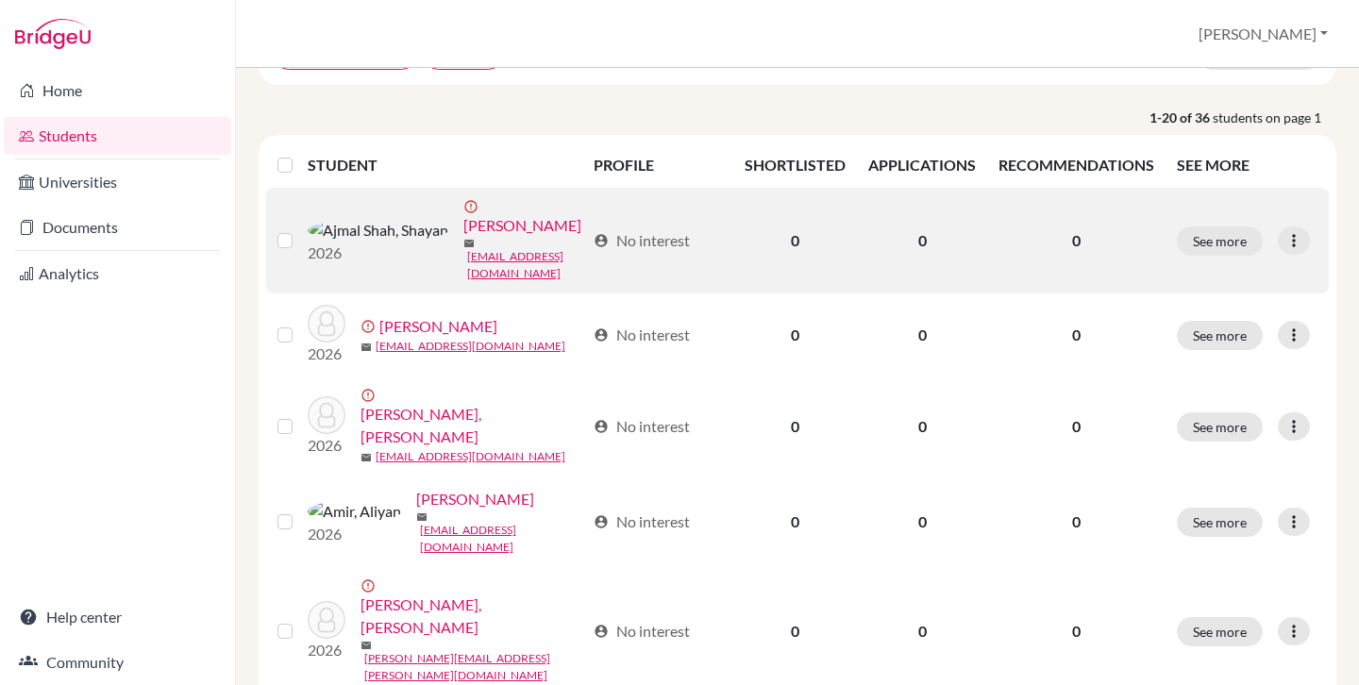
click at [300, 229] on label at bounding box center [300, 229] width 0 height 0
click at [0, 0] on input "checkbox" at bounding box center [0, 0] width 0 height 0
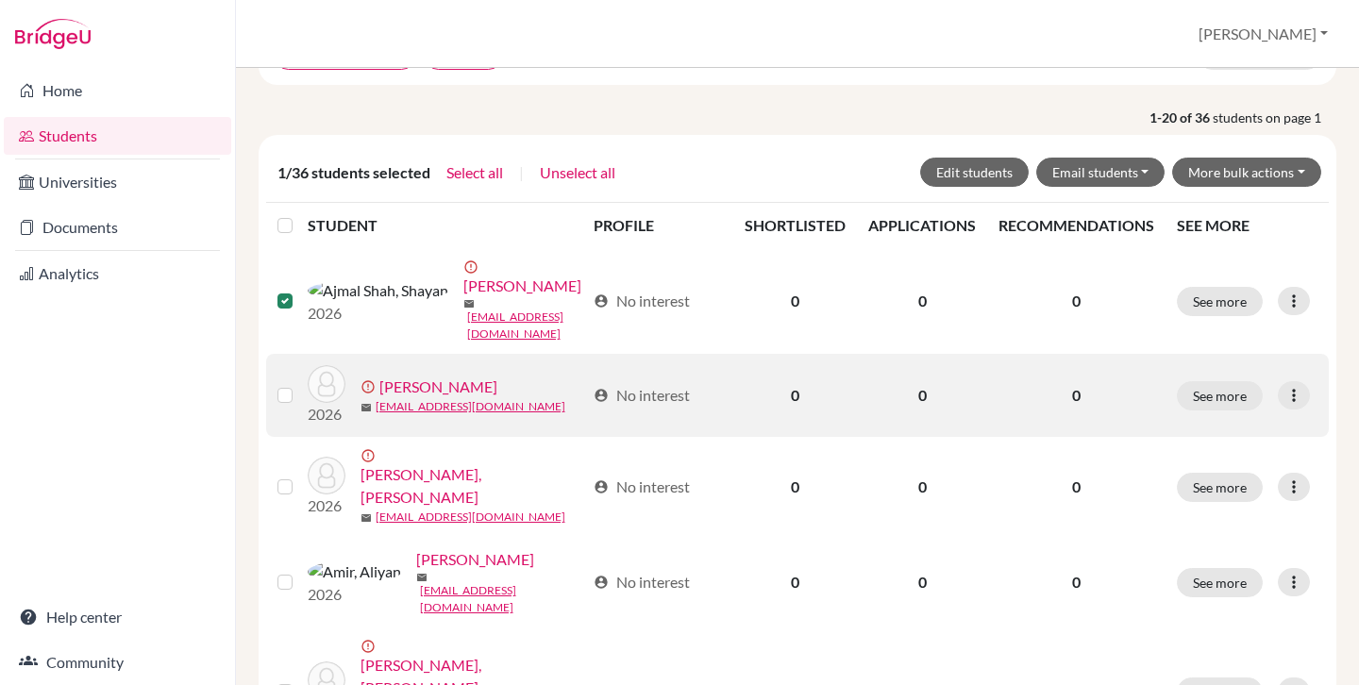
click at [300, 384] on label at bounding box center [300, 384] width 0 height 0
click at [0, 0] on input "checkbox" at bounding box center [0, 0] width 0 height 0
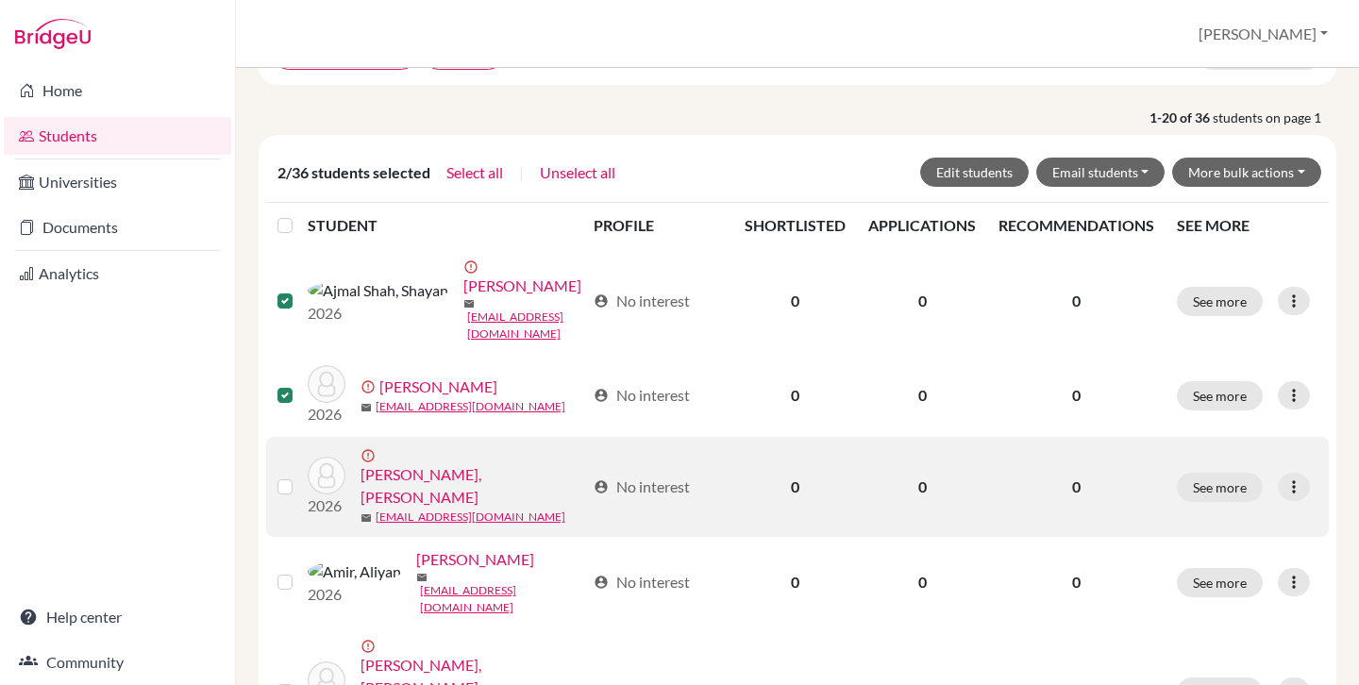
click at [300, 476] on label at bounding box center [300, 476] width 0 height 0
click at [0, 0] on input "checkbox" at bounding box center [0, 0] width 0 height 0
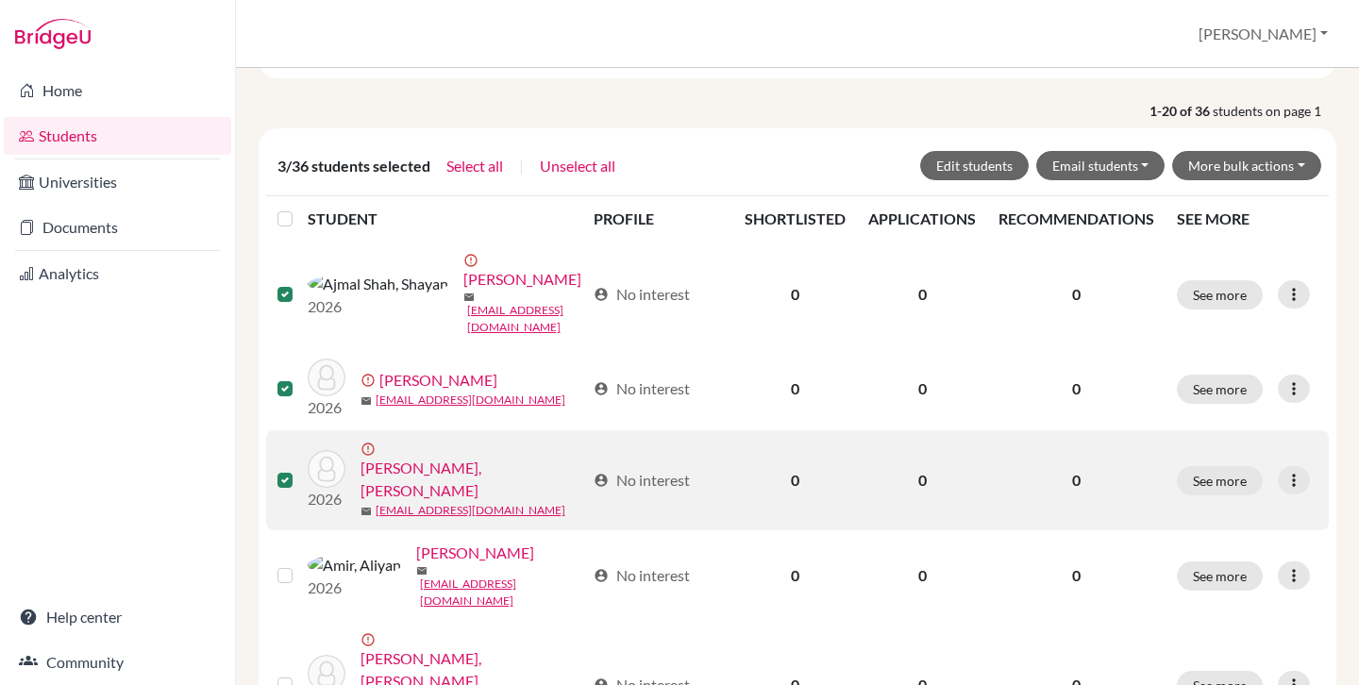
scroll to position [192, 0]
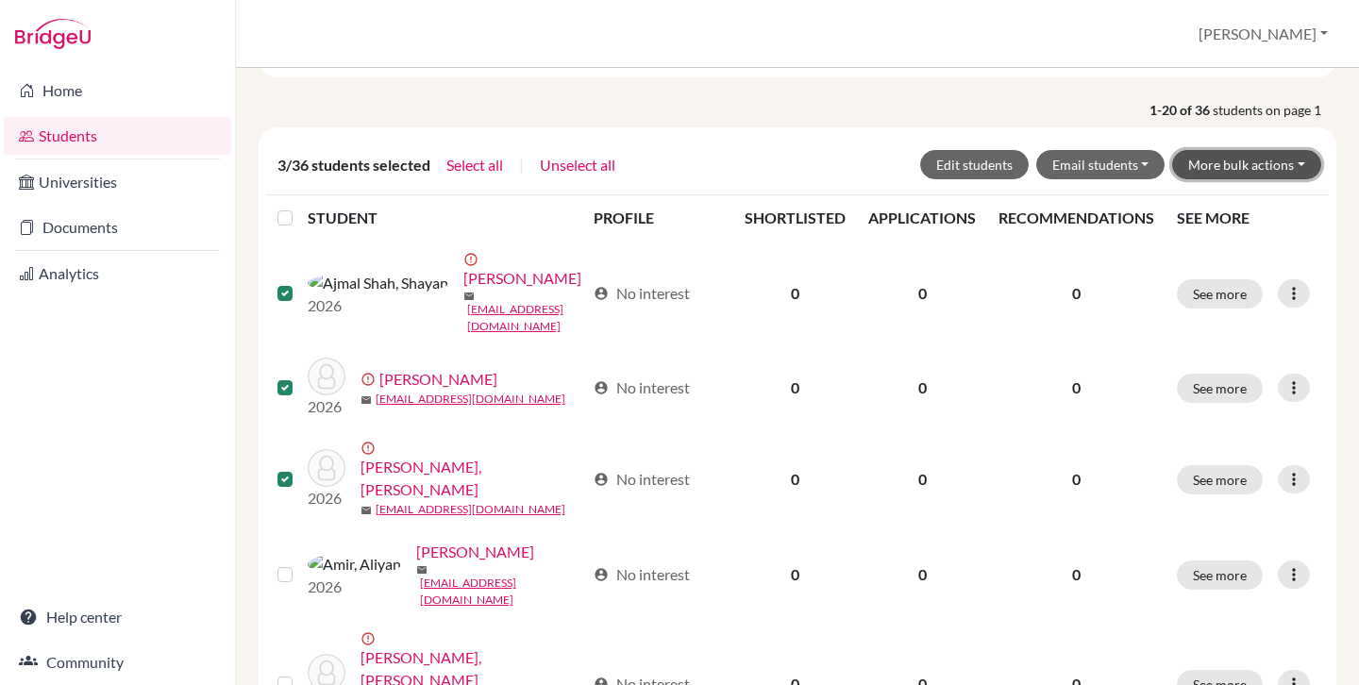
click at [1252, 168] on button "More bulk actions" at bounding box center [1246, 164] width 149 height 29
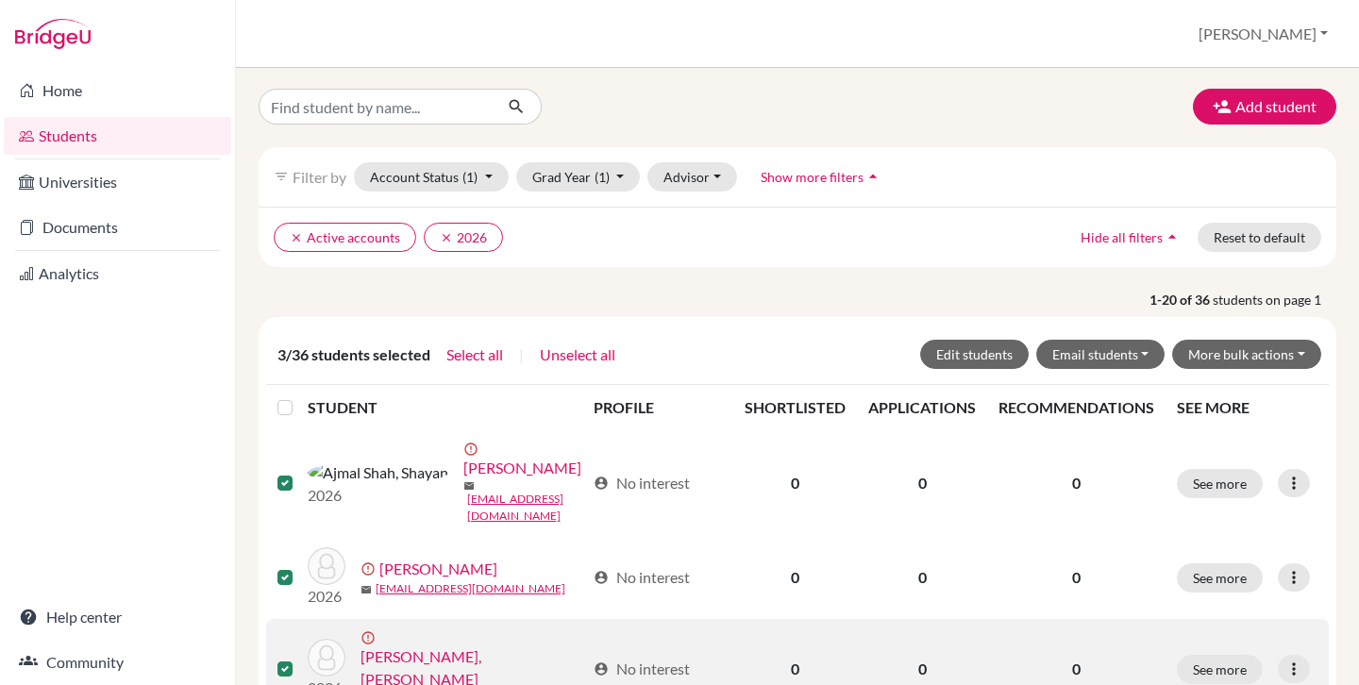
scroll to position [0, 0]
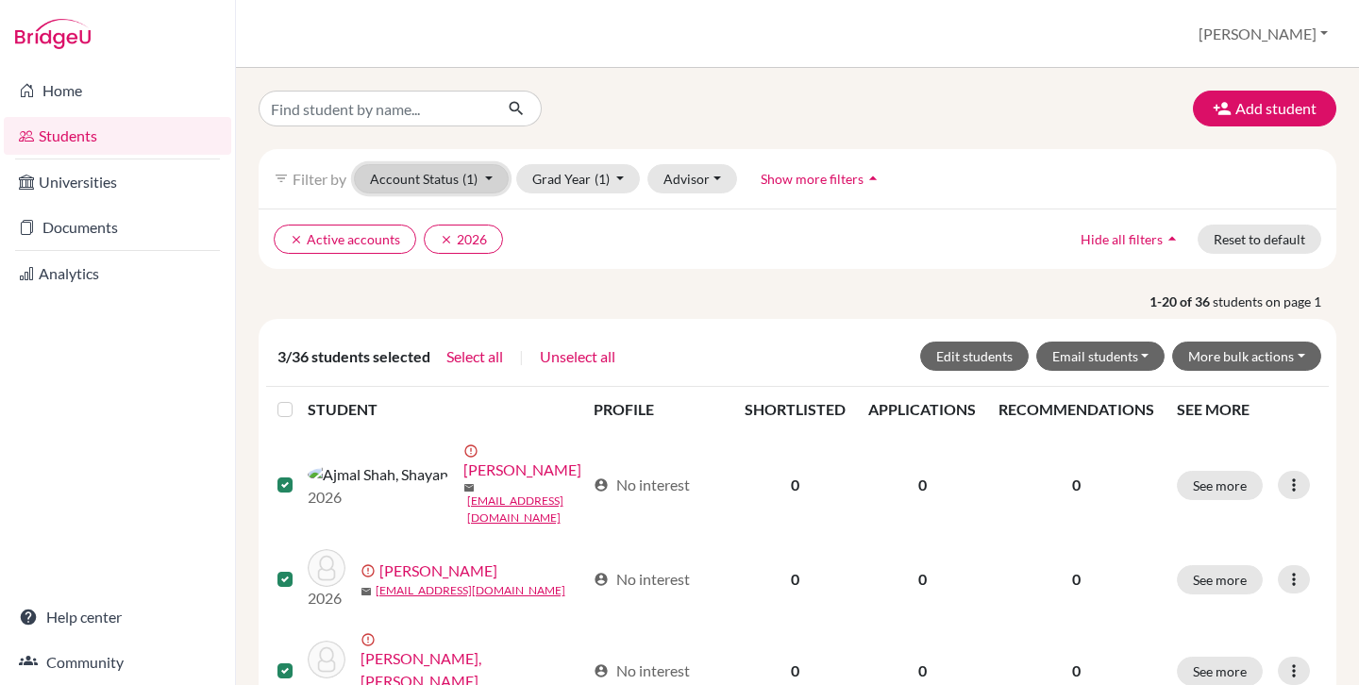
click at [412, 179] on button "Account Status (1)" at bounding box center [431, 178] width 155 height 29
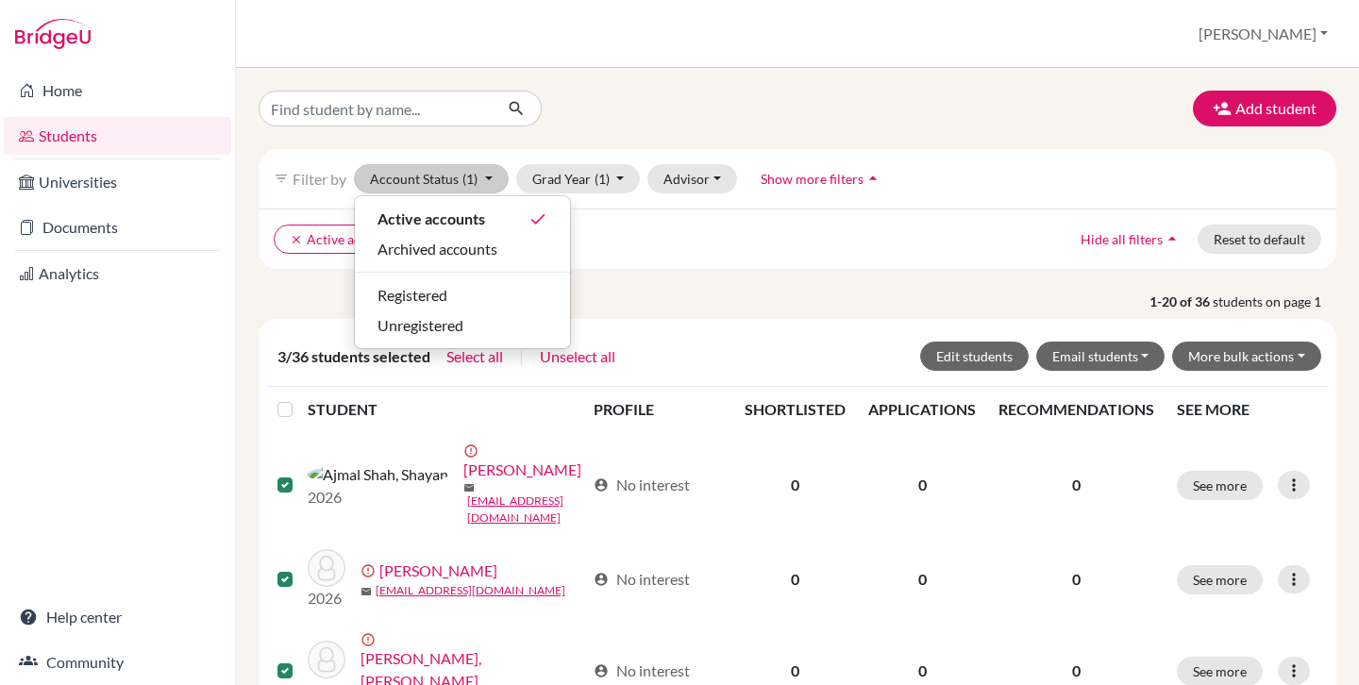
click at [692, 234] on ul "clear Active accounts clear 2026" at bounding box center [667, 239] width 786 height 29
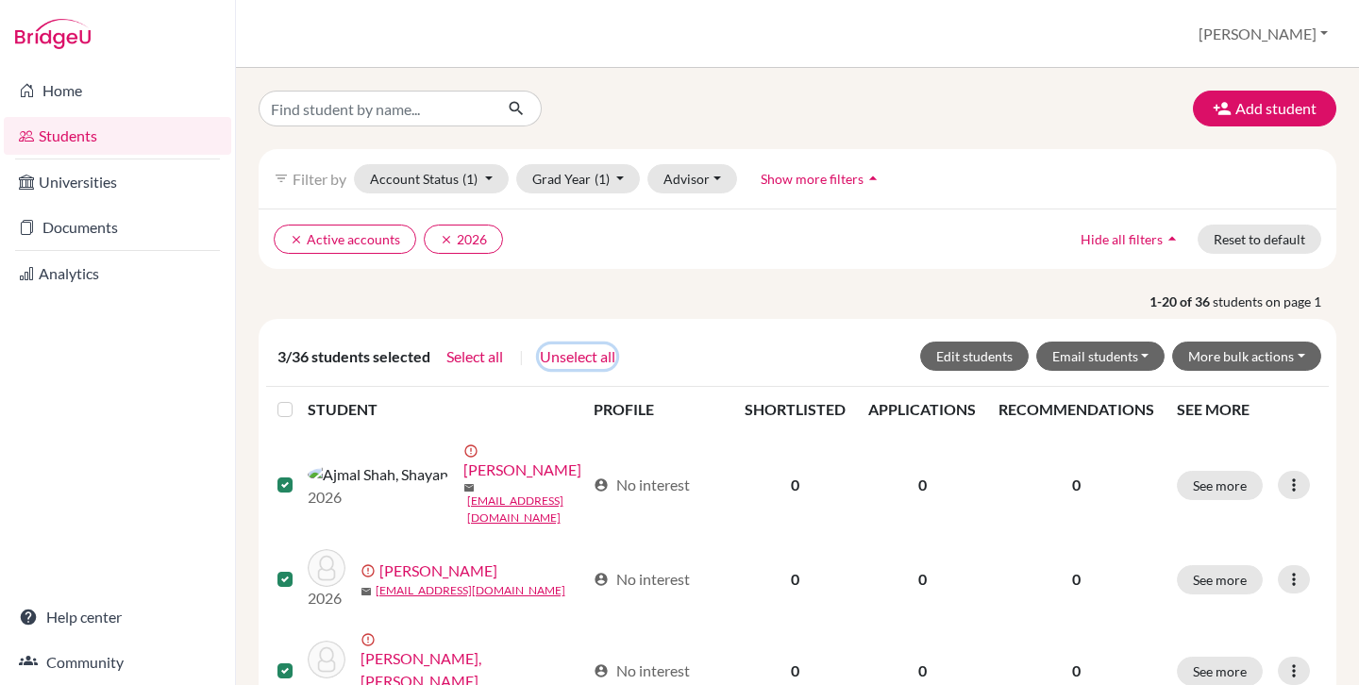
click at [590, 356] on button "Unselect all" at bounding box center [577, 356] width 77 height 25
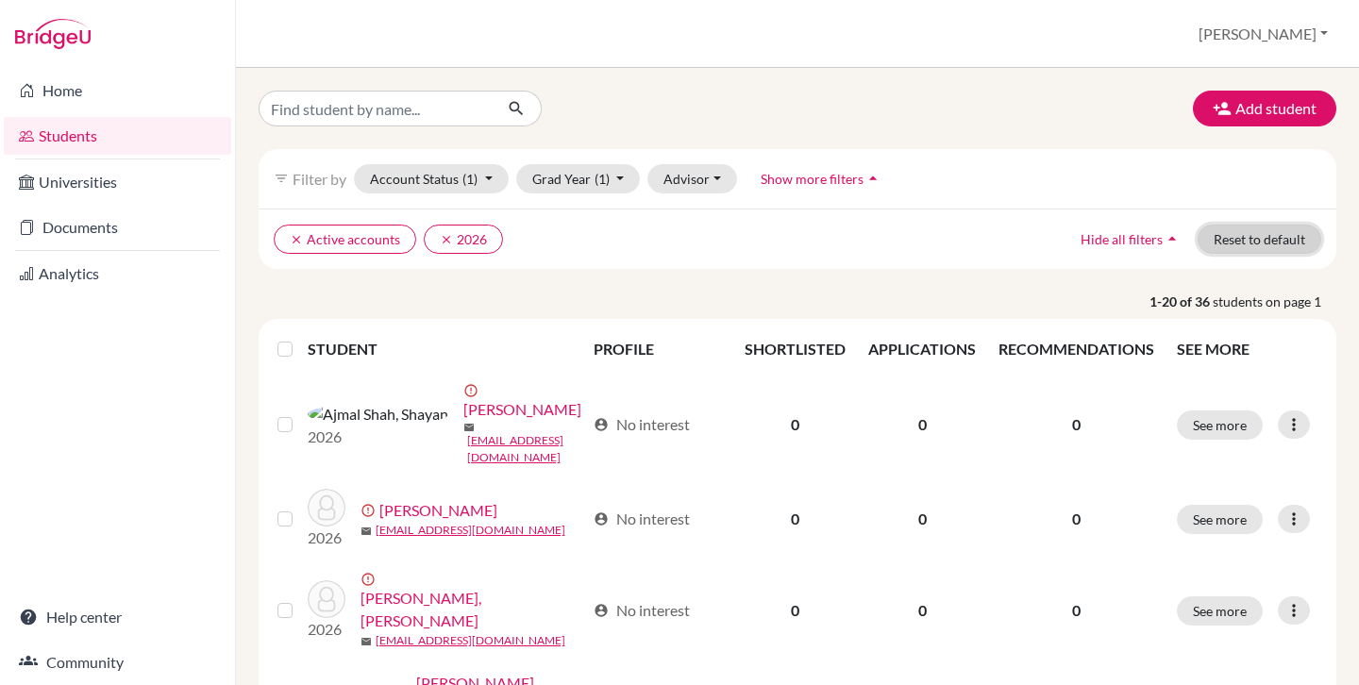
click at [1265, 240] on button "Reset to default" at bounding box center [1259, 239] width 124 height 29
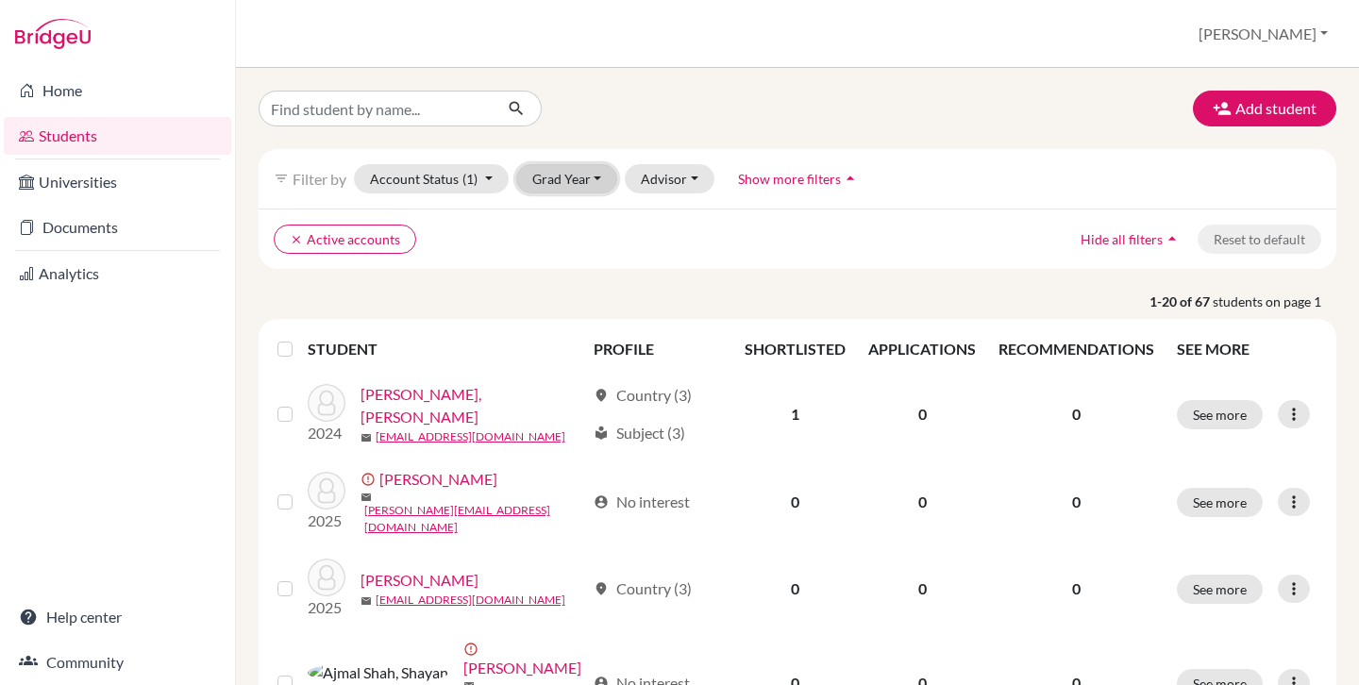
click at [578, 177] on button "Grad Year" at bounding box center [567, 178] width 102 height 29
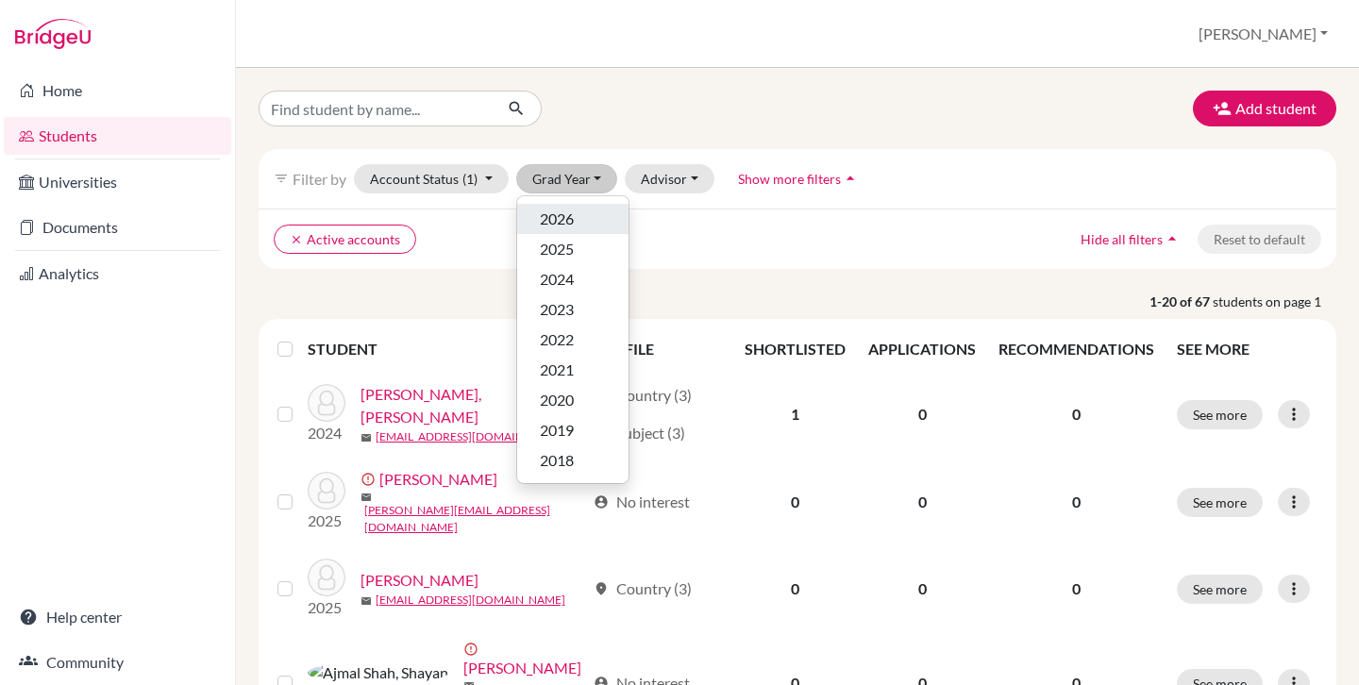
click at [592, 213] on div "2026" at bounding box center [573, 219] width 66 height 23
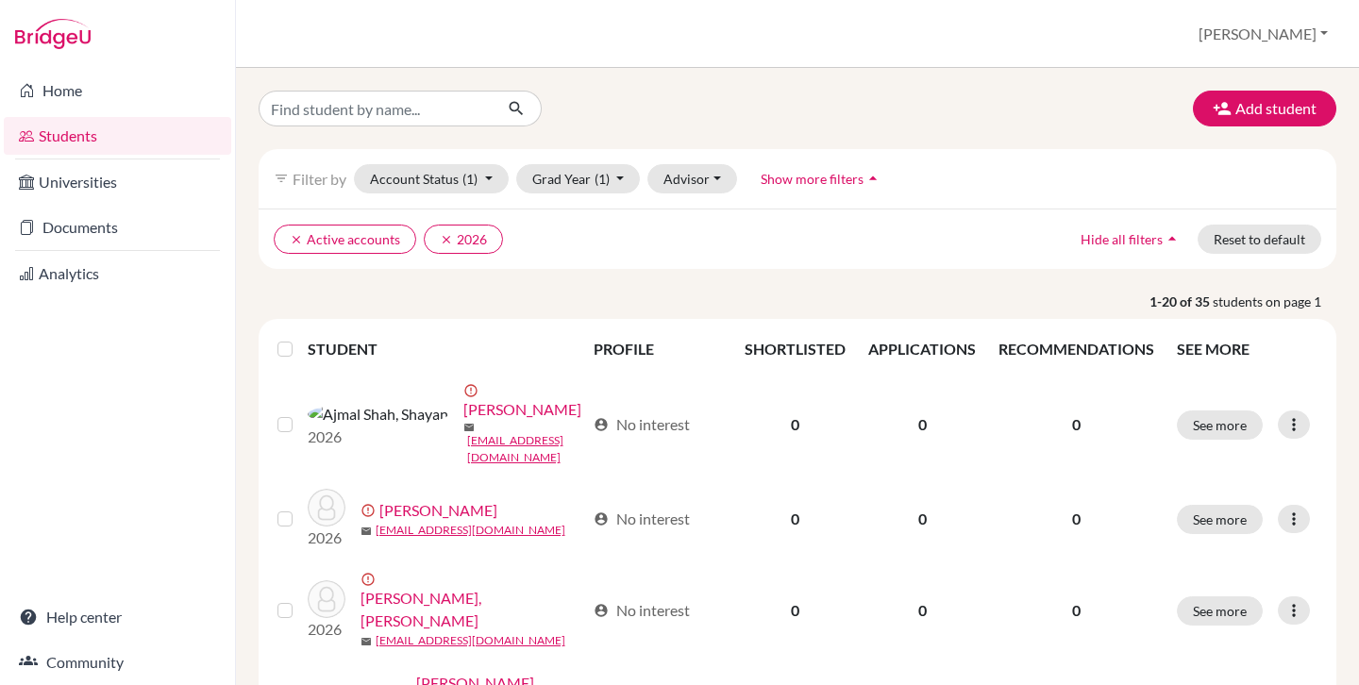
click at [292, 348] on div at bounding box center [288, 349] width 23 height 23
click at [300, 338] on label at bounding box center [300, 338] width 0 height 0
click at [0, 0] on input "checkbox" at bounding box center [0, 0] width 0 height 0
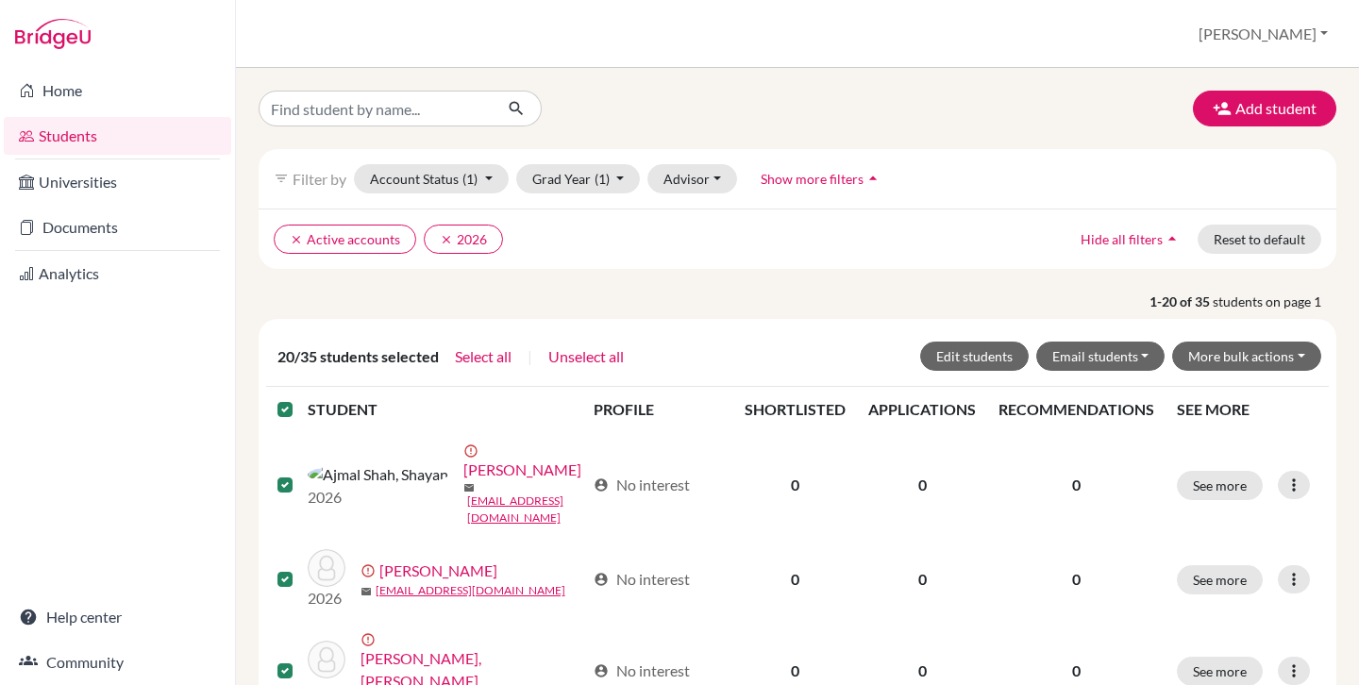
click at [300, 398] on label at bounding box center [300, 398] width 0 height 0
click at [0, 0] on input "checkbox" at bounding box center [0, 0] width 0 height 0
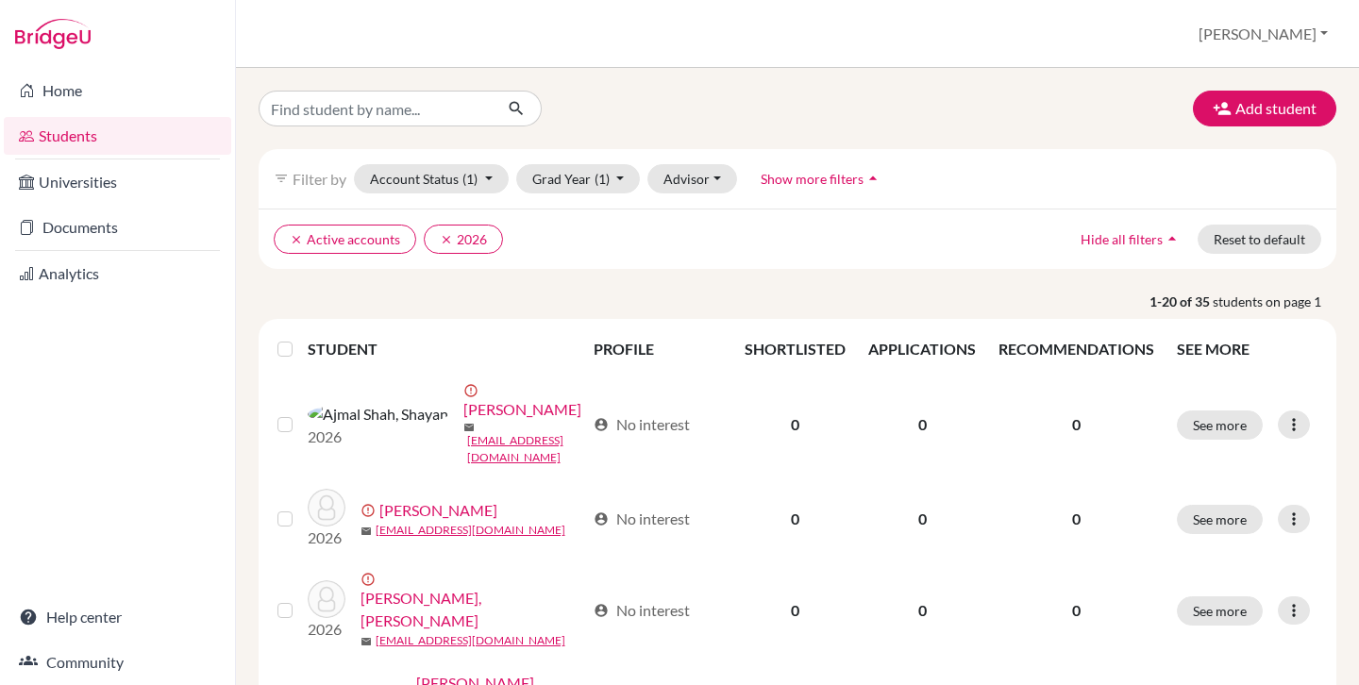
click at [376, 294] on p "1-20 of 35 students on page 1" at bounding box center [797, 302] width 1106 height 20
click at [811, 103] on div "Add student" at bounding box center [797, 109] width 1106 height 36
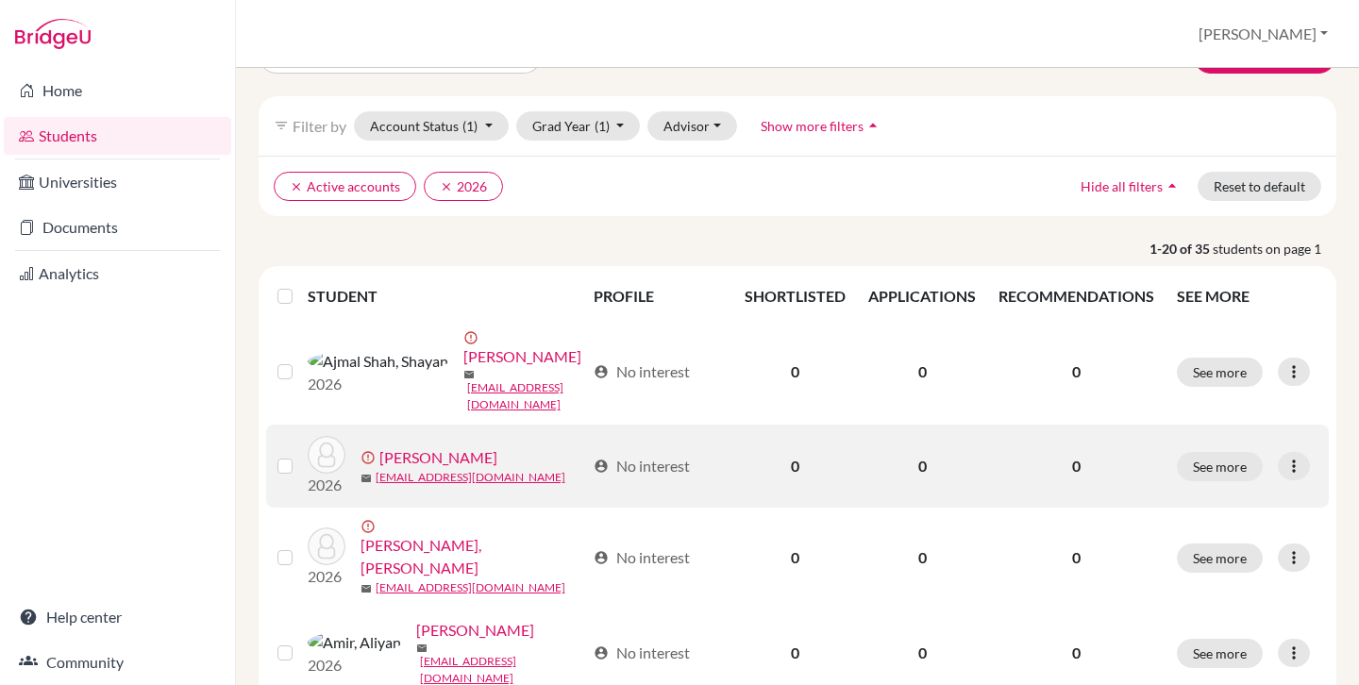
scroll to position [55, 0]
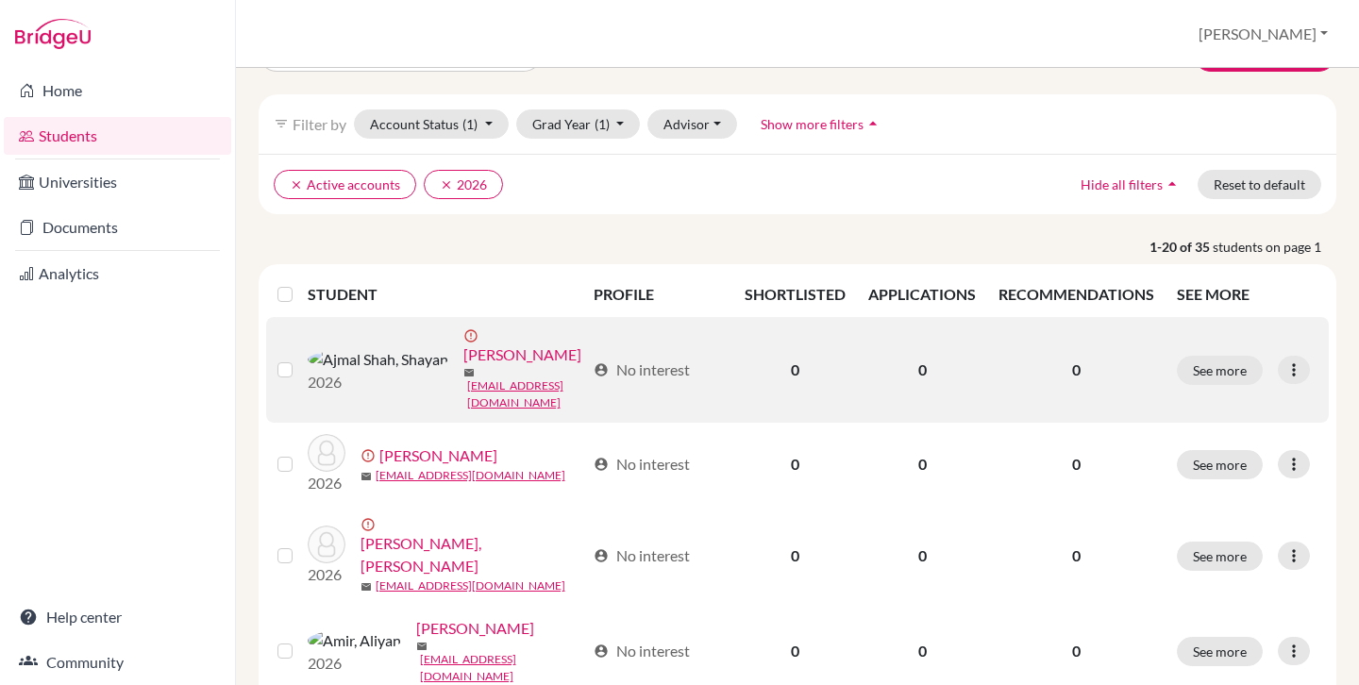
click at [300, 359] on label at bounding box center [300, 359] width 0 height 0
click at [0, 0] on input "checkbox" at bounding box center [0, 0] width 0 height 0
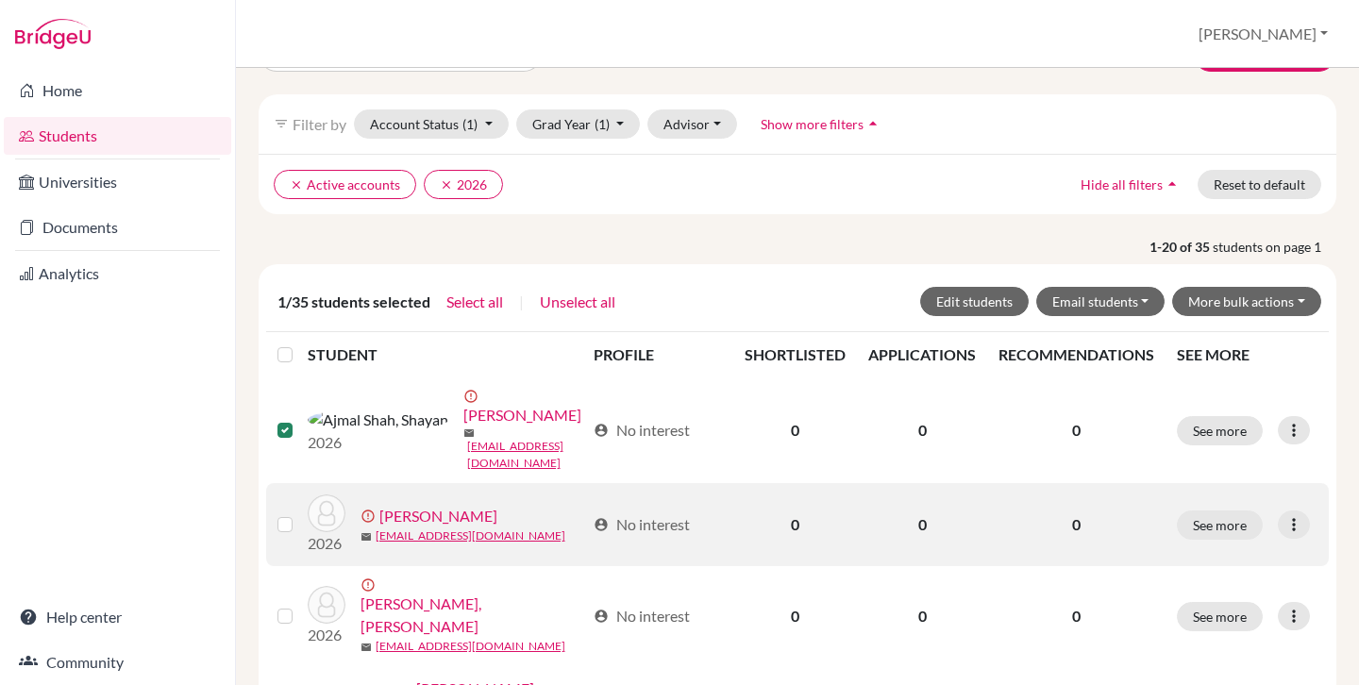
click at [300, 513] on label at bounding box center [300, 513] width 0 height 0
click at [0, 0] on input "checkbox" at bounding box center [0, 0] width 0 height 0
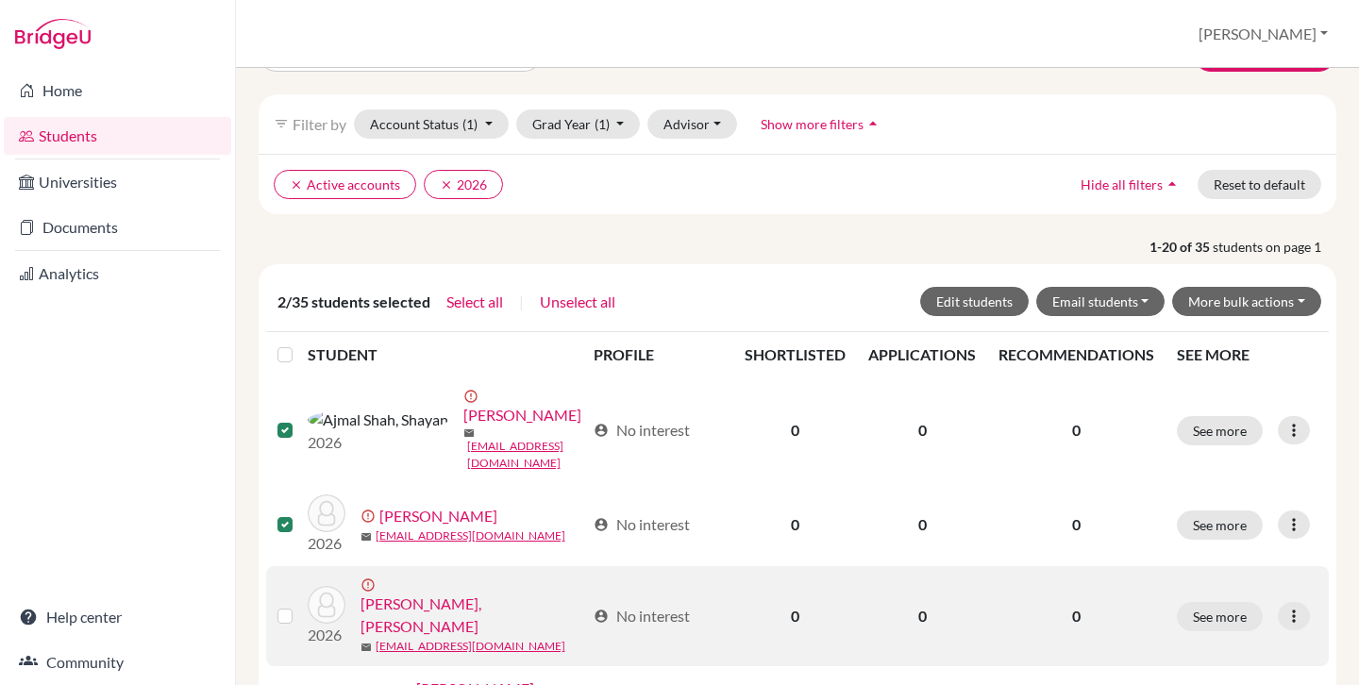
click at [300, 605] on label at bounding box center [300, 605] width 0 height 0
click at [0, 0] on input "checkbox" at bounding box center [0, 0] width 0 height 0
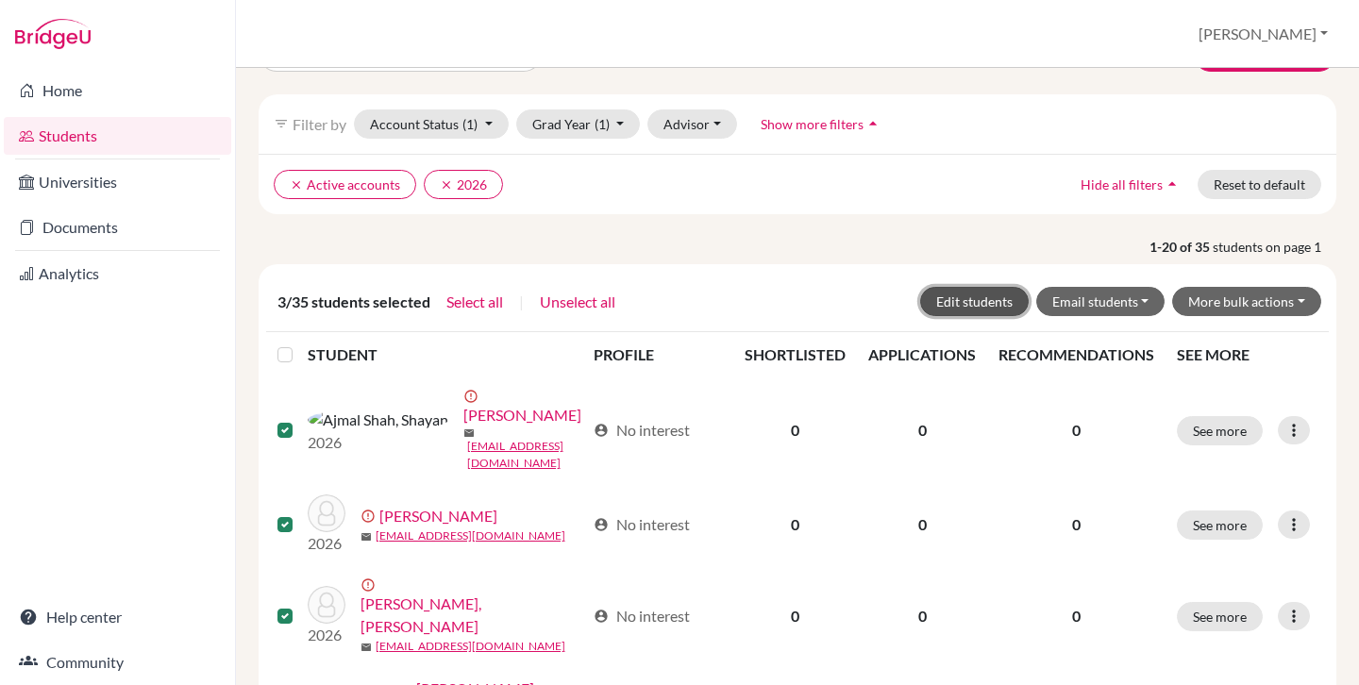
click at [989, 297] on button "Edit students" at bounding box center [974, 301] width 109 height 29
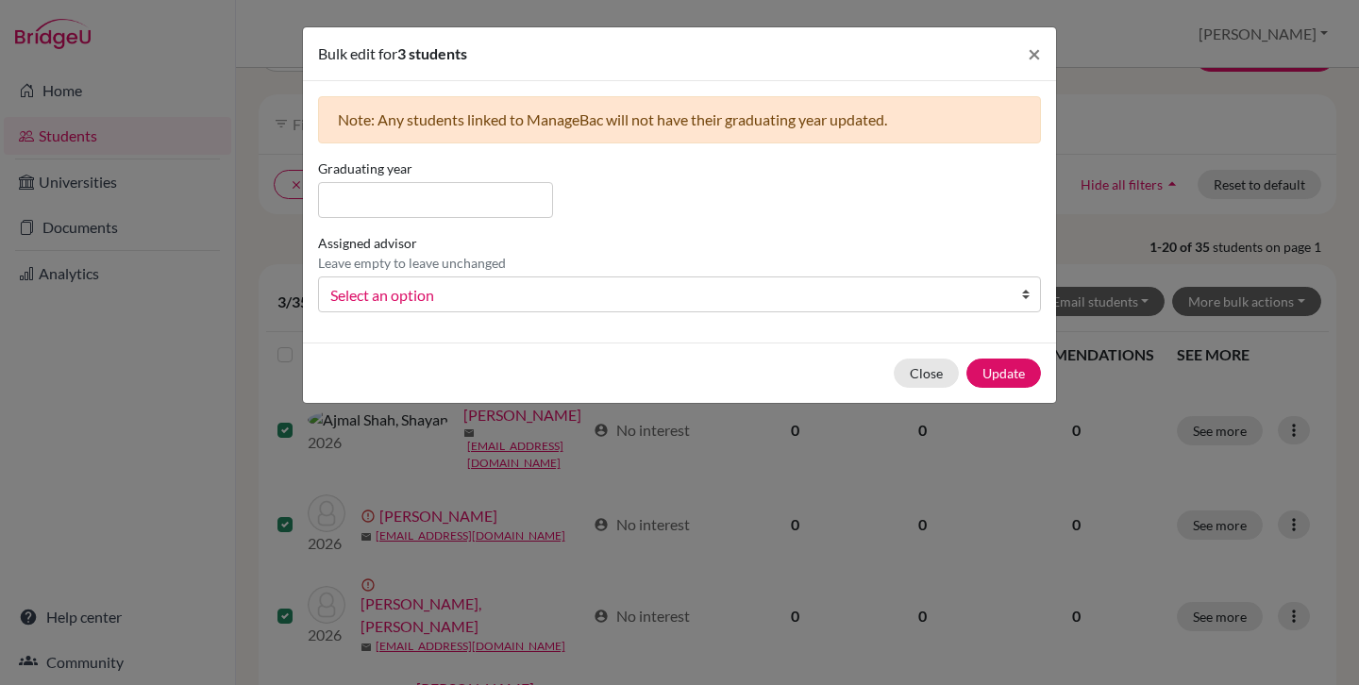
click at [618, 128] on div "Note: Any students linked to ManageBac will not have their graduating year upda…" at bounding box center [679, 119] width 723 height 47
click at [476, 191] on input at bounding box center [435, 200] width 235 height 36
click at [1035, 51] on span "×" at bounding box center [1033, 53] width 13 height 27
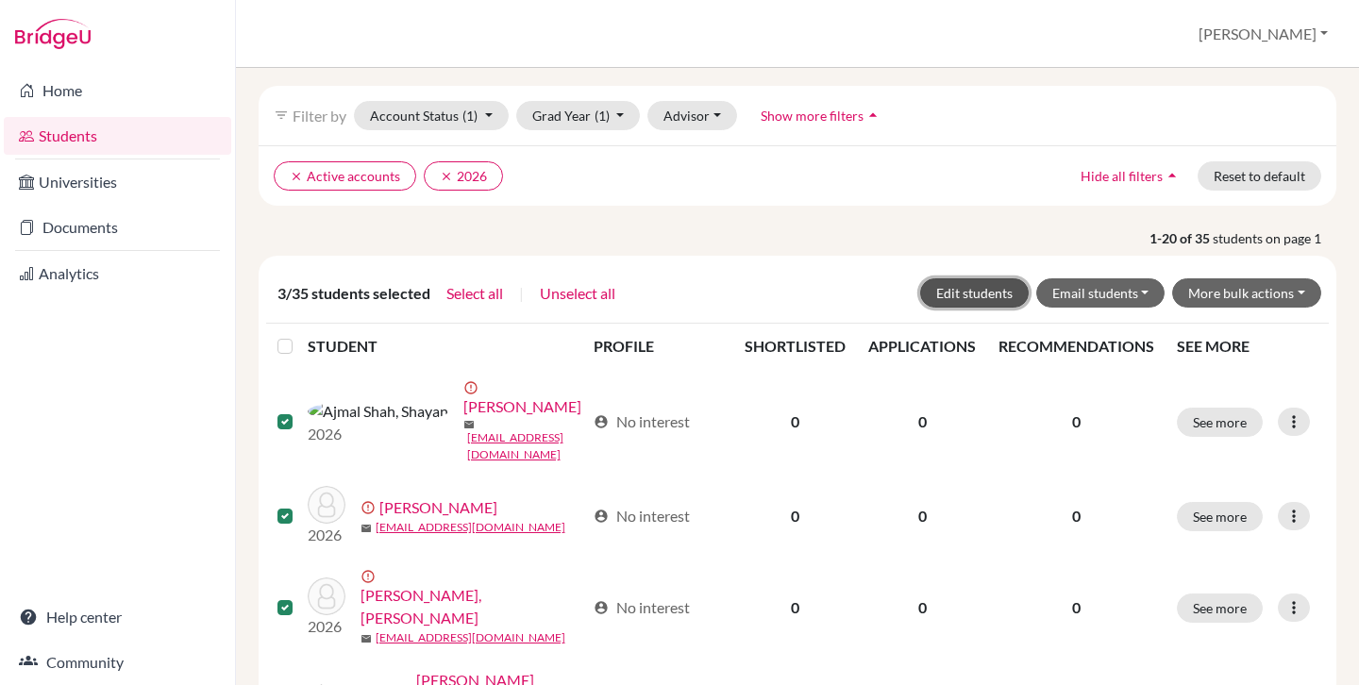
scroll to position [65, 0]
click at [956, 288] on button "Edit students" at bounding box center [974, 290] width 109 height 29
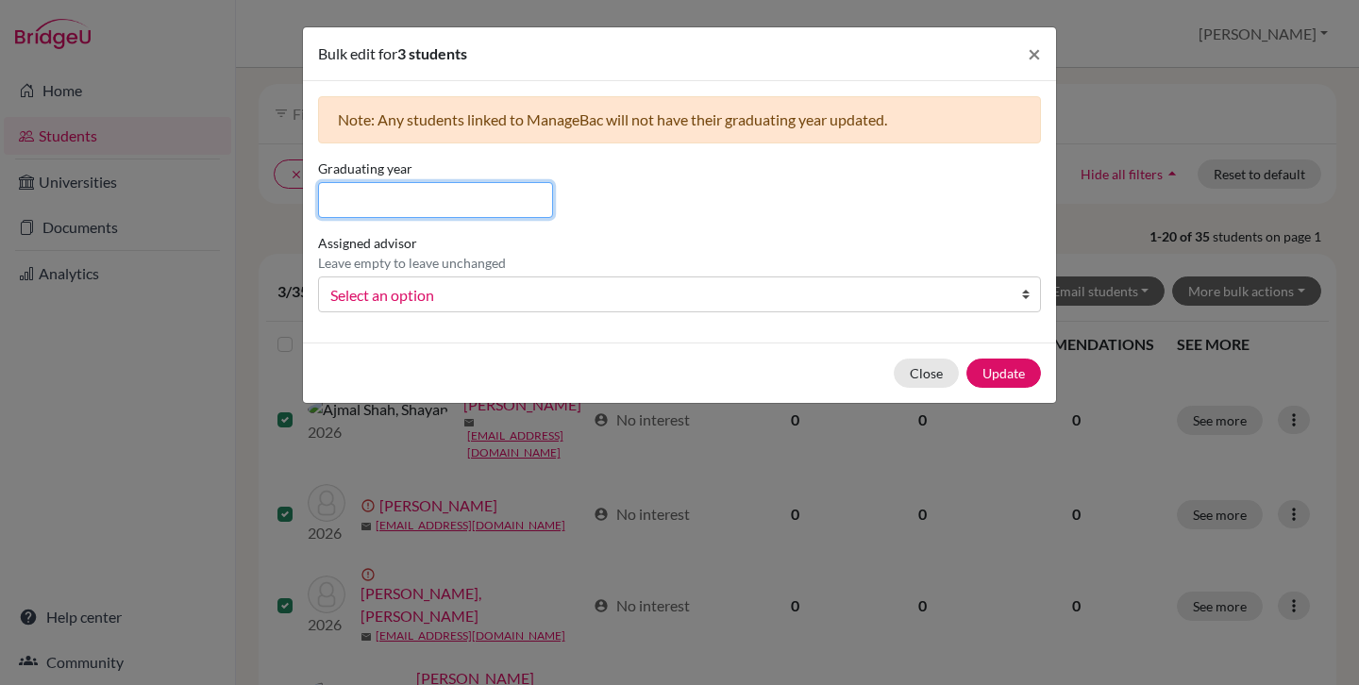
click at [482, 197] on input at bounding box center [435, 200] width 235 height 36
click at [386, 206] on input "2027" at bounding box center [435, 200] width 235 height 36
click at [401, 203] on input "2027" at bounding box center [435, 200] width 235 height 36
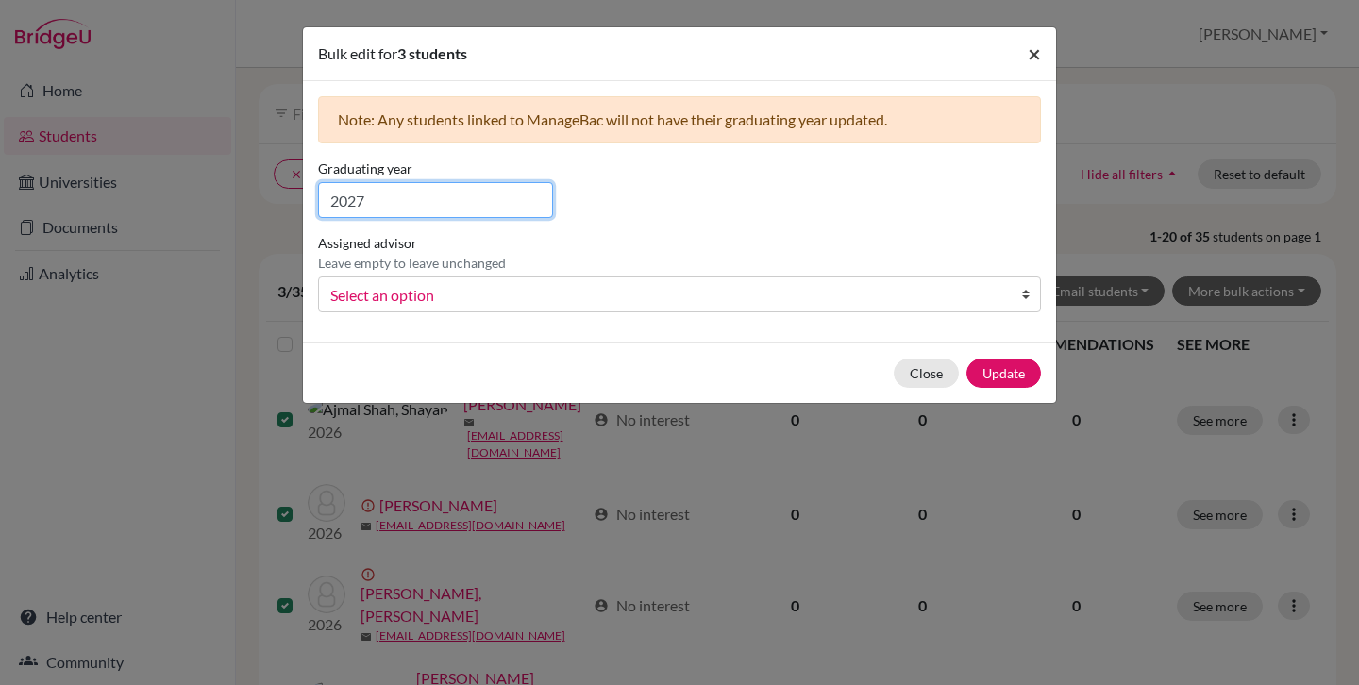
type input "2027"
click at [1044, 53] on button "×" at bounding box center [1033, 53] width 43 height 53
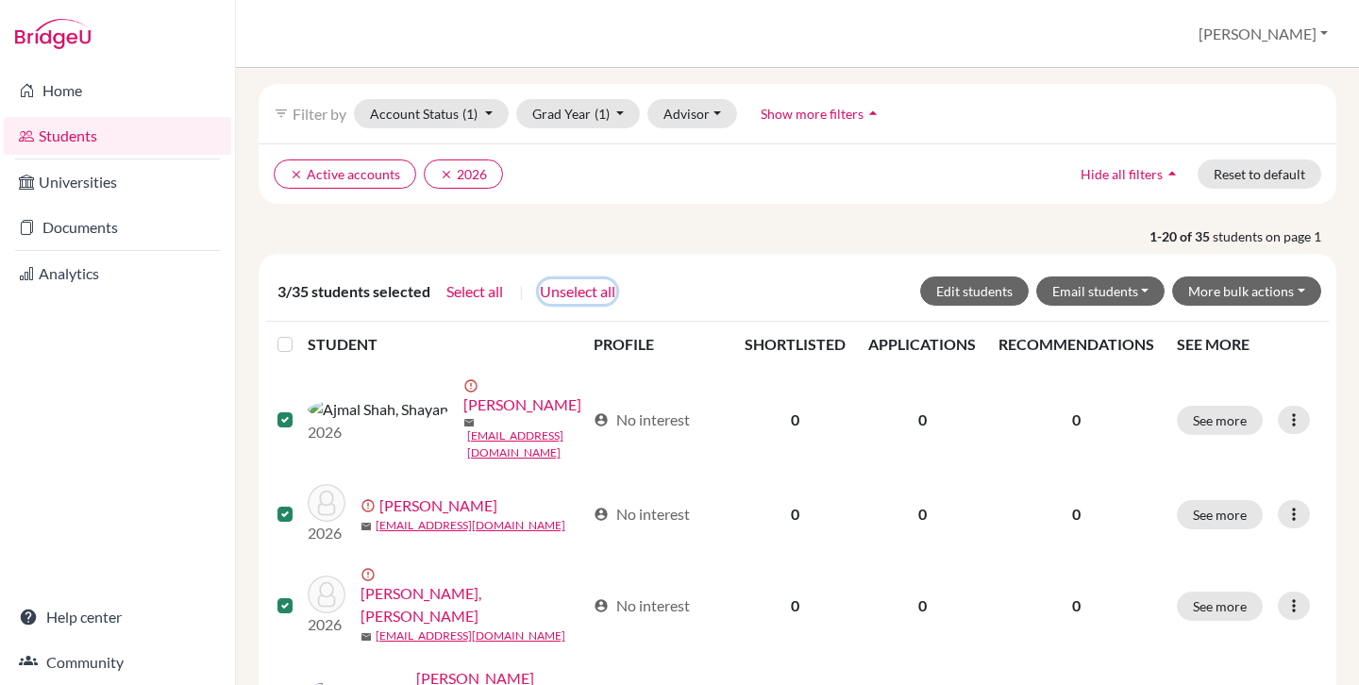
click at [584, 291] on button "Unselect all" at bounding box center [577, 291] width 77 height 25
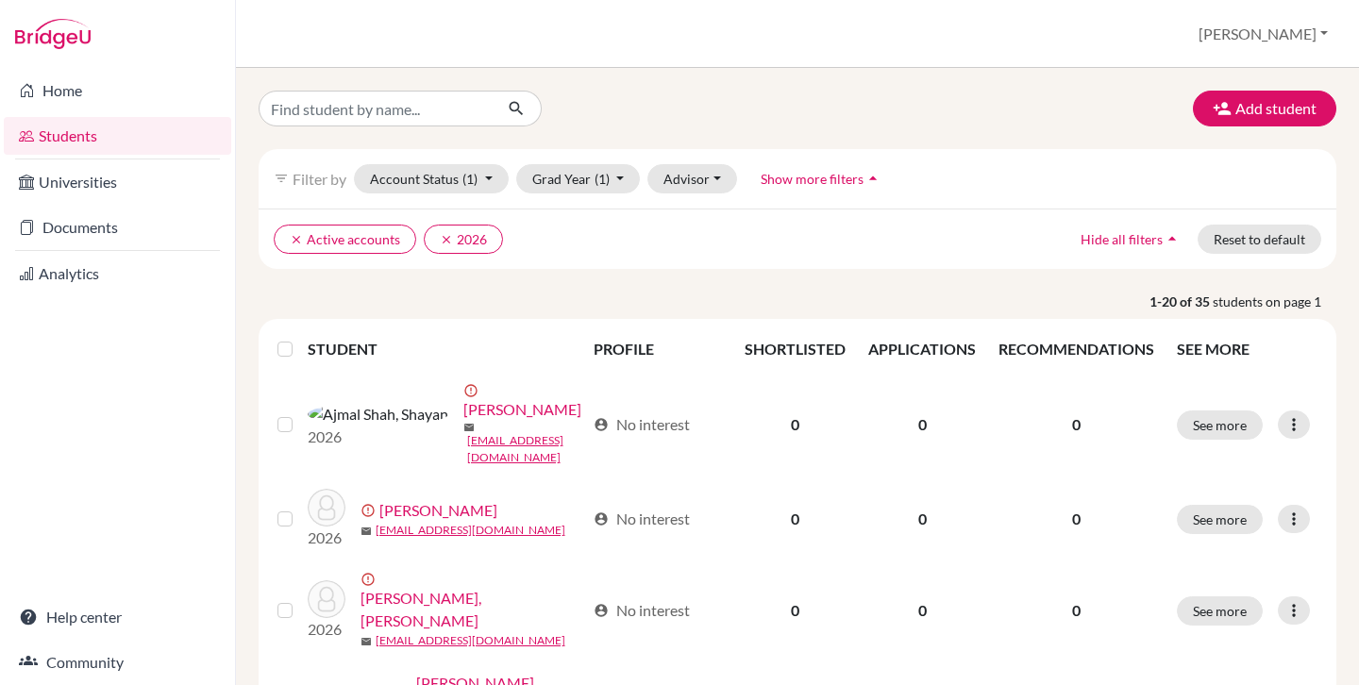
click at [300, 338] on label at bounding box center [300, 338] width 0 height 0
click at [0, 0] on input "checkbox" at bounding box center [0, 0] width 0 height 0
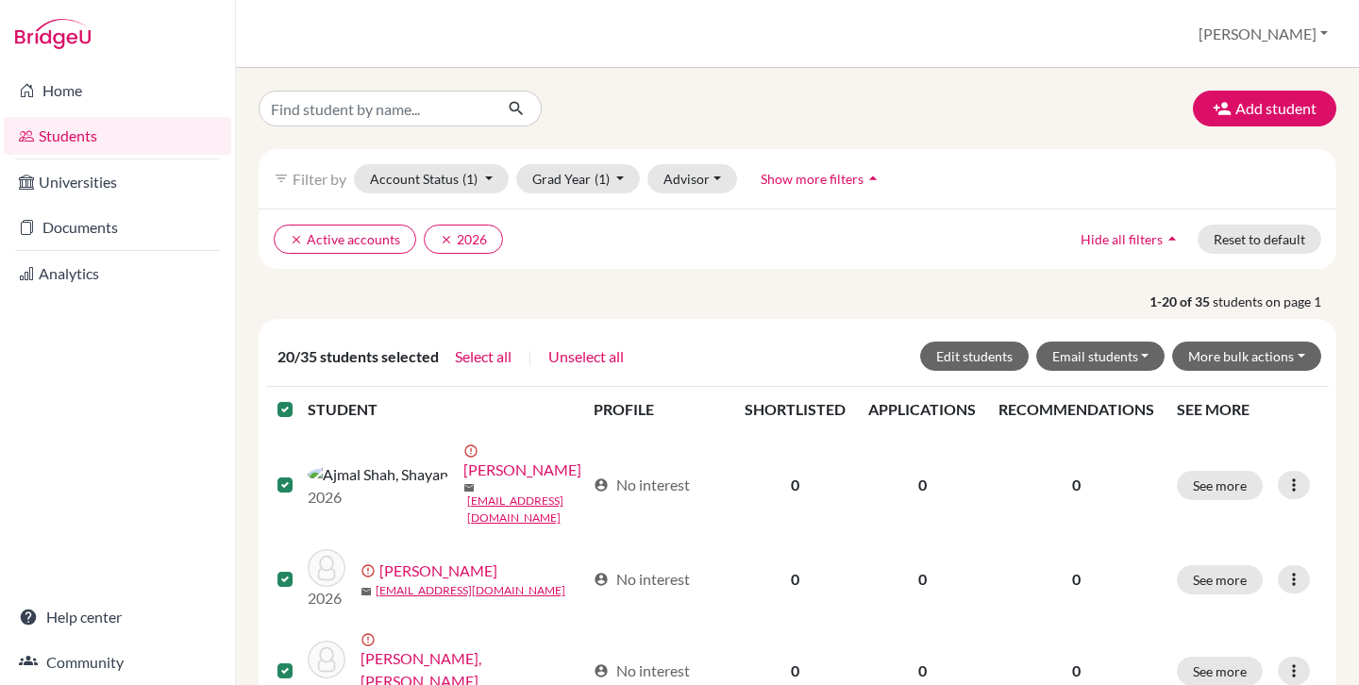
click at [300, 398] on label at bounding box center [300, 398] width 0 height 0
click at [0, 0] on input "checkbox" at bounding box center [0, 0] width 0 height 0
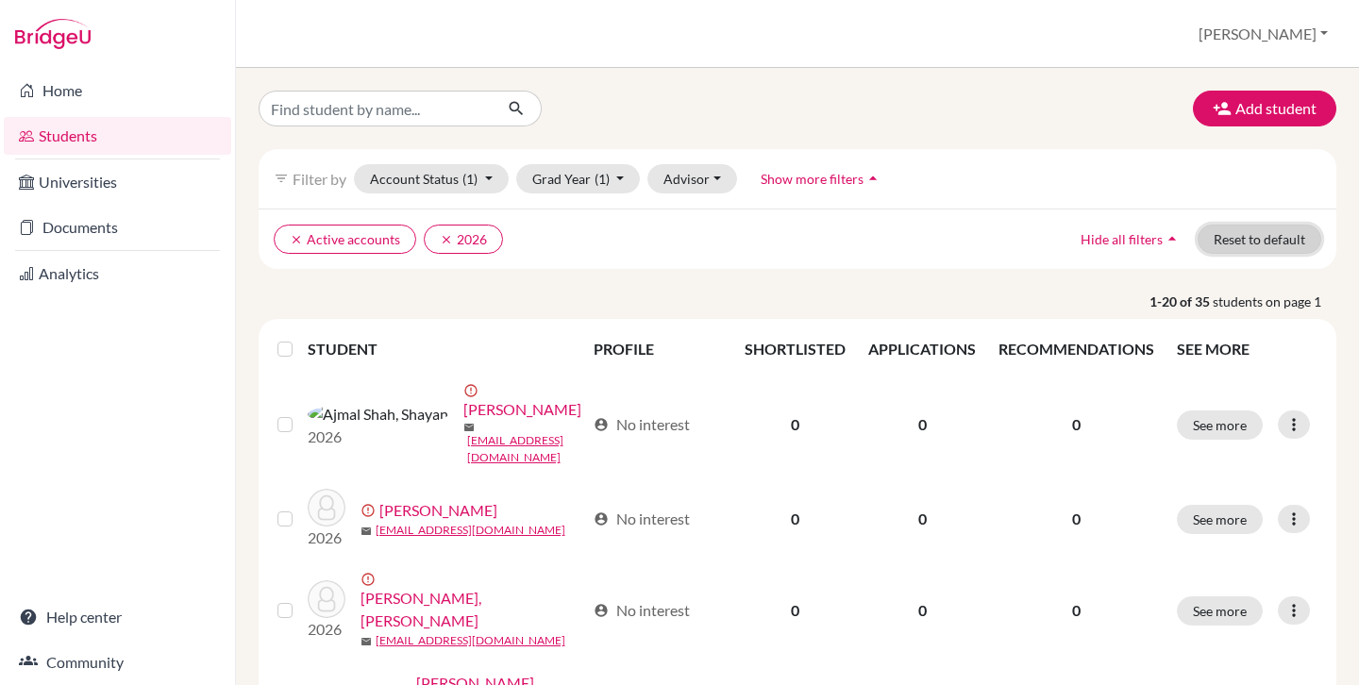
click at [1231, 238] on button "Reset to default" at bounding box center [1259, 239] width 124 height 29
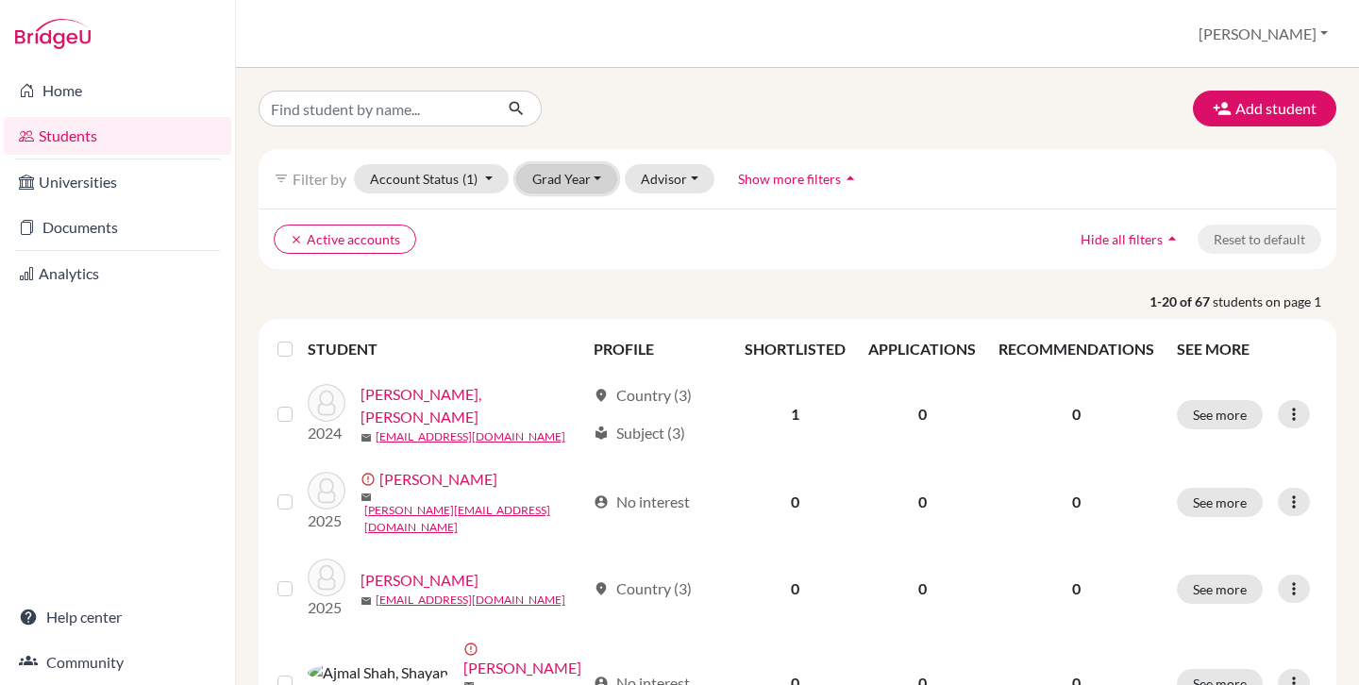
click at [581, 174] on button "Grad Year" at bounding box center [567, 178] width 102 height 29
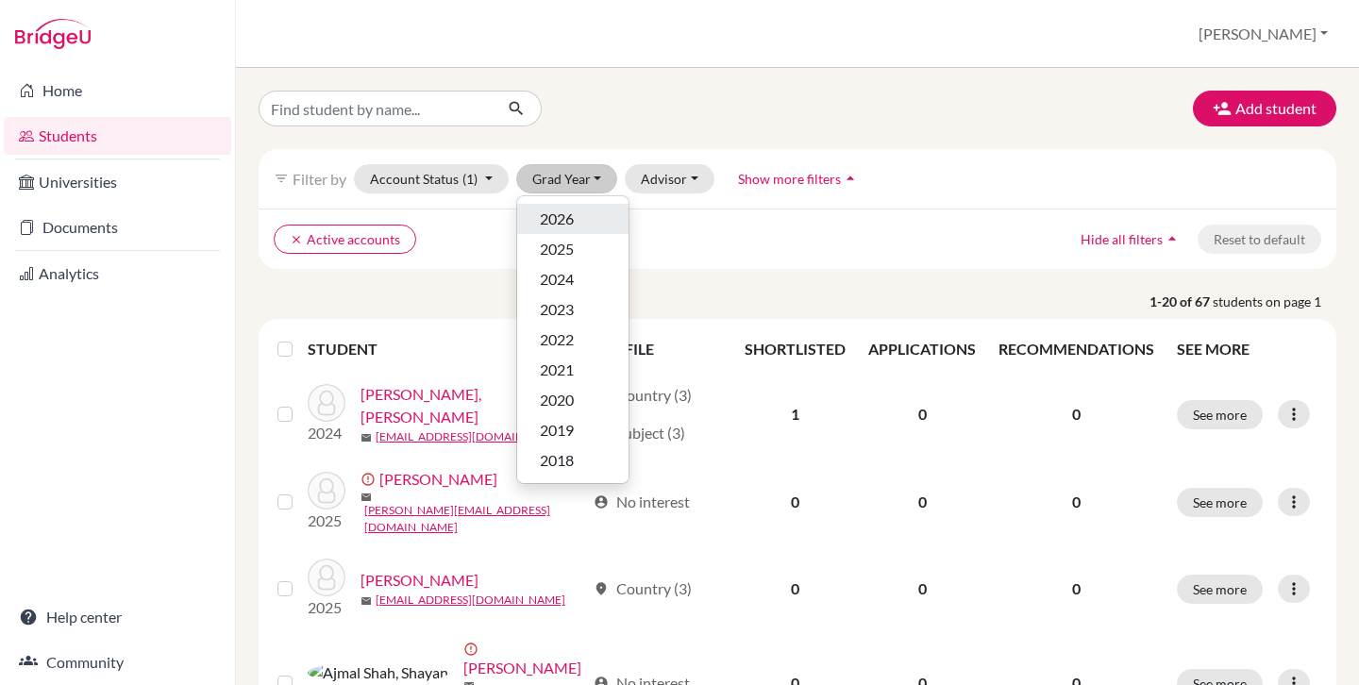
click at [586, 227] on div "2026" at bounding box center [573, 219] width 66 height 23
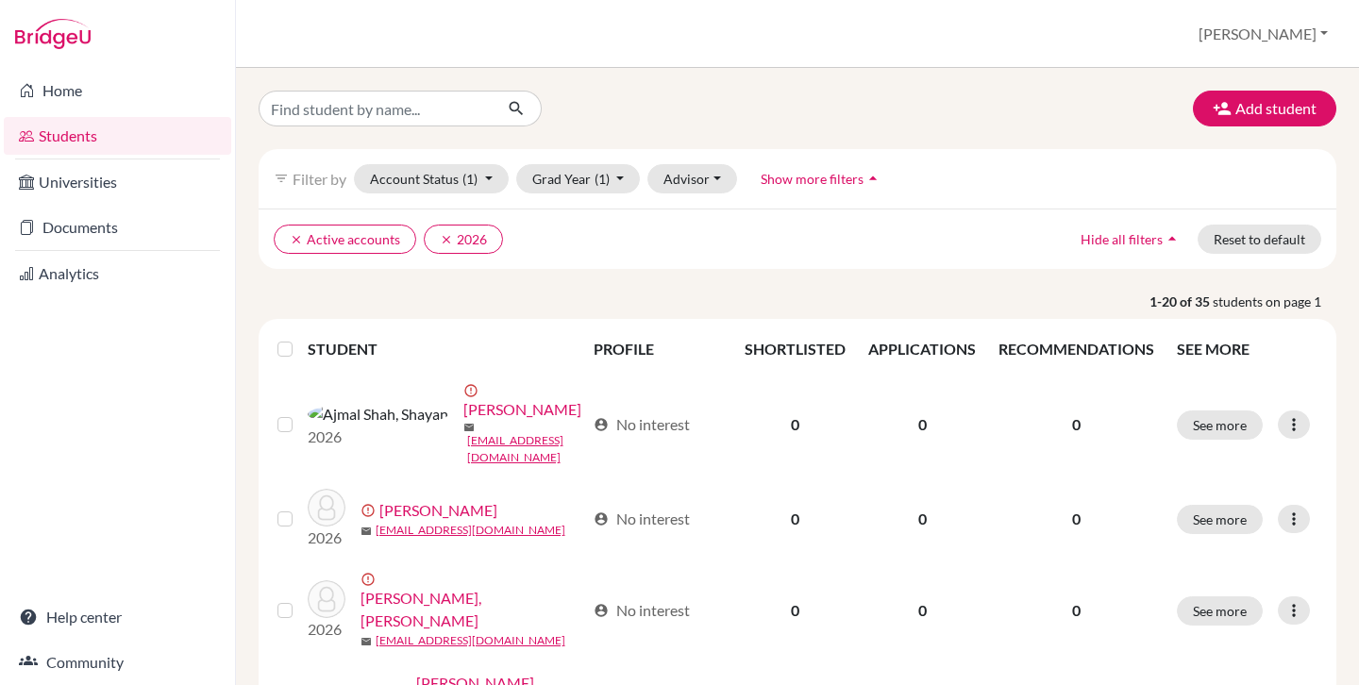
click at [300, 338] on label at bounding box center [300, 338] width 0 height 0
click at [0, 0] on input "checkbox" at bounding box center [0, 0] width 0 height 0
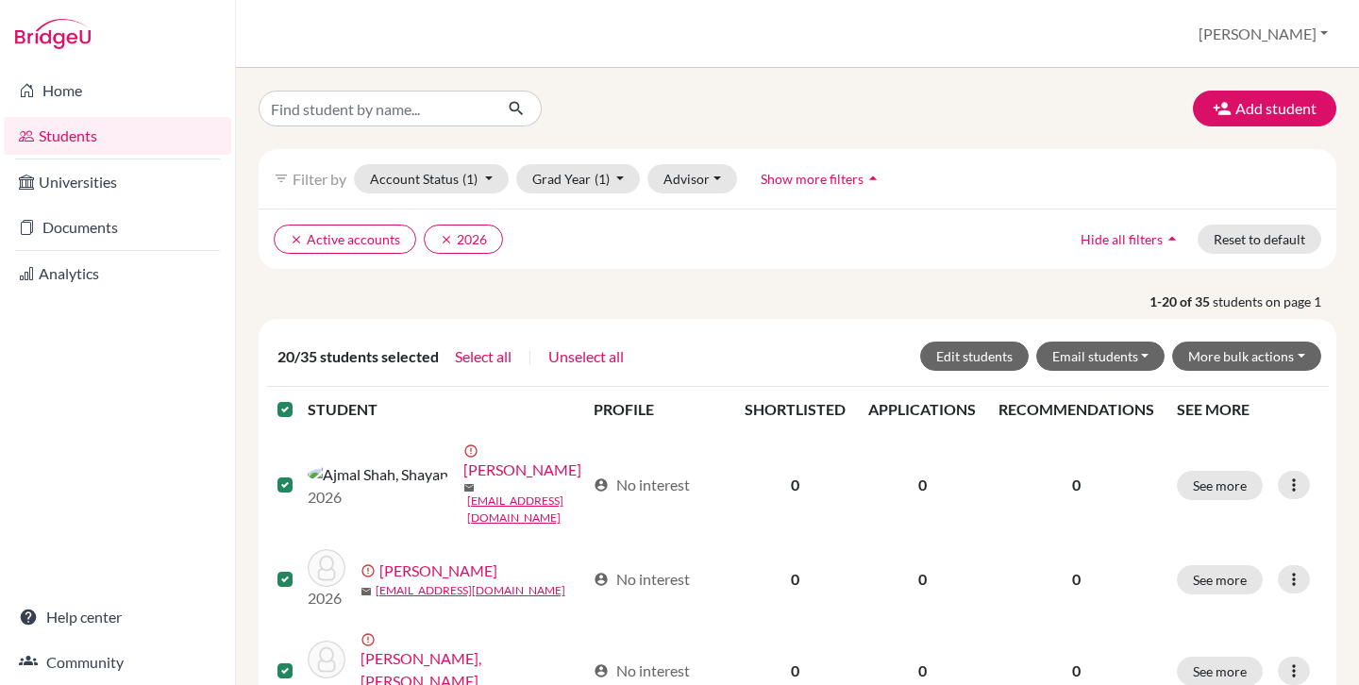
click at [300, 398] on label at bounding box center [300, 398] width 0 height 0
click at [0, 0] on input "checkbox" at bounding box center [0, 0] width 0 height 0
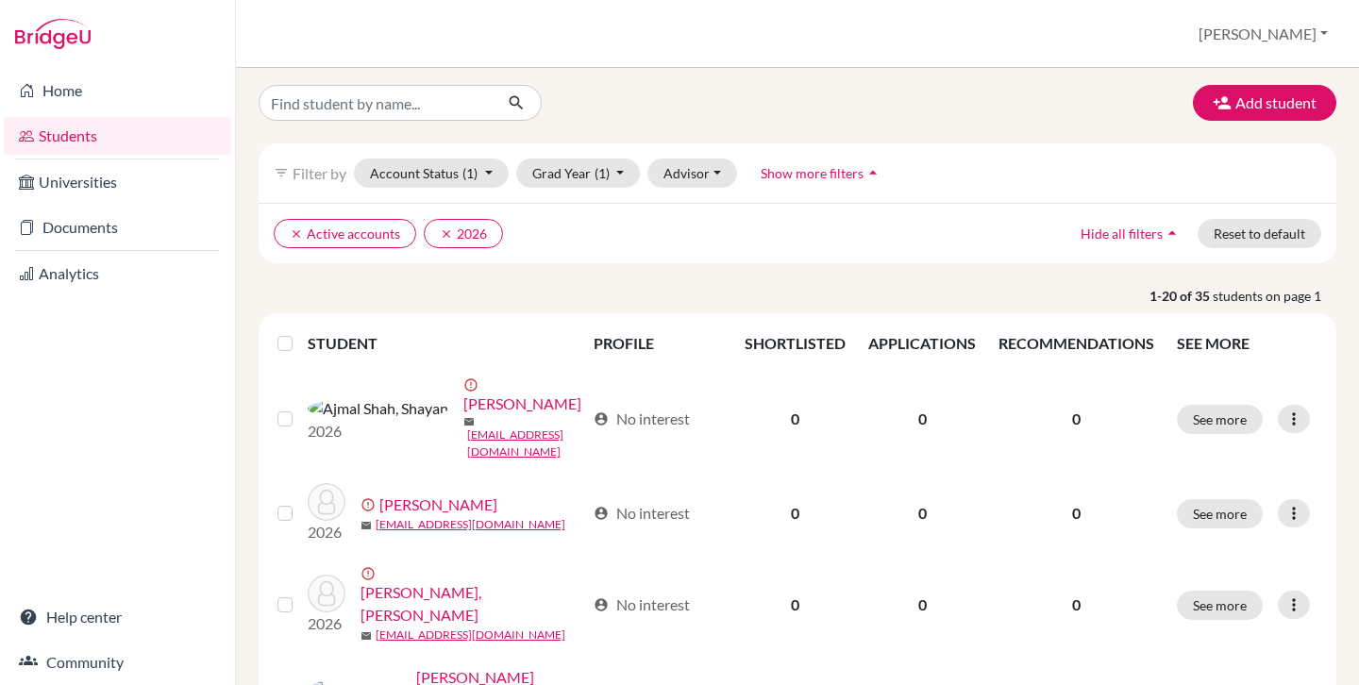
scroll to position [8, 0]
click at [300, 330] on label at bounding box center [300, 330] width 0 height 0
click at [0, 0] on input "checkbox" at bounding box center [0, 0] width 0 height 0
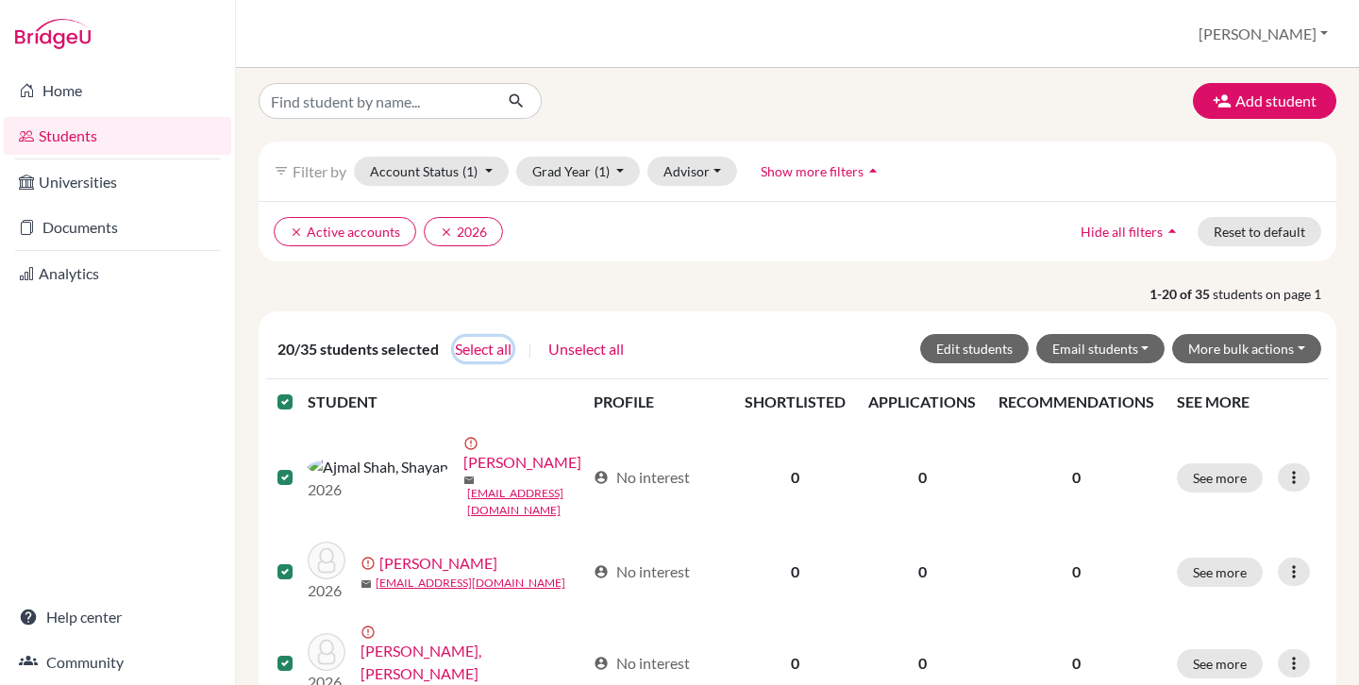
click at [496, 349] on button "Select all" at bounding box center [483, 349] width 58 height 25
click at [968, 349] on button "Edit students" at bounding box center [974, 348] width 109 height 29
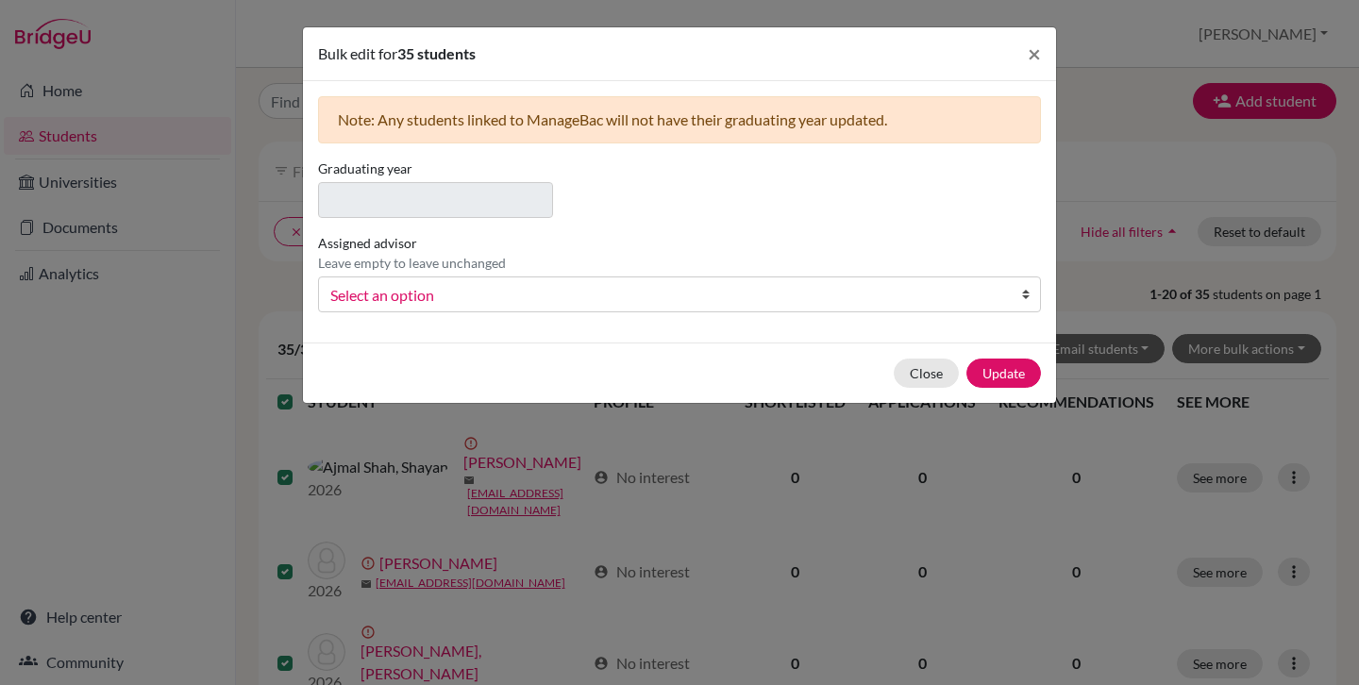
click at [398, 290] on span "Select an option" at bounding box center [667, 295] width 674 height 25
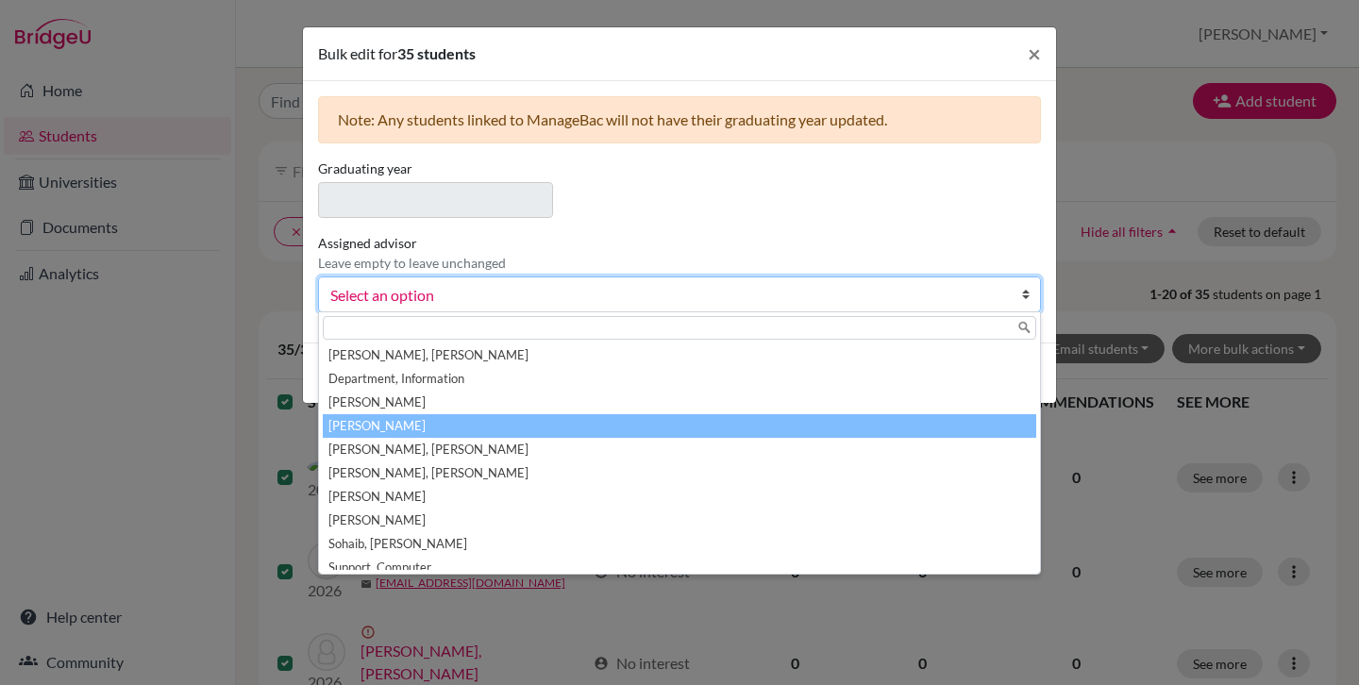
scroll to position [9, 0]
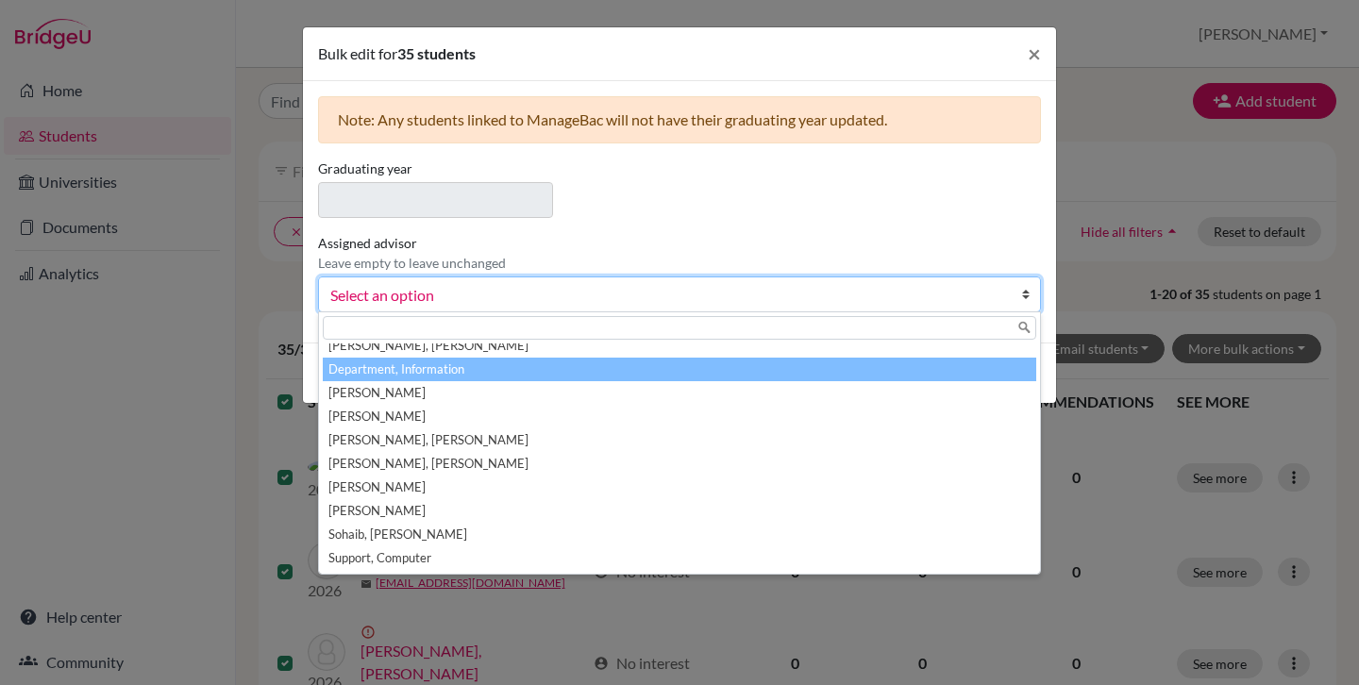
click at [476, 371] on li "Department, Information" at bounding box center [679, 370] width 713 height 24
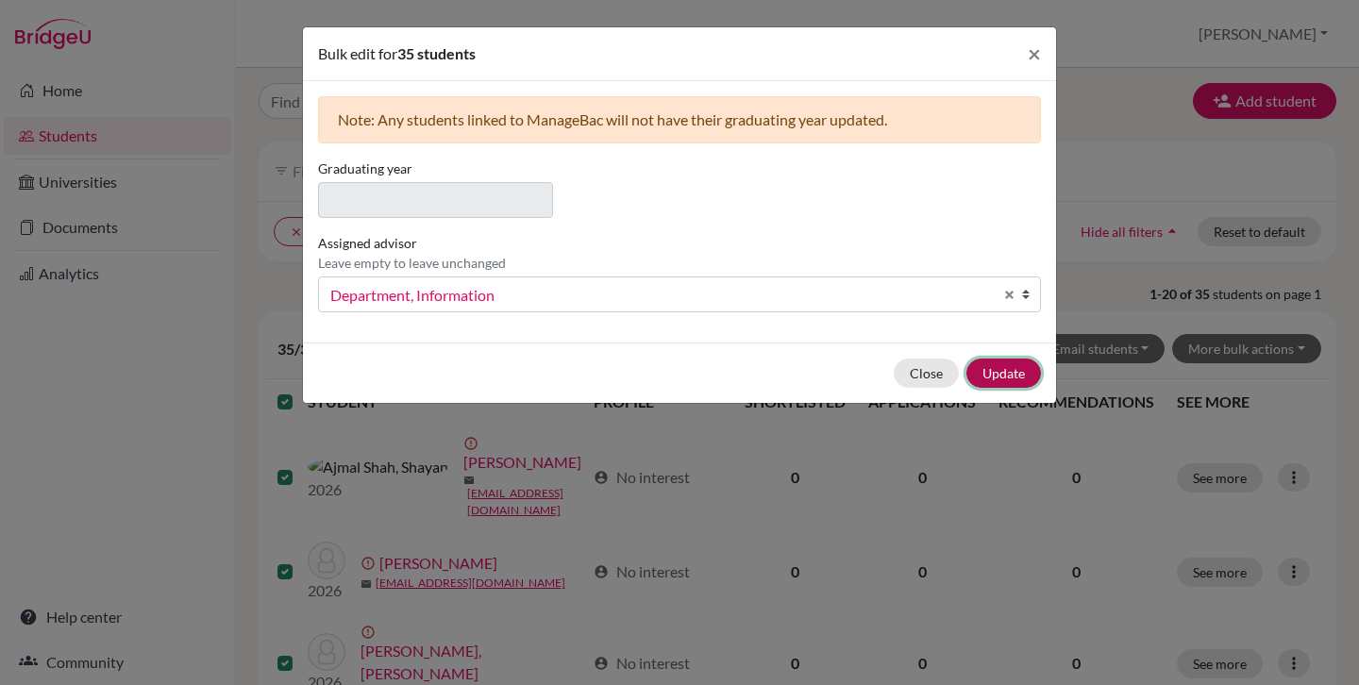
click at [1002, 368] on button "Update" at bounding box center [1003, 373] width 75 height 29
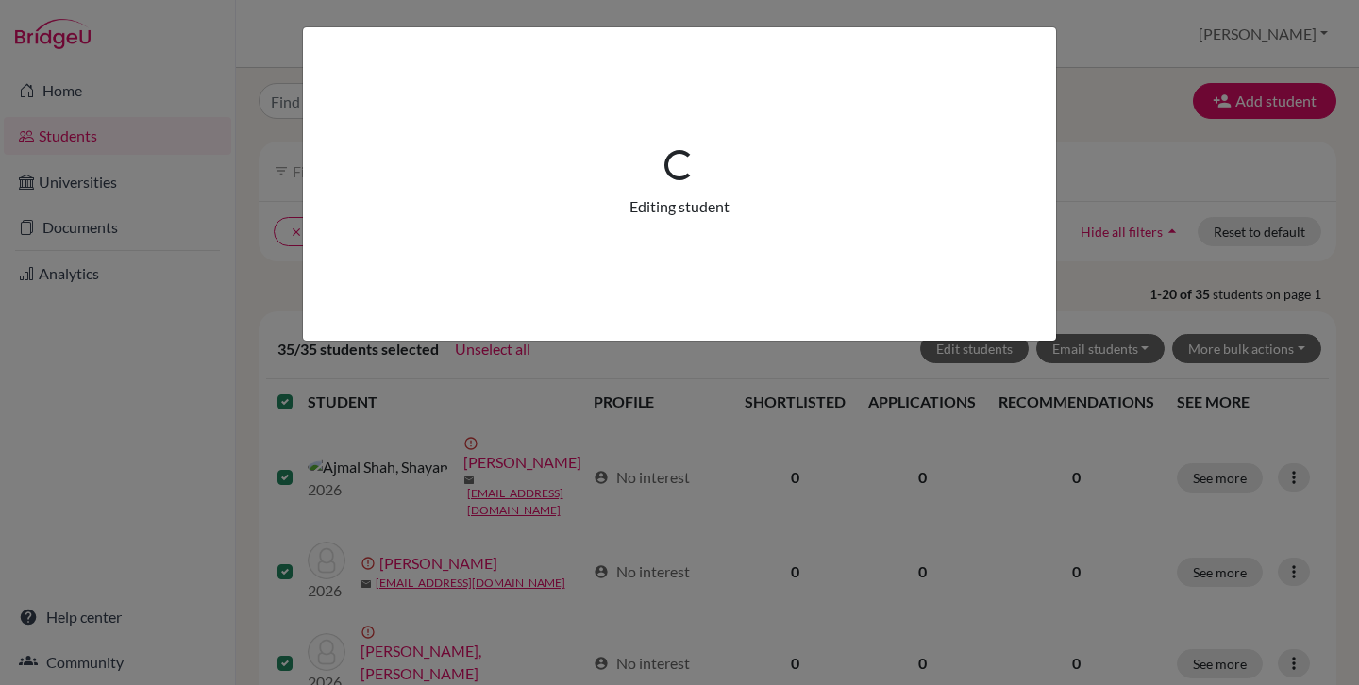
scroll to position [0, 0]
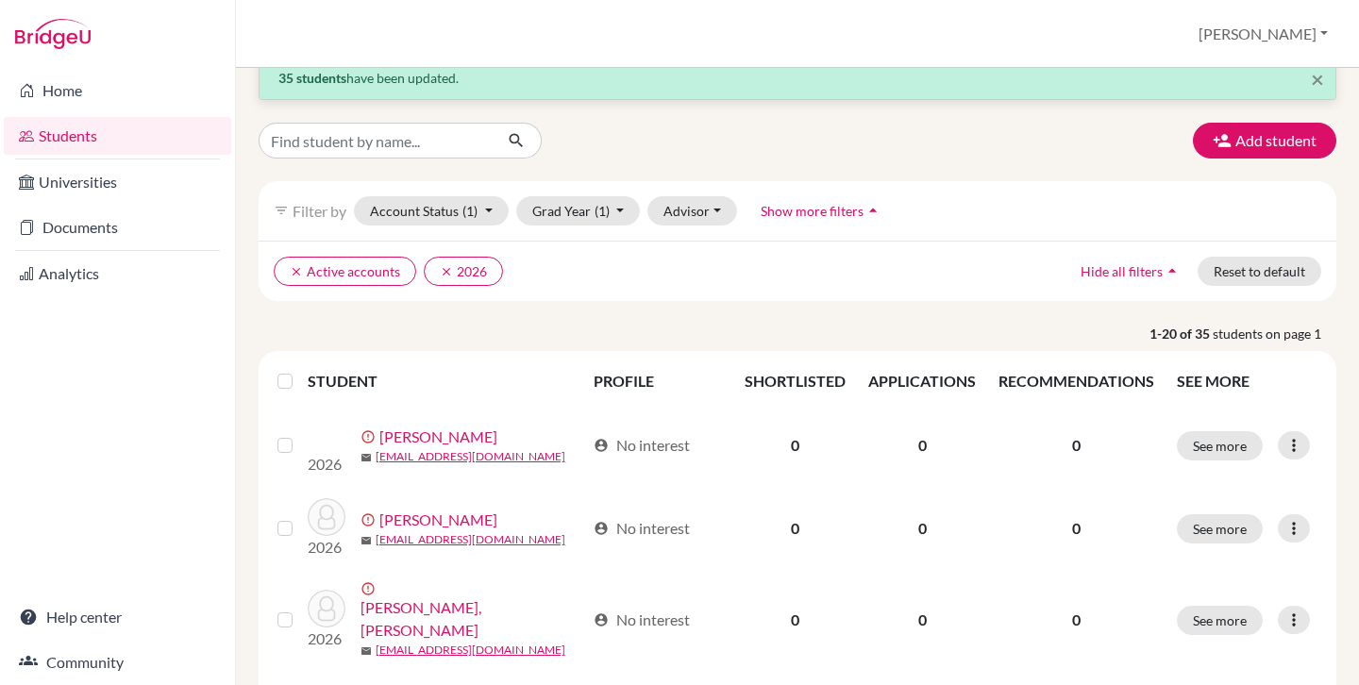
scroll to position [38, 0]
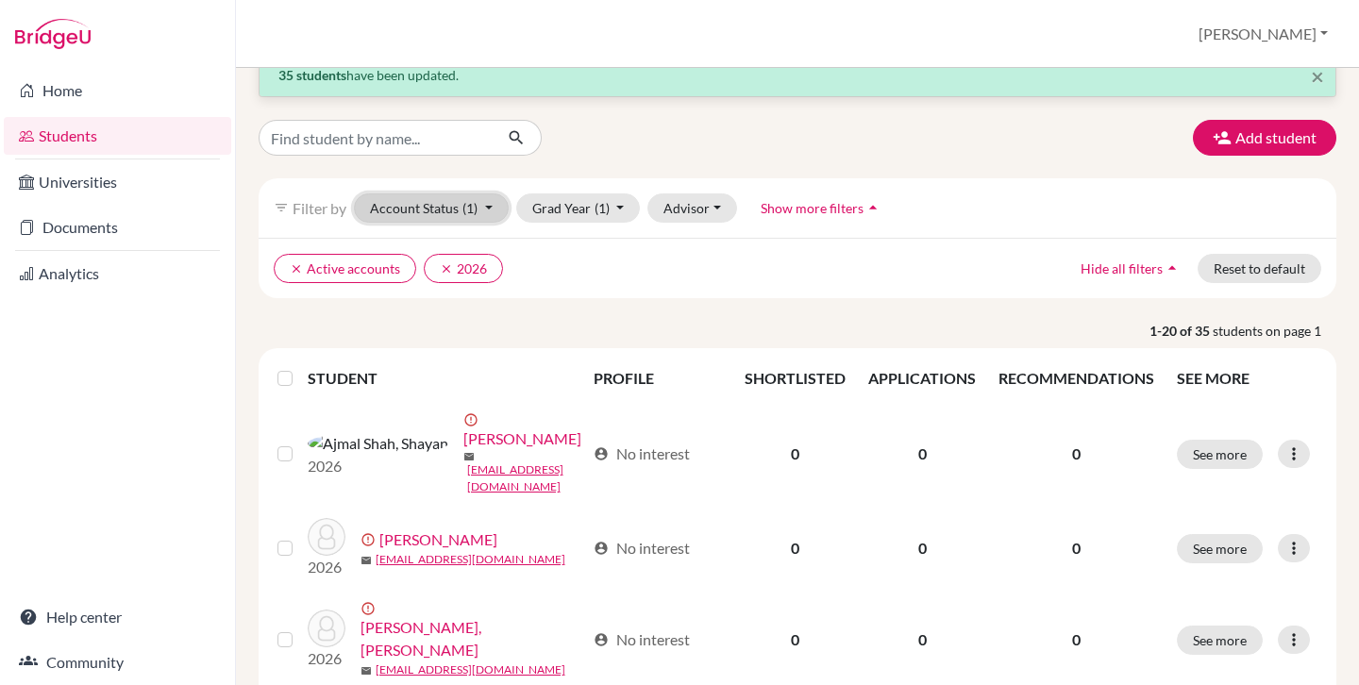
click at [447, 213] on button "Account Status (1)" at bounding box center [431, 207] width 155 height 29
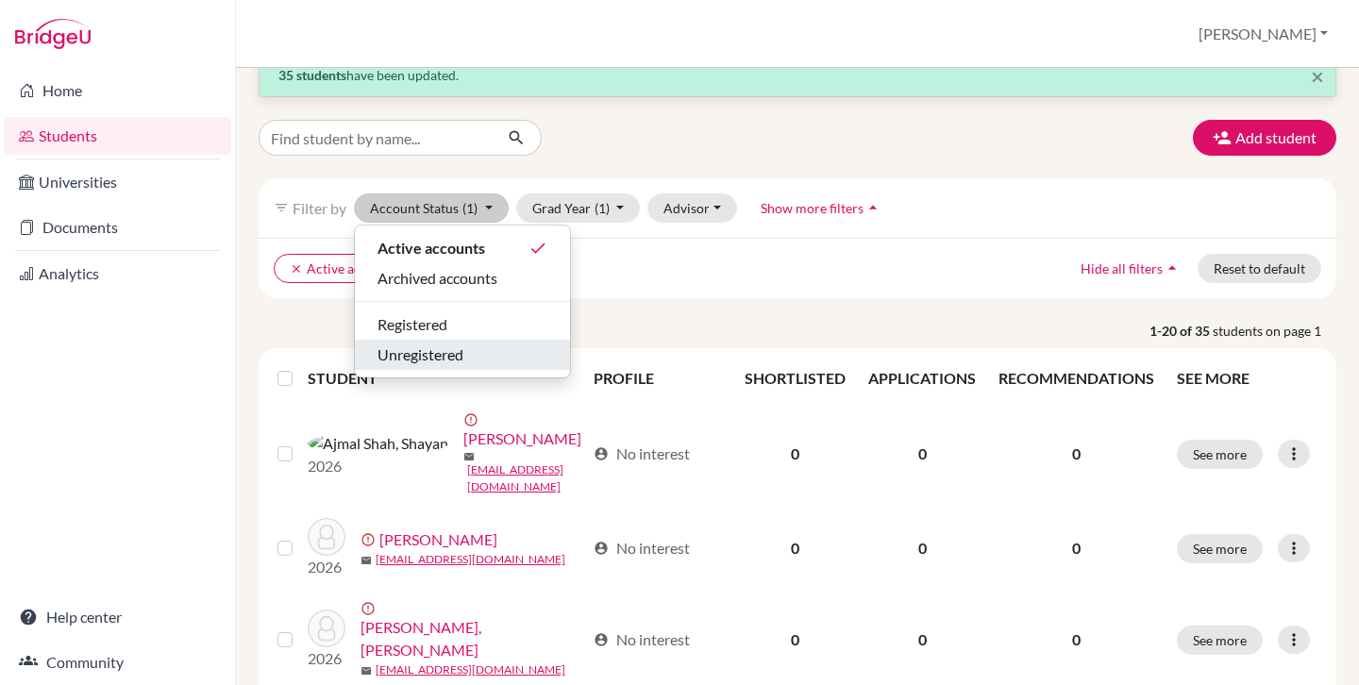
click at [398, 357] on span "Unregistered" at bounding box center [420, 354] width 86 height 23
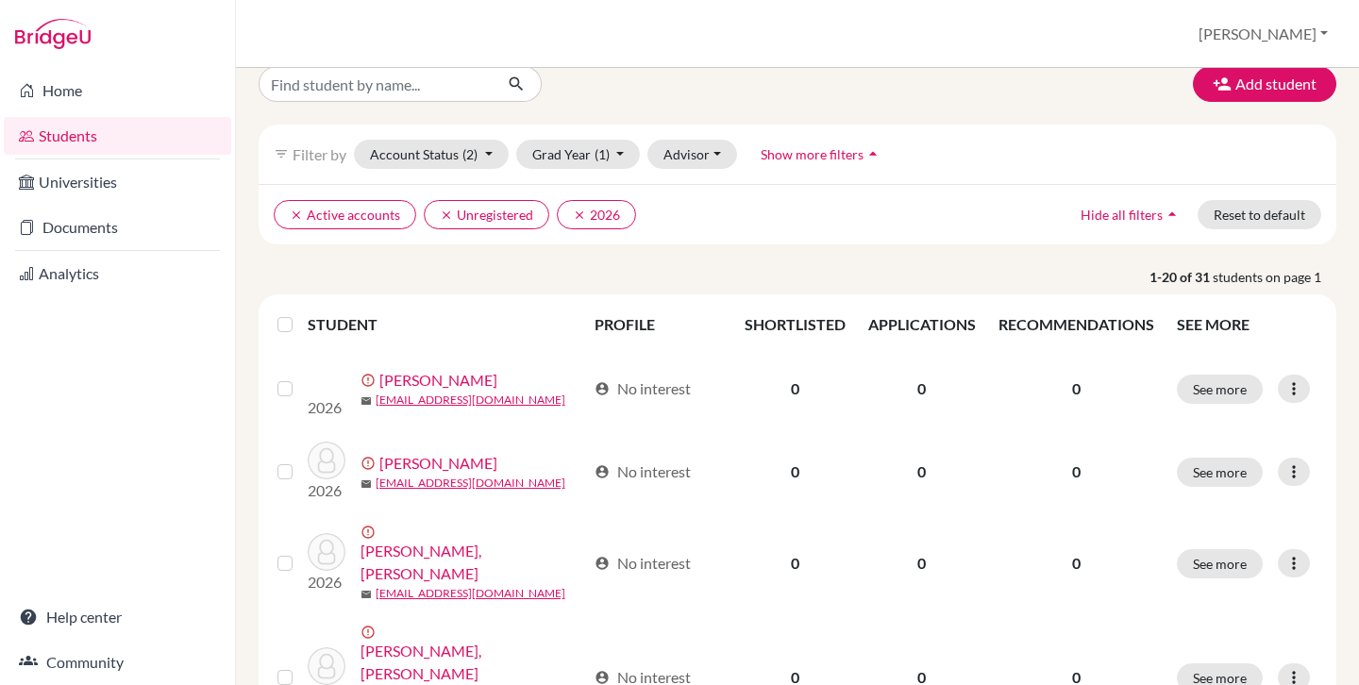
scroll to position [68, 0]
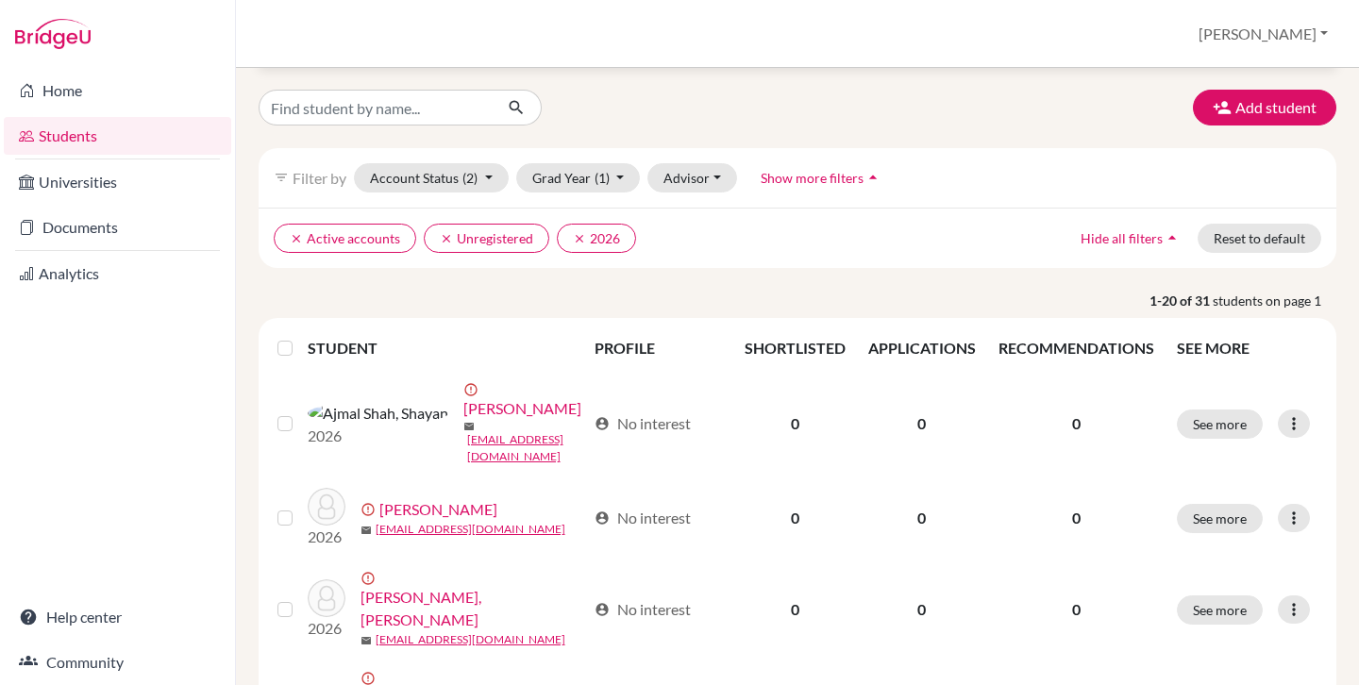
click at [300, 337] on label at bounding box center [300, 337] width 0 height 0
click at [0, 0] on input "checkbox" at bounding box center [0, 0] width 0 height 0
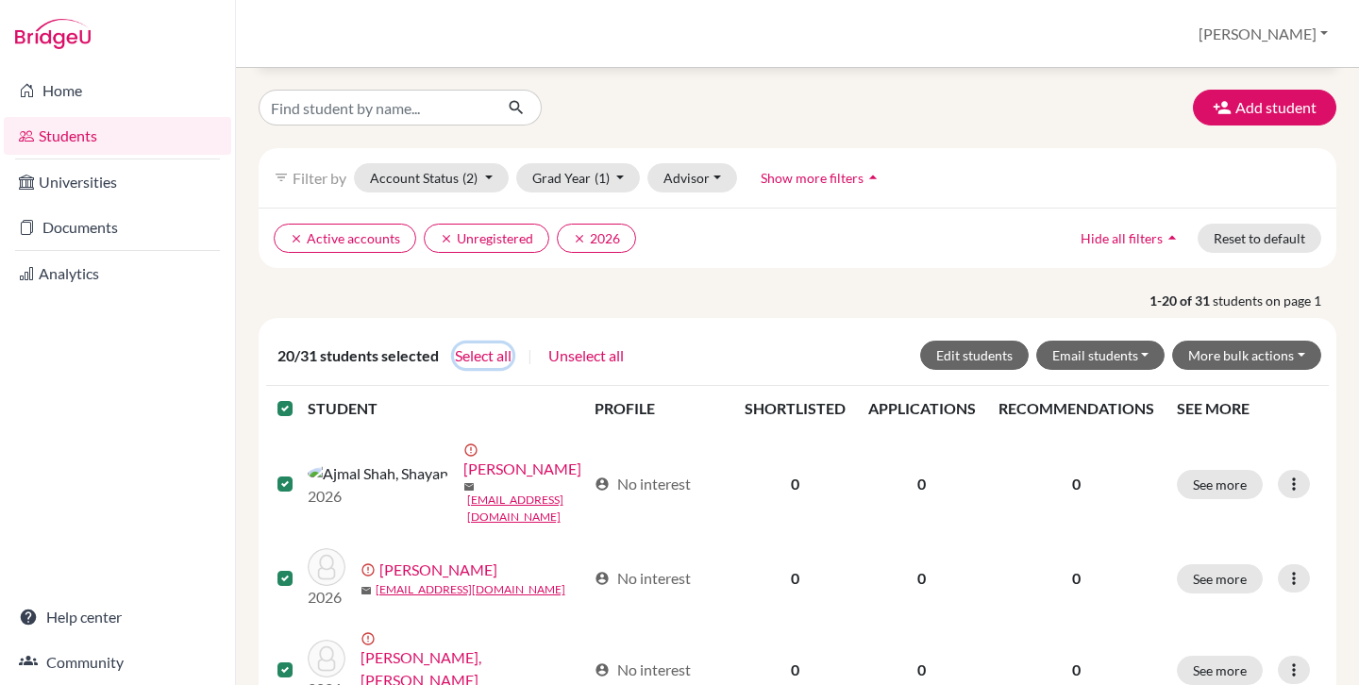
click at [477, 355] on button "Select all" at bounding box center [483, 355] width 58 height 25
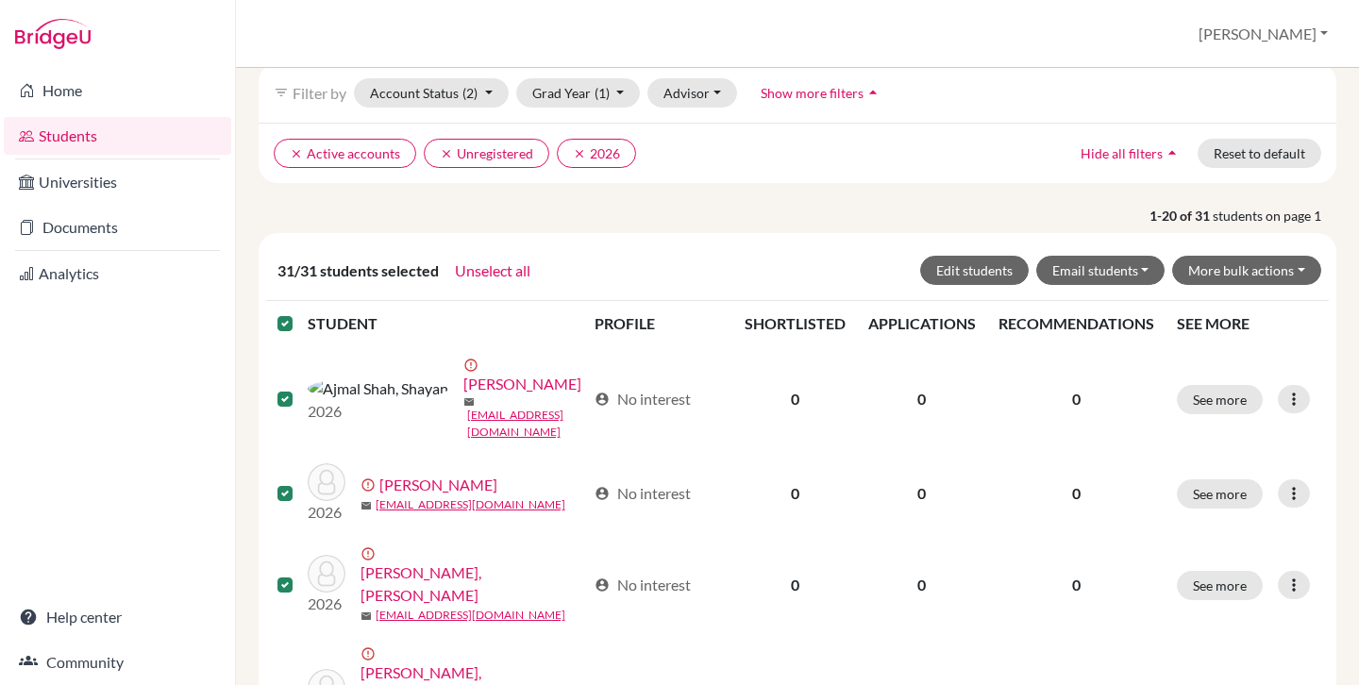
scroll to position [154, 0]
click at [1263, 273] on button "More bulk actions" at bounding box center [1246, 269] width 149 height 29
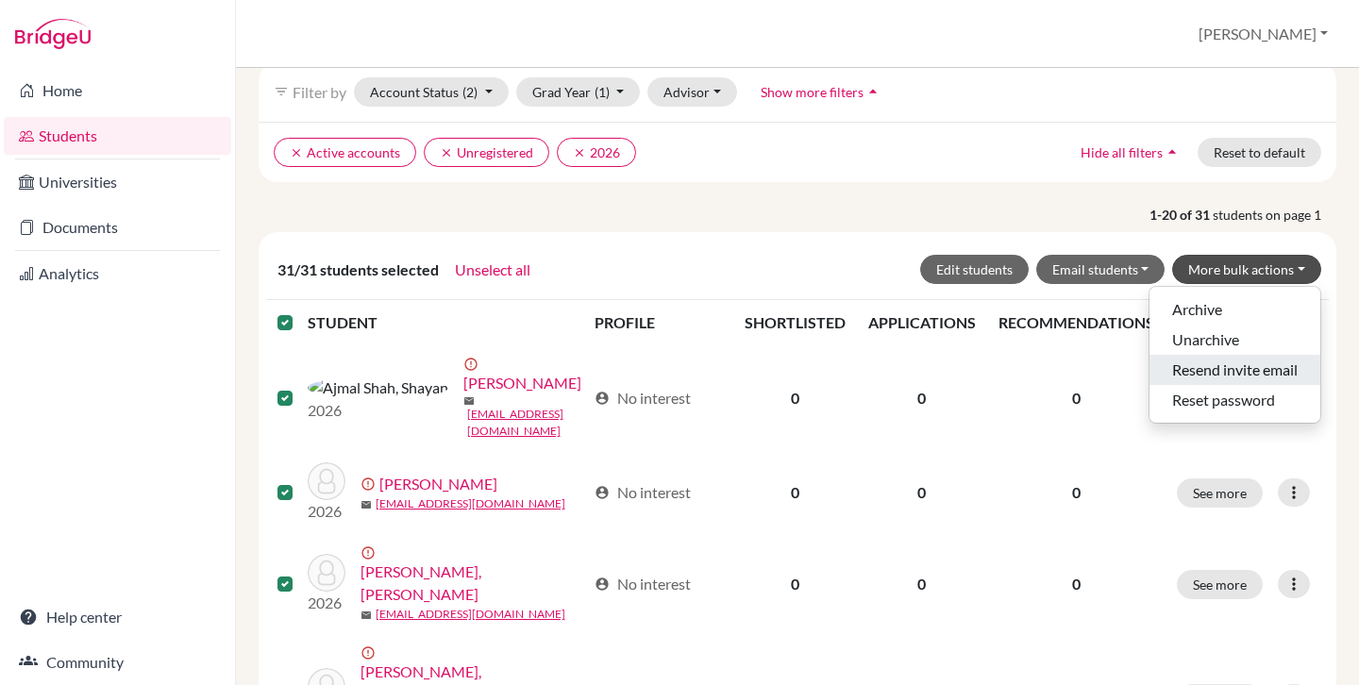
click at [1202, 375] on button "Resend invite email" at bounding box center [1234, 370] width 171 height 30
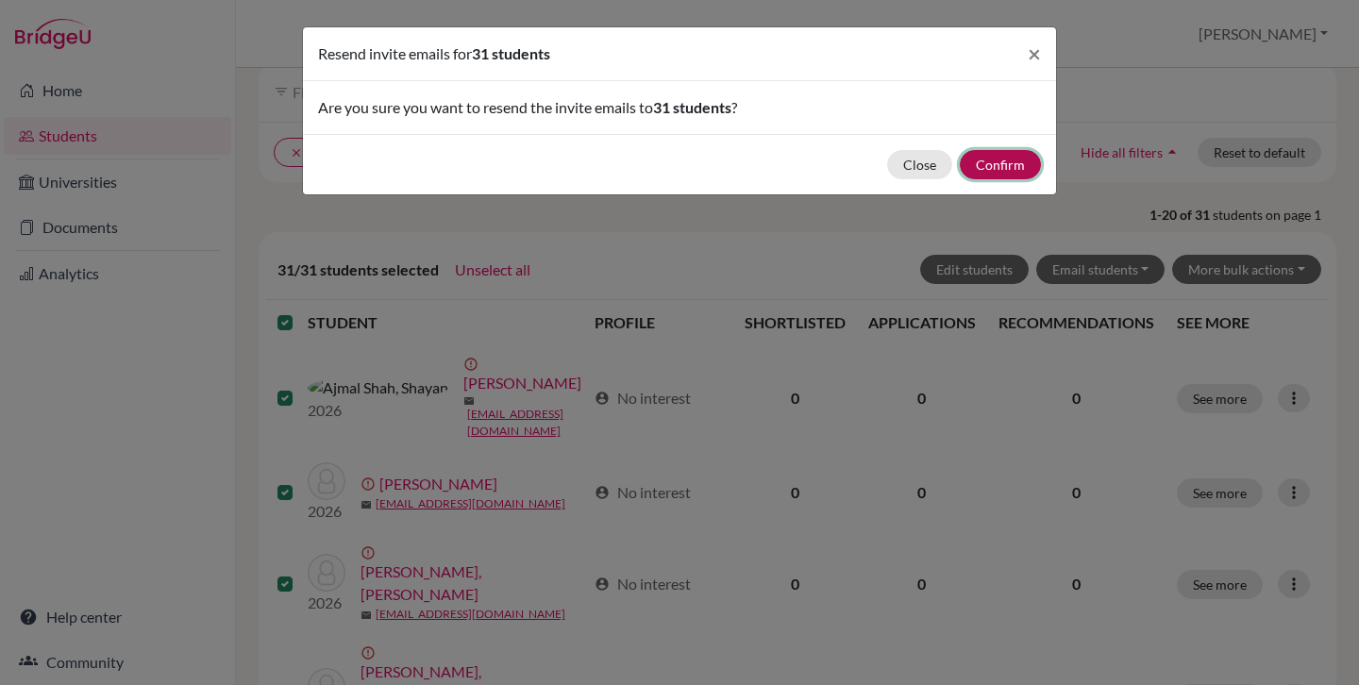
click at [991, 166] on button "Confirm" at bounding box center [1000, 164] width 81 height 29
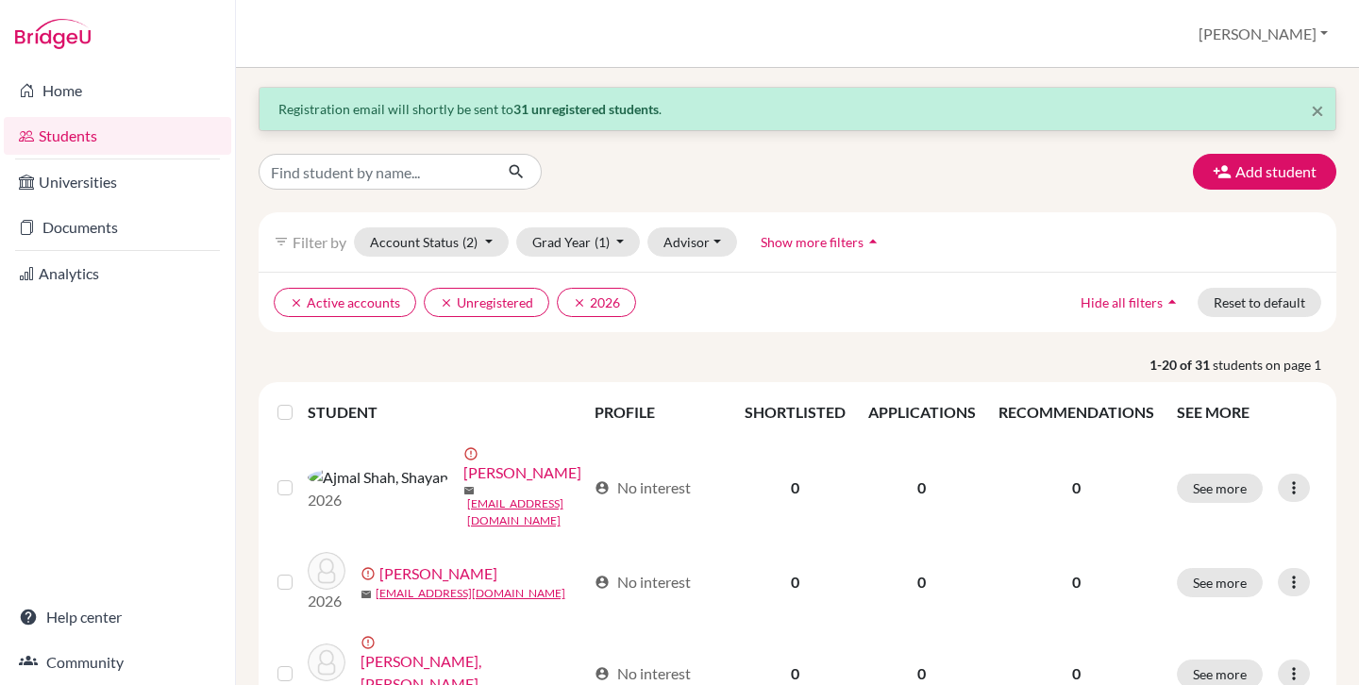
scroll to position [0, 0]
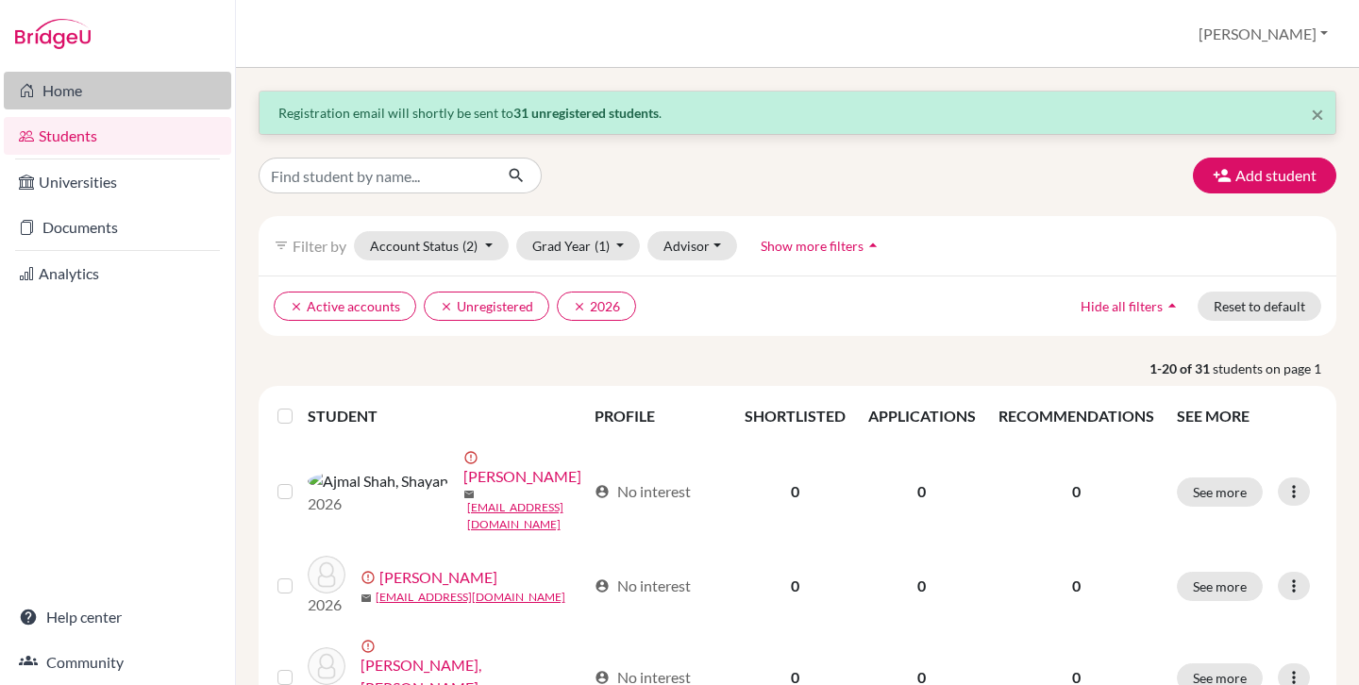
click at [63, 94] on link "Home" at bounding box center [117, 91] width 227 height 38
